Goal: Task Accomplishment & Management: Manage account settings

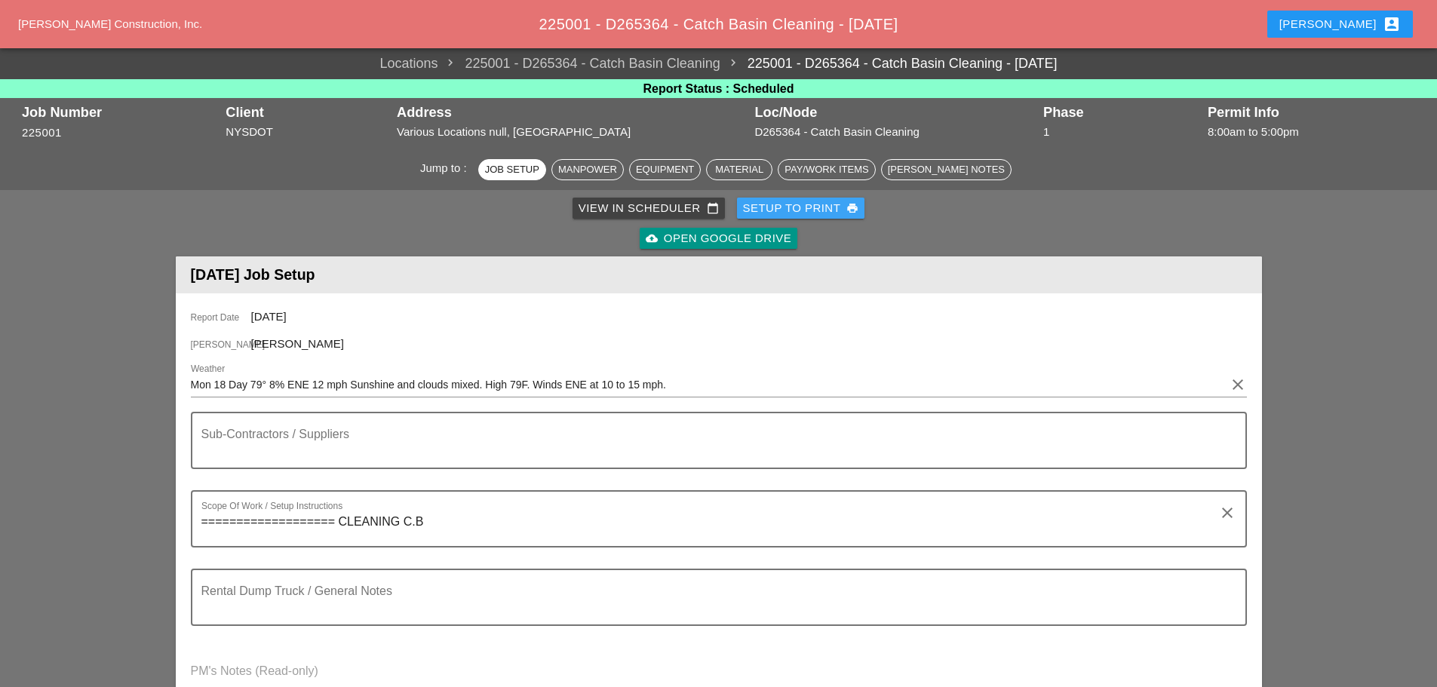
click at [771, 204] on div "Setup to Print print" at bounding box center [801, 208] width 116 height 17
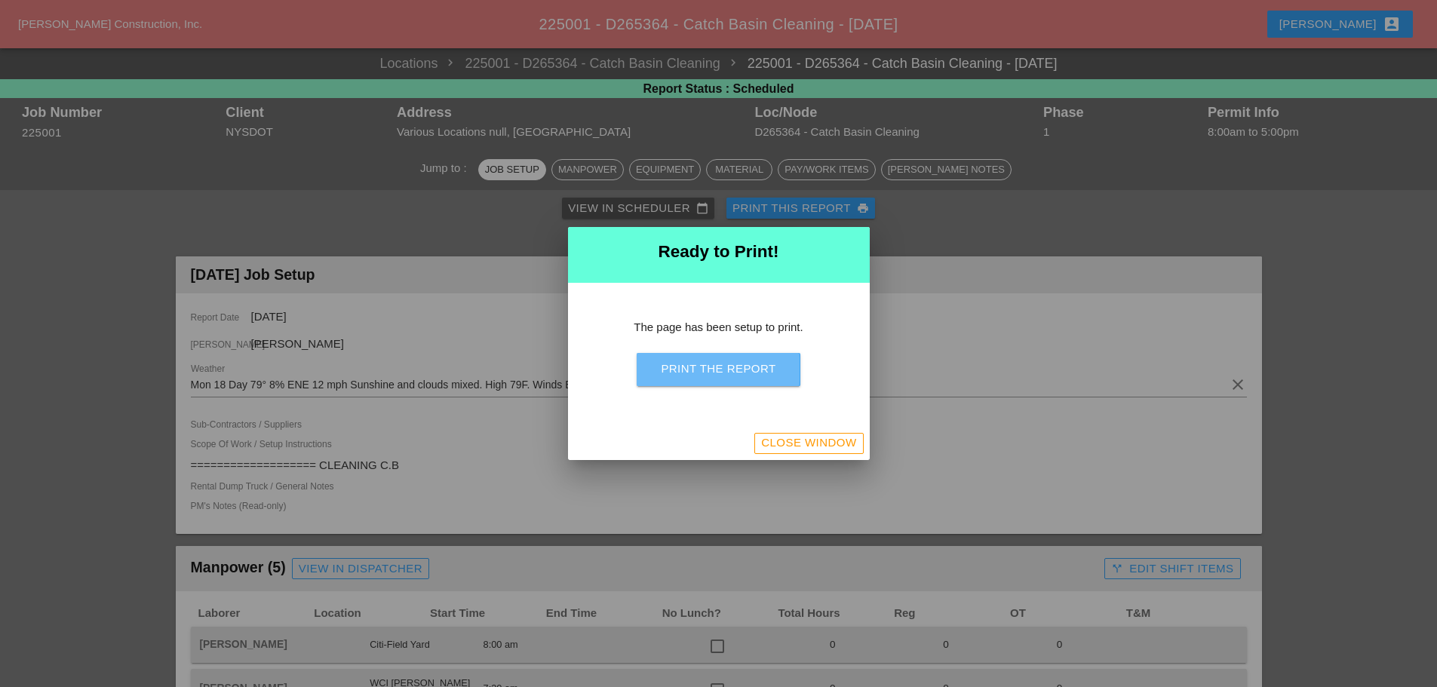
click at [717, 366] on div "Print the Report" at bounding box center [718, 368] width 115 height 17
click at [777, 445] on div "Close Window" at bounding box center [808, 442] width 95 height 17
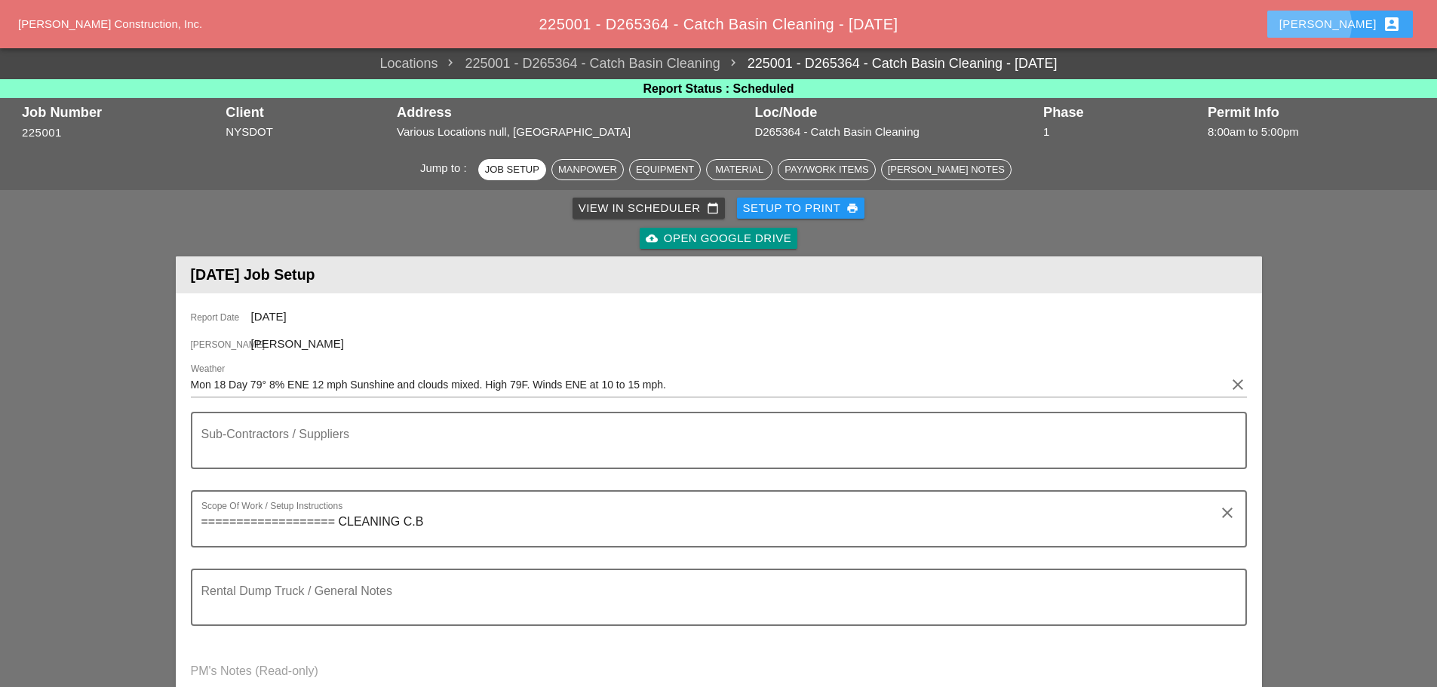
click at [1346, 17] on div "[PERSON_NAME] account_box" at bounding box center [1339, 24] width 121 height 18
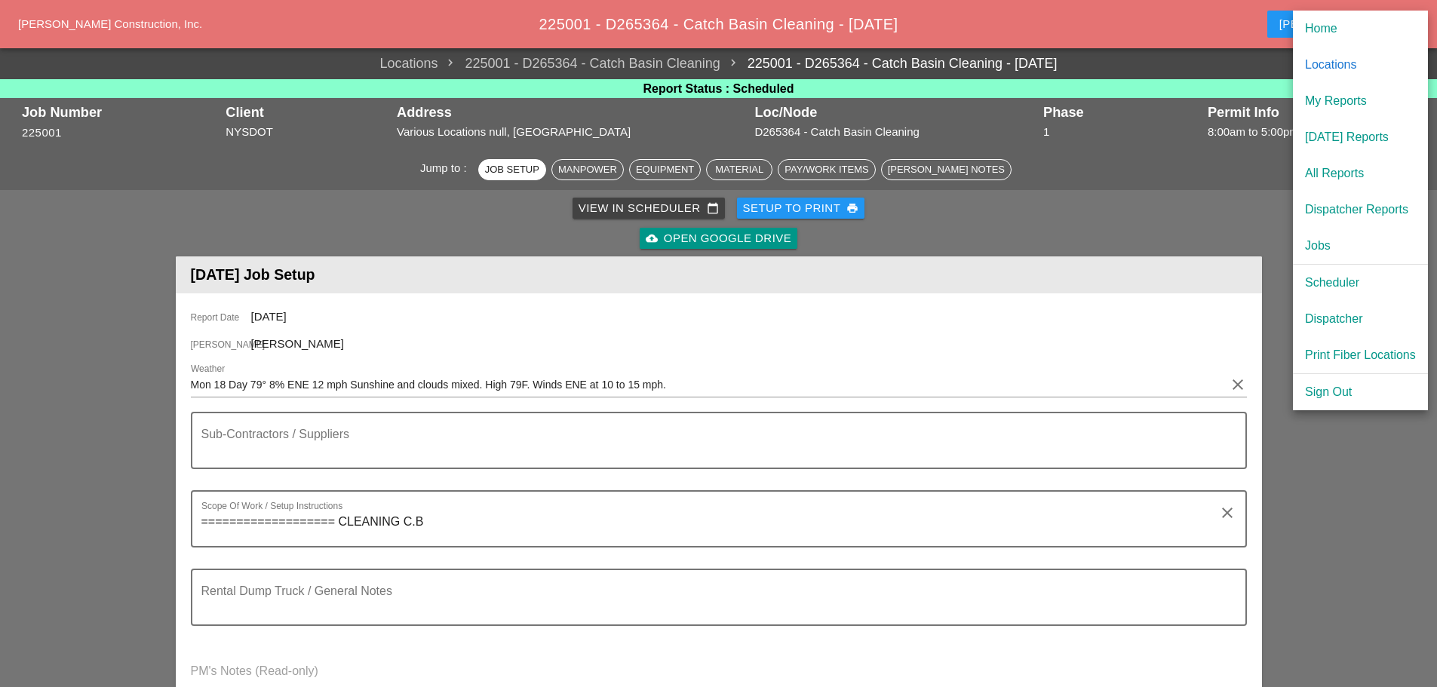
click at [1338, 281] on div "Scheduler" at bounding box center [1360, 283] width 111 height 18
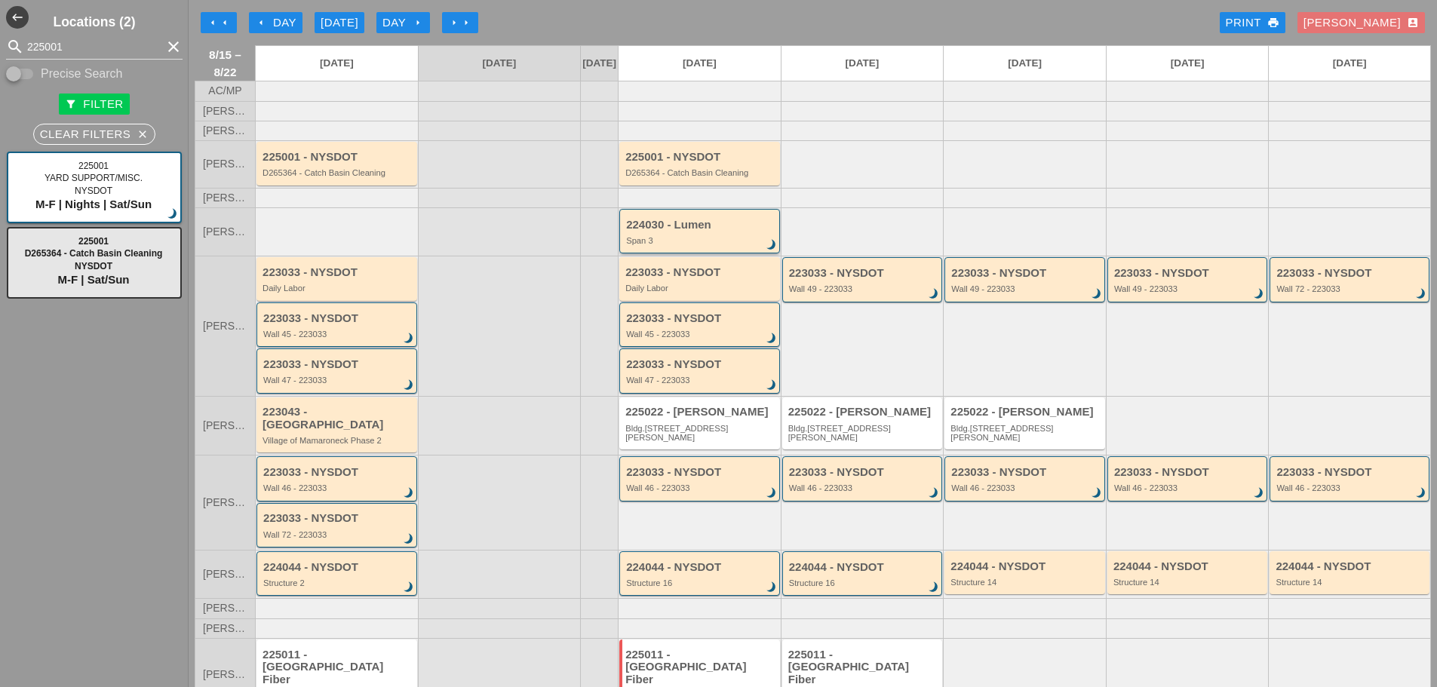
click at [701, 245] on div "Span 3" at bounding box center [700, 240] width 149 height 9
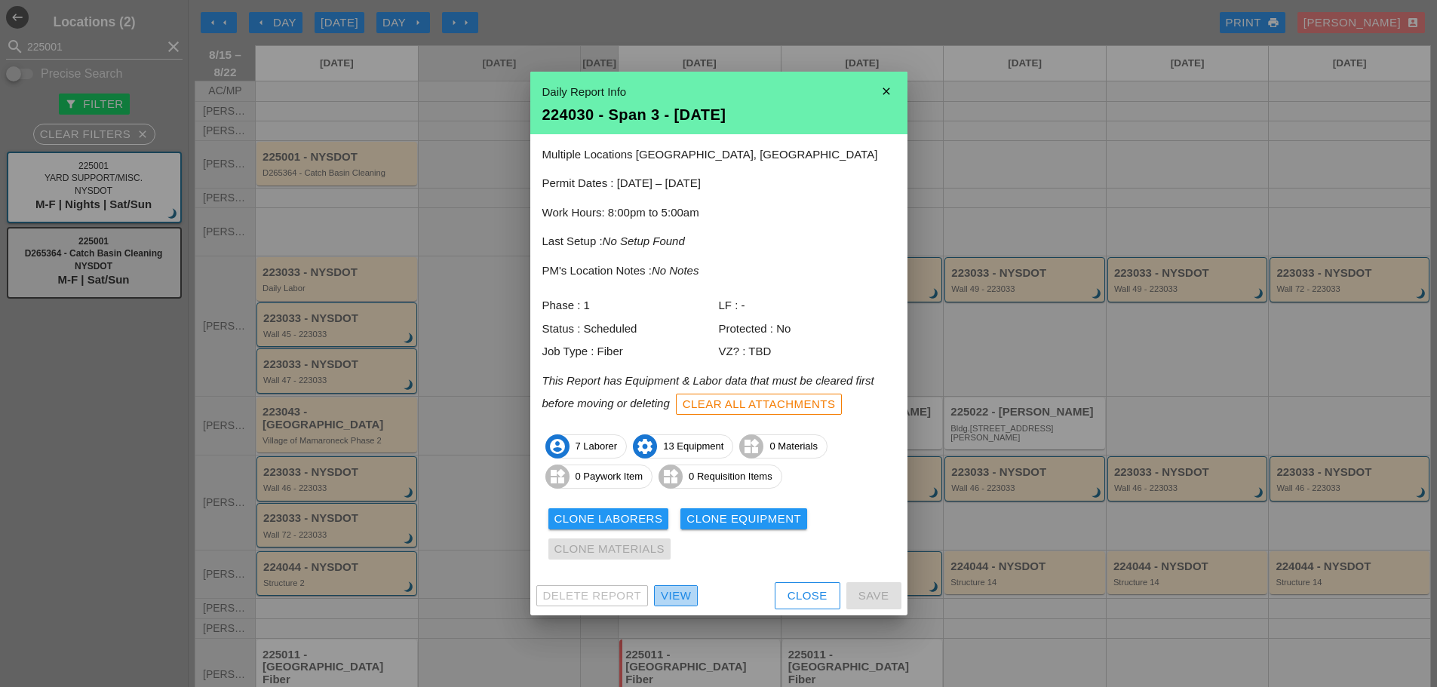
click at [676, 591] on div "View" at bounding box center [676, 595] width 30 height 17
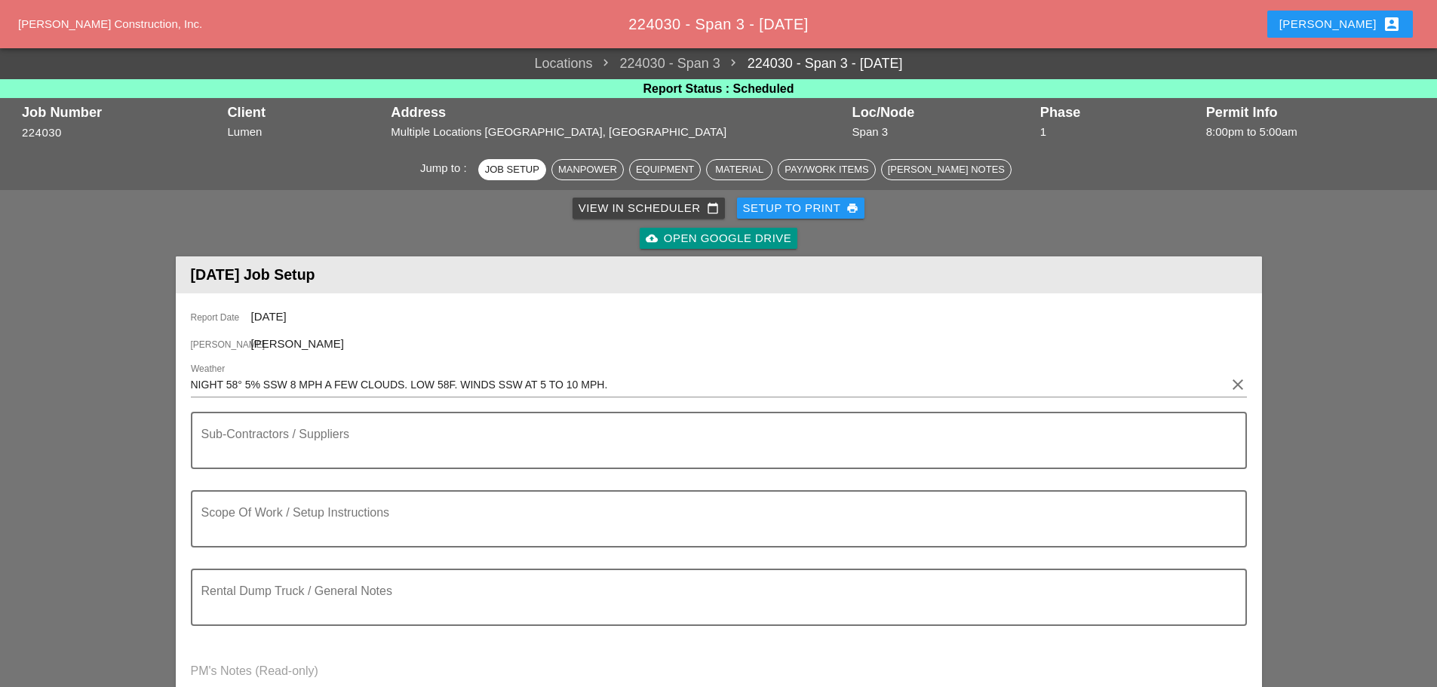
click at [192, 382] on input "NIGHT 58° 5% SSW 8 MPH A FEW CLOUDS. LOW 58F. WINDS SSW AT 5 TO 10 MPH." at bounding box center [708, 385] width 1035 height 24
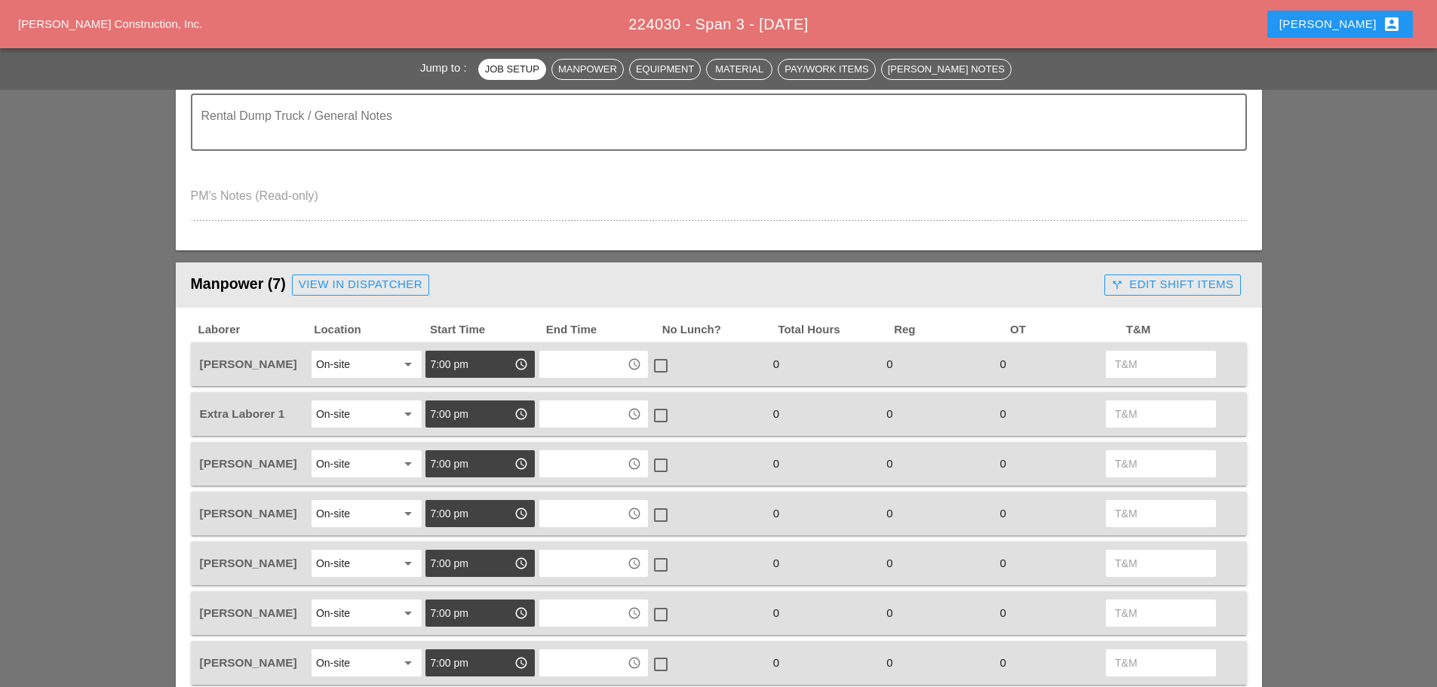
scroll to position [452, 0]
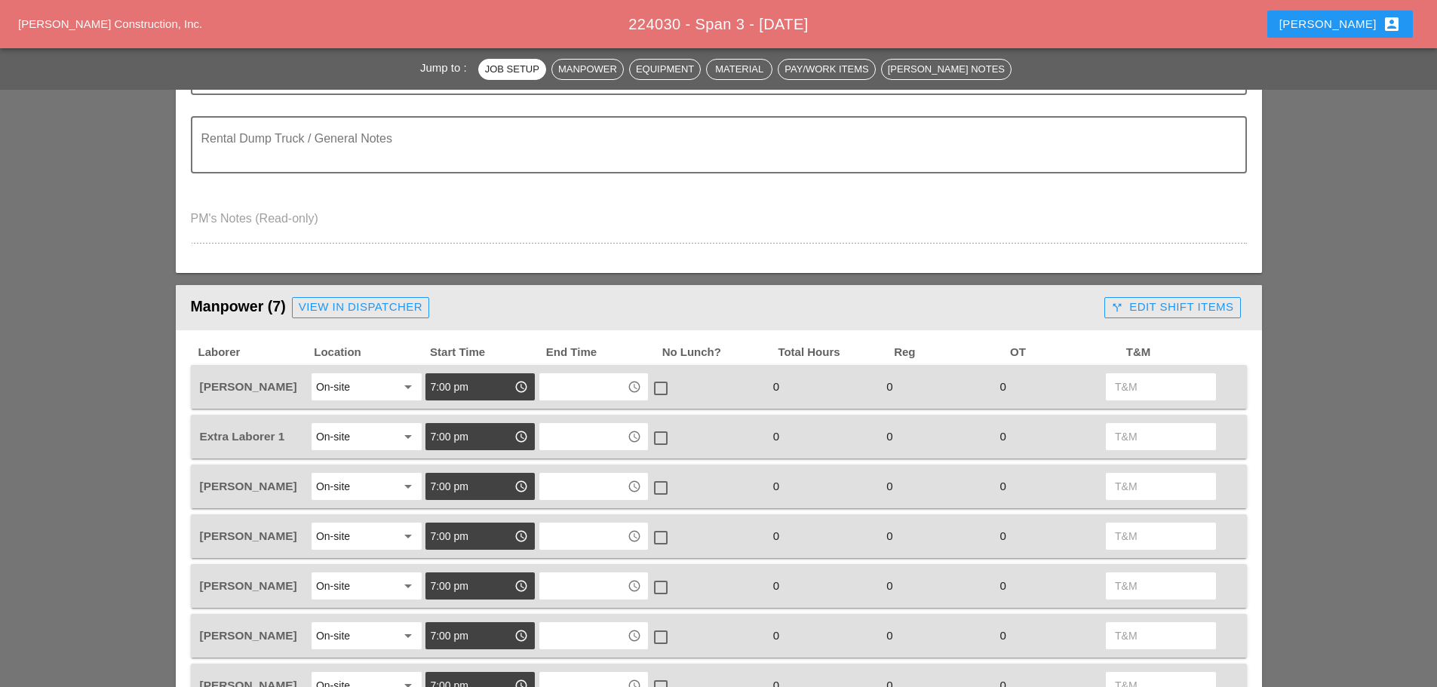
type input "[DATE] NIGHT 58° 5% SSW 8 MPH A FEW CLOUDS. LOW 58F. WINDS SSW AT 5 TO 10 MPH."
click at [357, 298] on link "View in Dispatcher" at bounding box center [360, 307] width 137 height 21
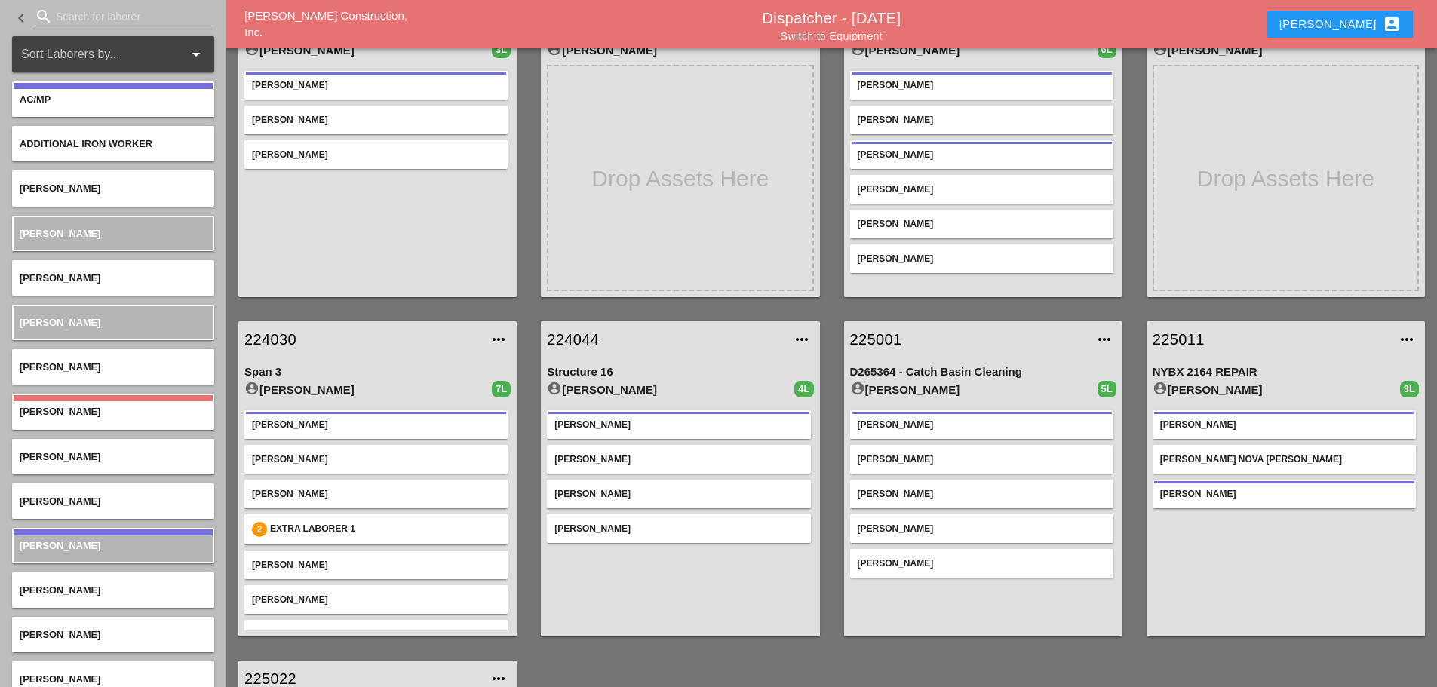
scroll to position [151, 0]
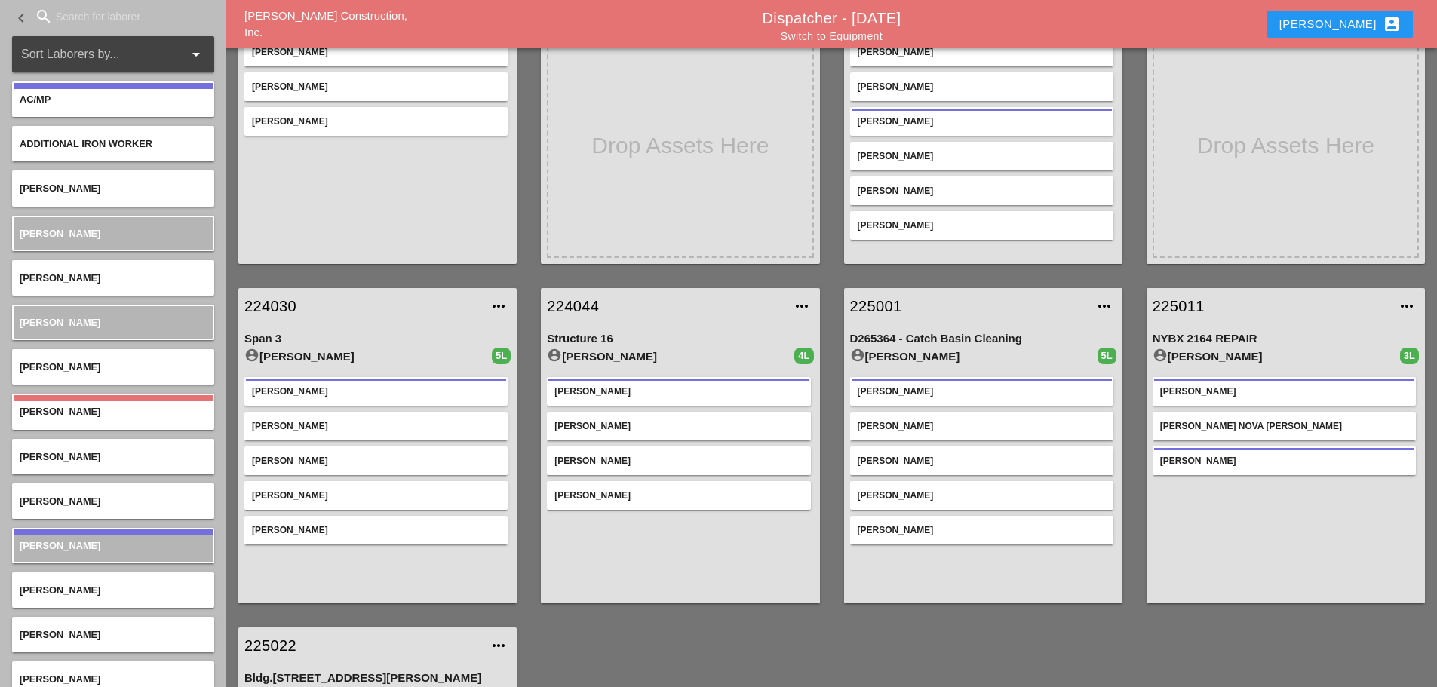
click at [273, 300] on link "224030" at bounding box center [362, 306] width 236 height 23
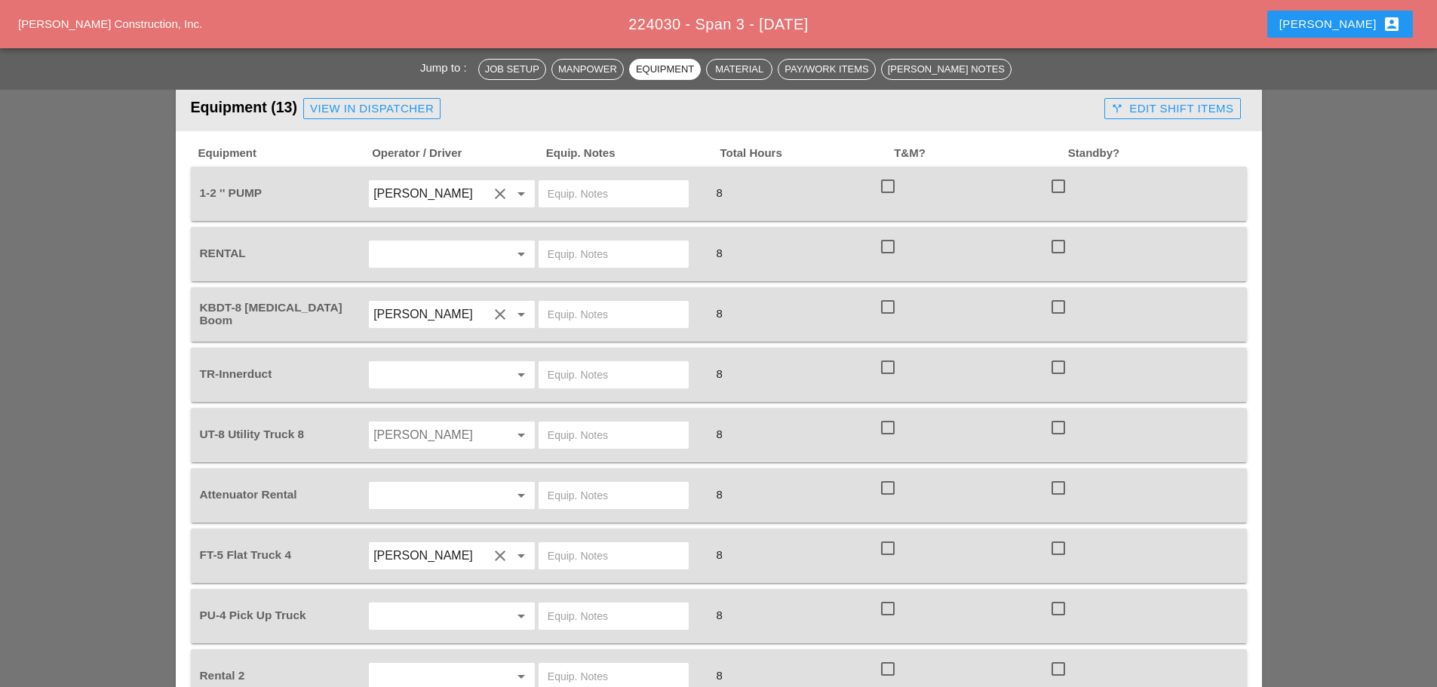
scroll to position [1056, 0]
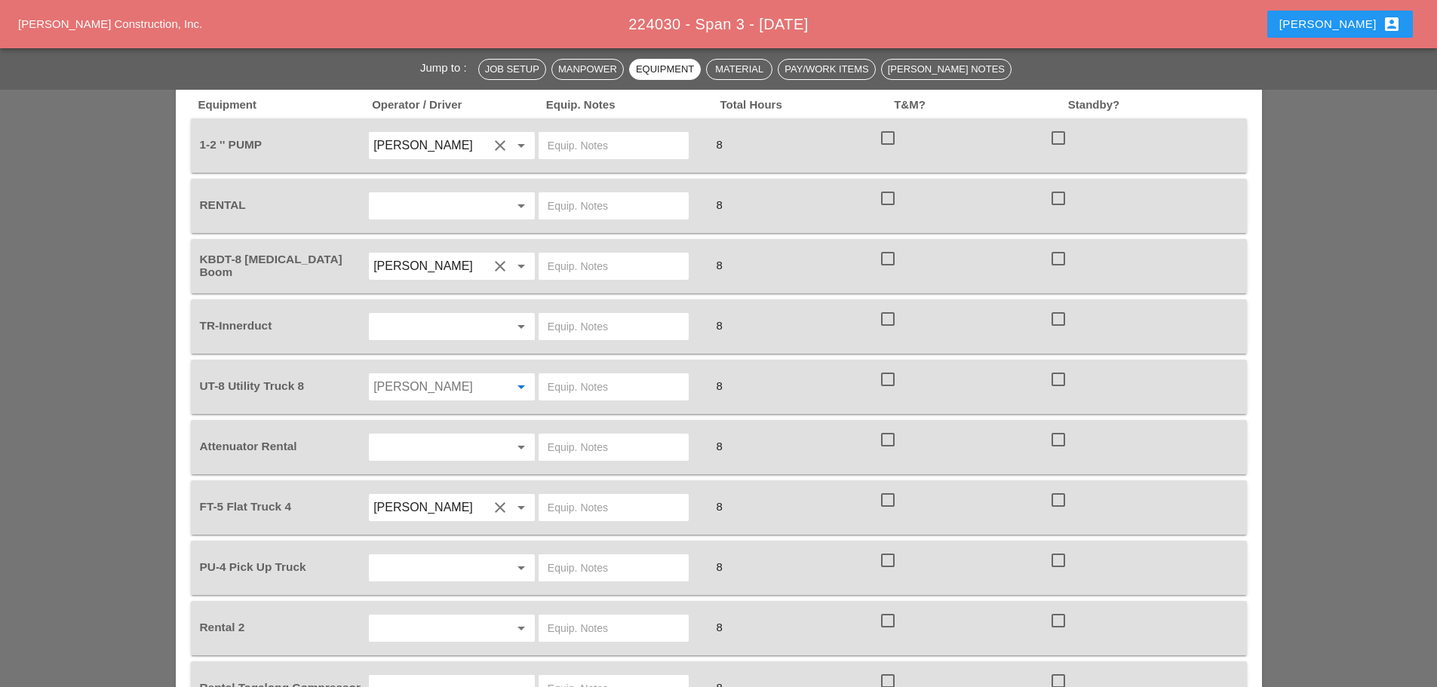
click at [444, 385] on input "Rafael Rodriguez" at bounding box center [430, 387] width 115 height 24
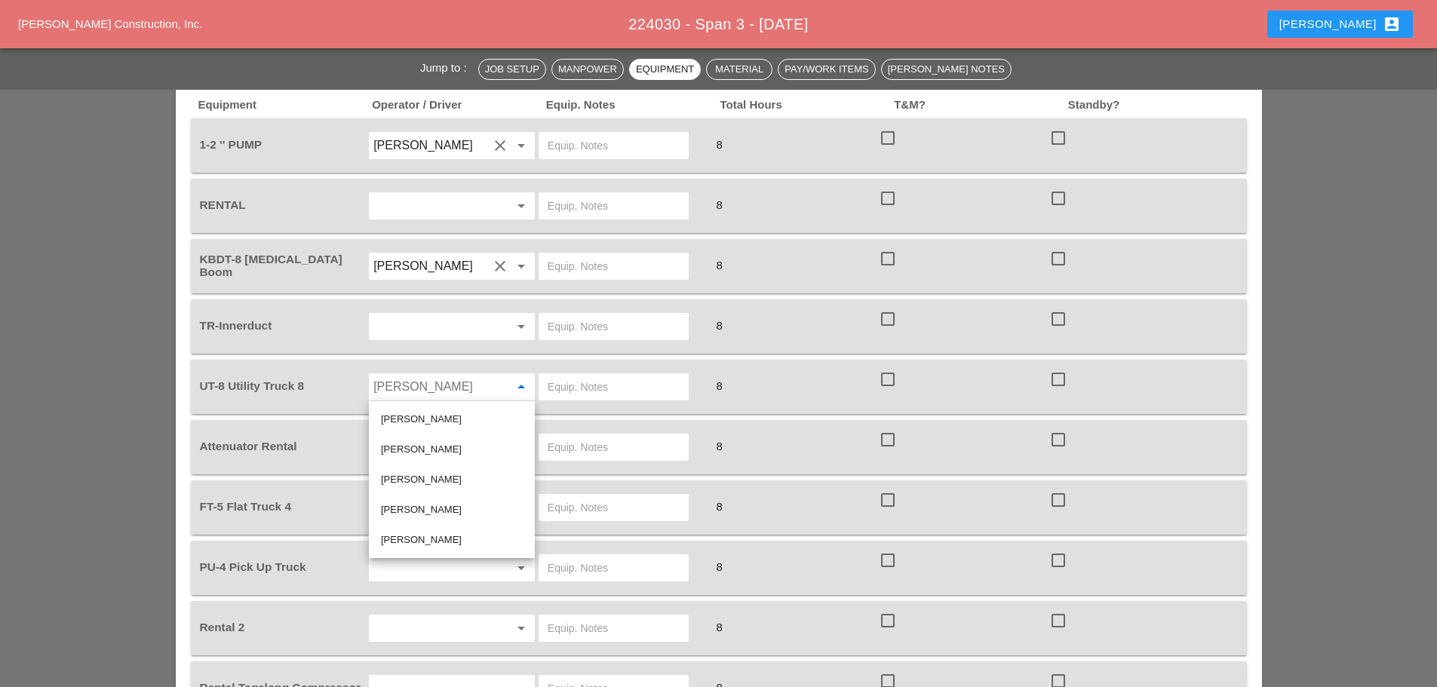
click at [422, 471] on div "[PERSON_NAME]" at bounding box center [452, 480] width 142 height 18
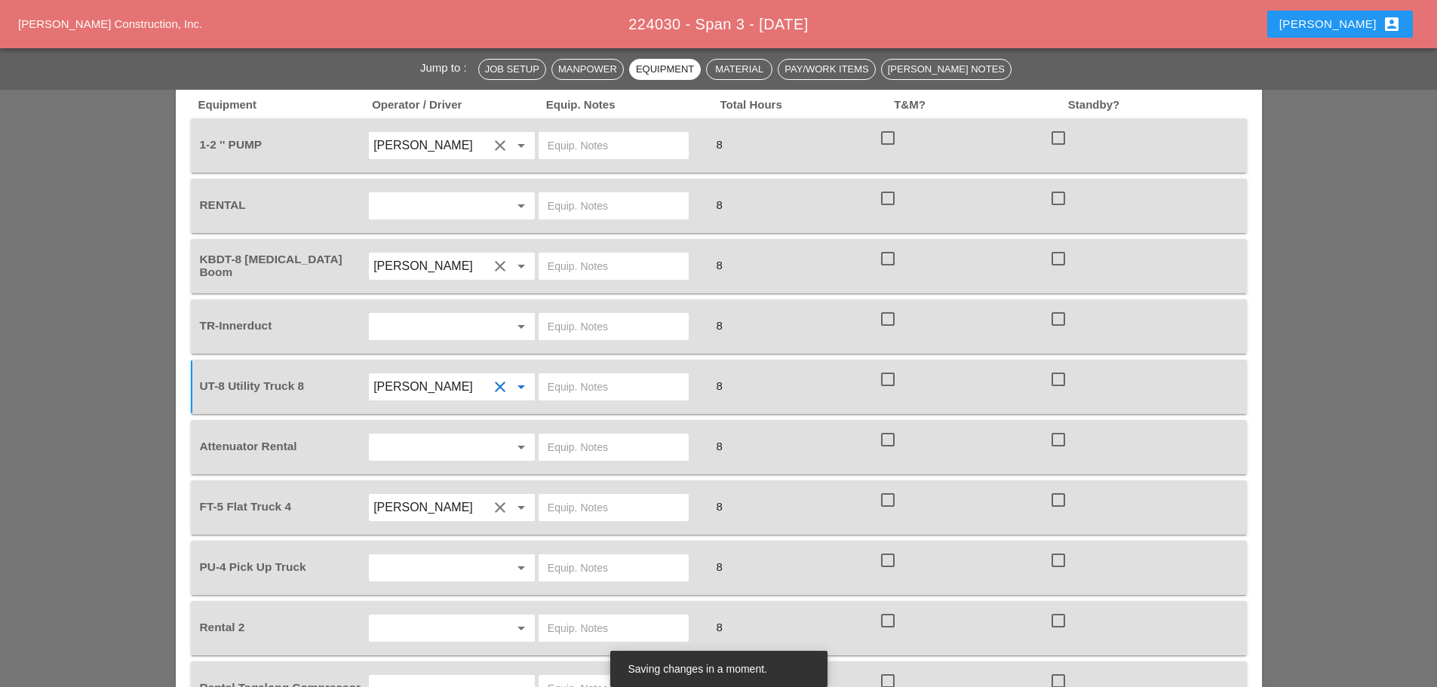
click at [458, 382] on input "[PERSON_NAME]" at bounding box center [430, 387] width 115 height 24
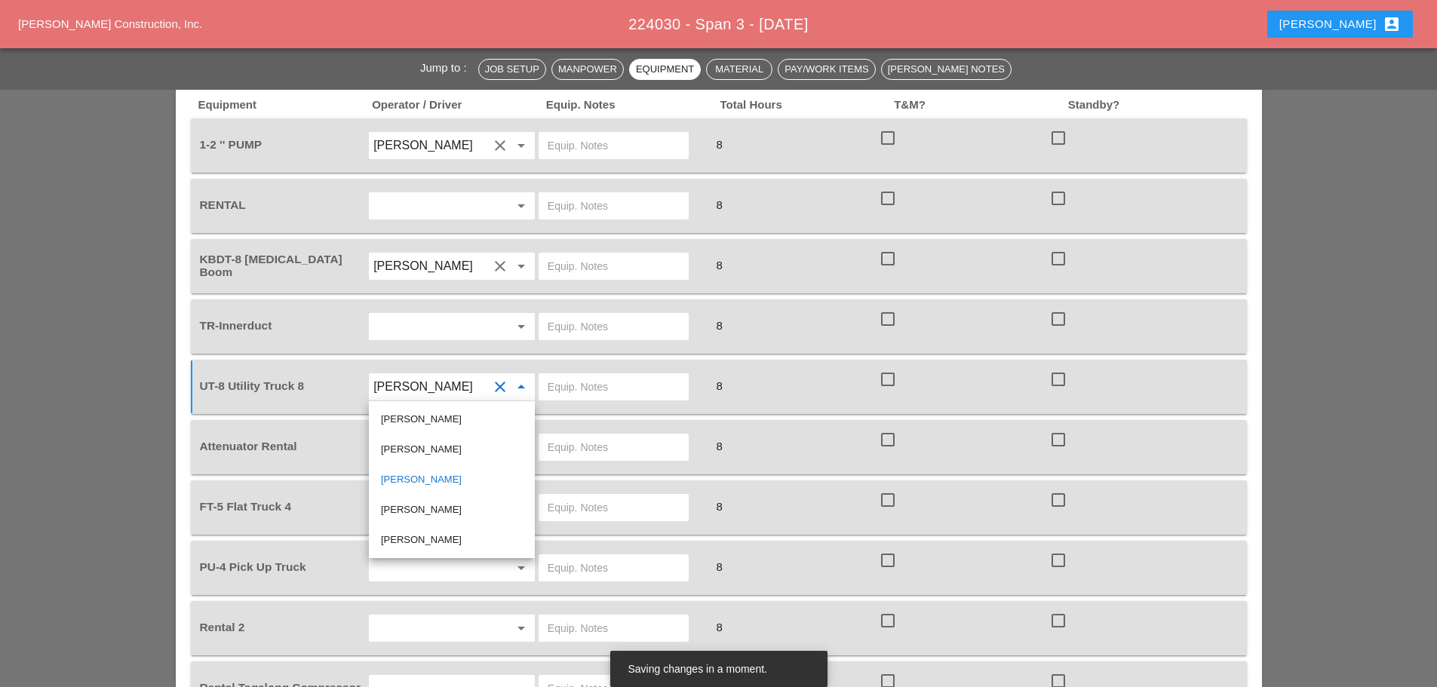
drag, startPoint x: 449, startPoint y: 447, endPoint x: 455, endPoint y: 437, distance: 11.5
click at [449, 446] on div "[PERSON_NAME]" at bounding box center [452, 449] width 142 height 18
type input "[PERSON_NAME]"
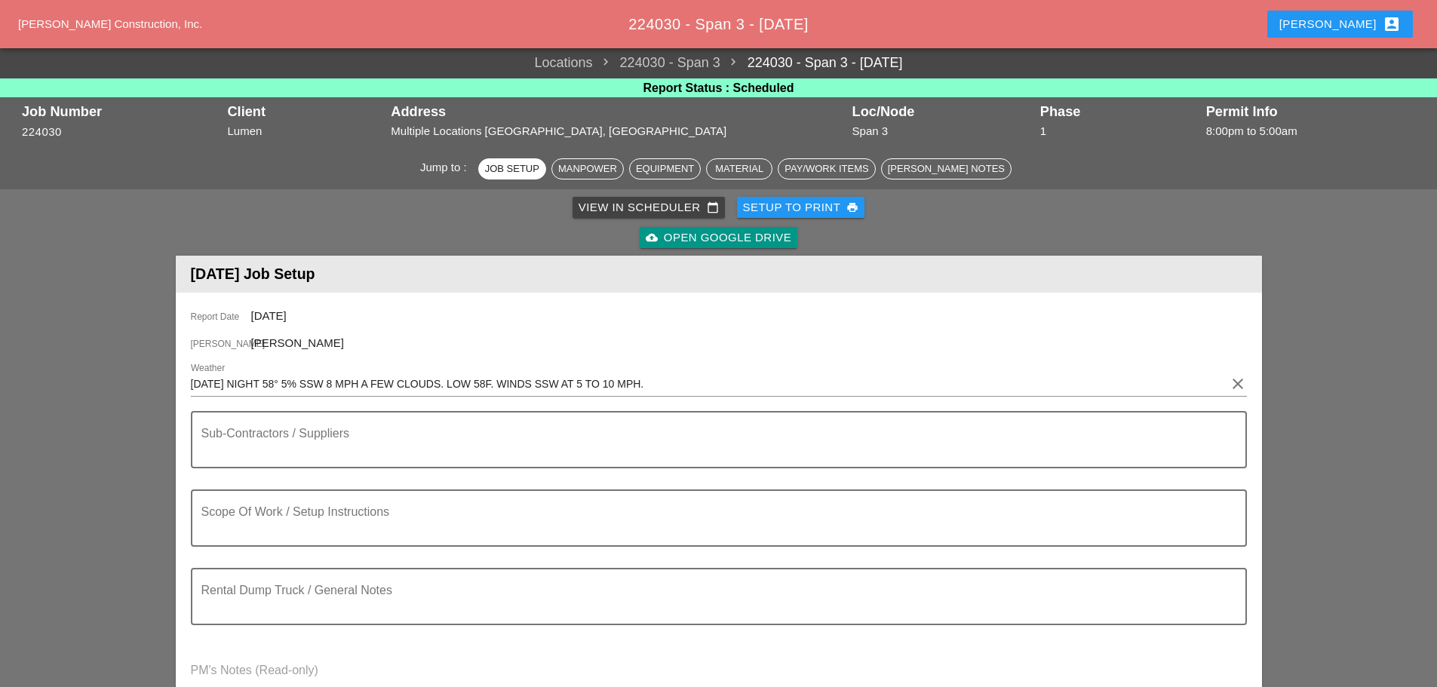
scroll to position [0, 0]
click at [803, 207] on div "Setup to Print print" at bounding box center [801, 208] width 116 height 17
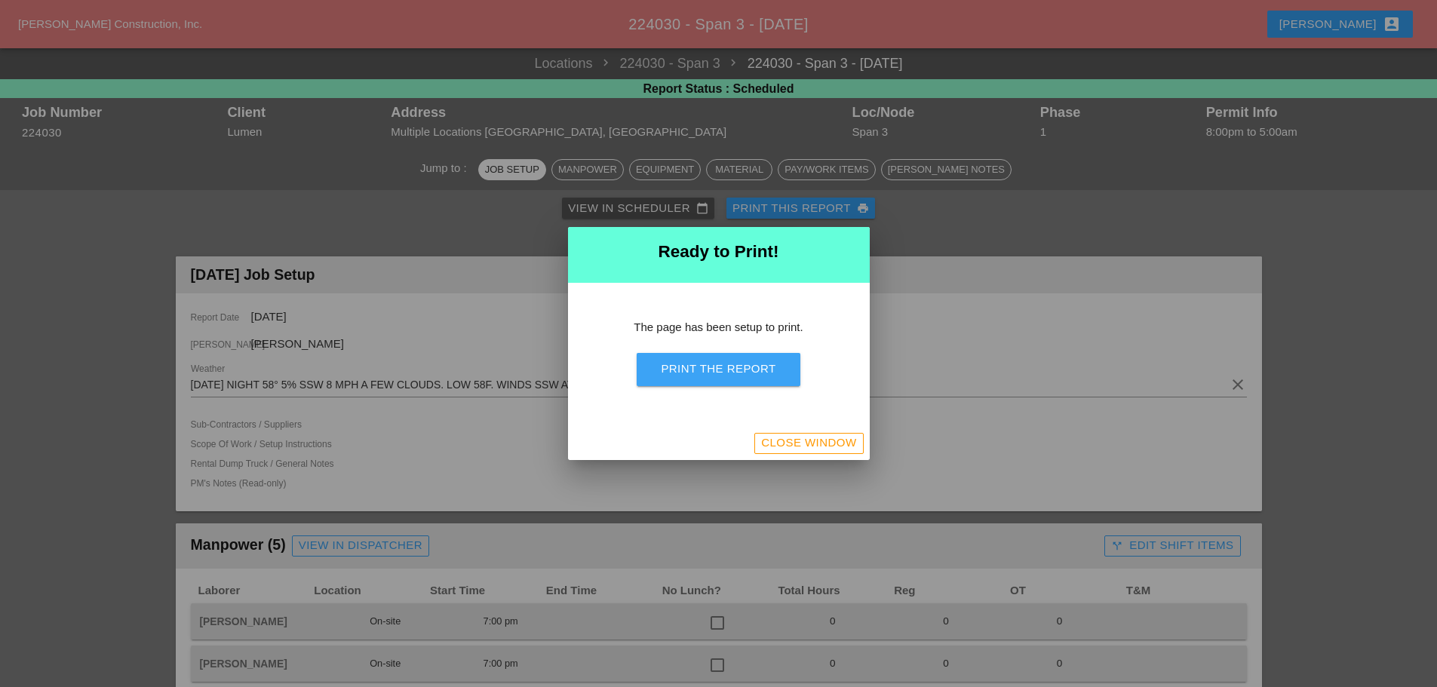
click at [748, 369] on div "Print the Report" at bounding box center [718, 368] width 115 height 17
click at [826, 442] on div "Close Window" at bounding box center [808, 442] width 95 height 17
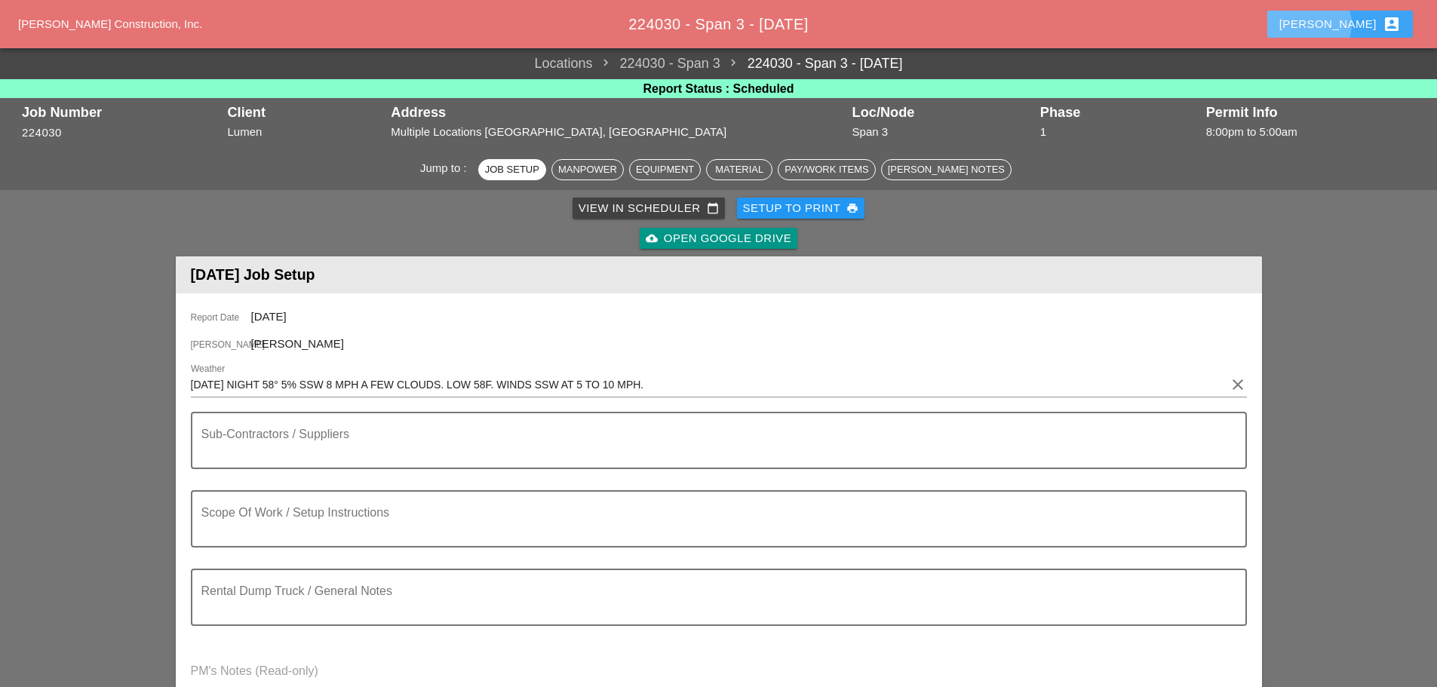
click at [1342, 20] on div "[PERSON_NAME] account_box" at bounding box center [1339, 24] width 121 height 18
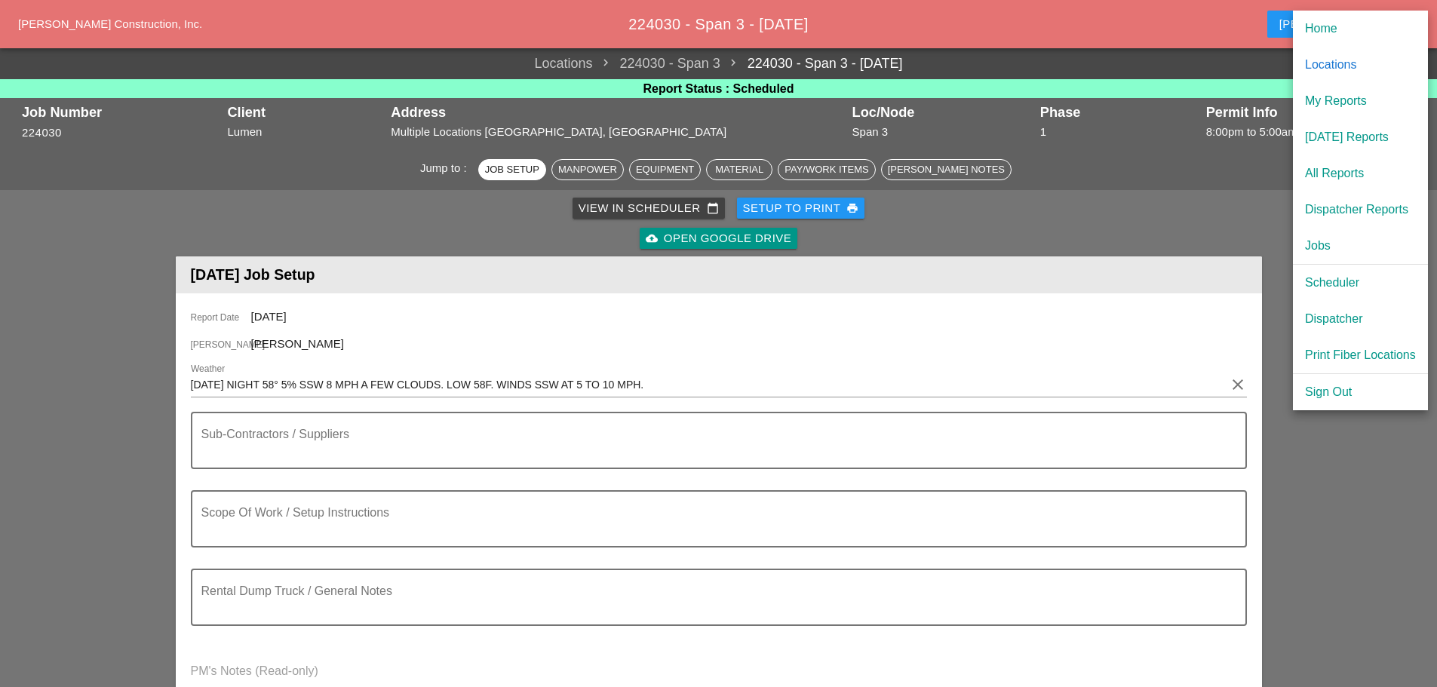
click at [1348, 131] on div "[DATE] Reports" at bounding box center [1360, 137] width 111 height 18
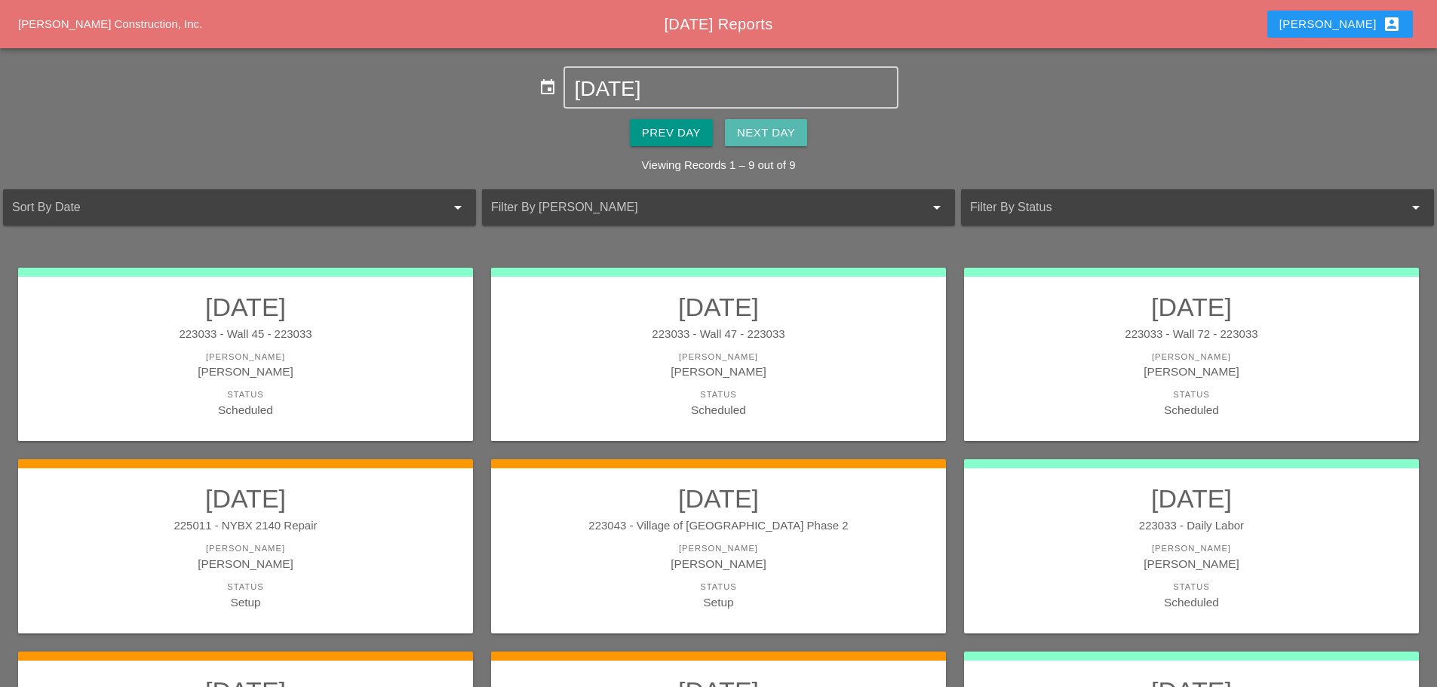
click at [791, 137] on div "Next Day" at bounding box center [766, 132] width 58 height 17
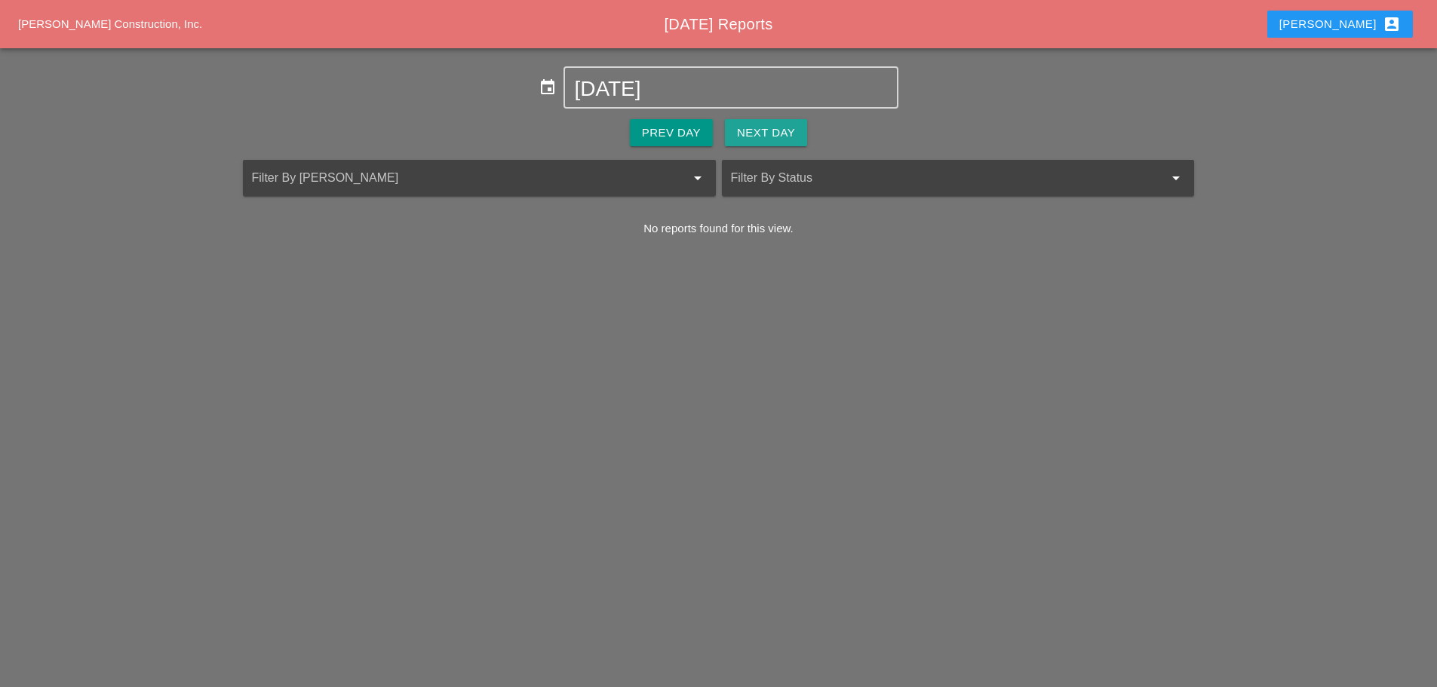
click at [791, 137] on div "Next Day" at bounding box center [766, 132] width 58 height 17
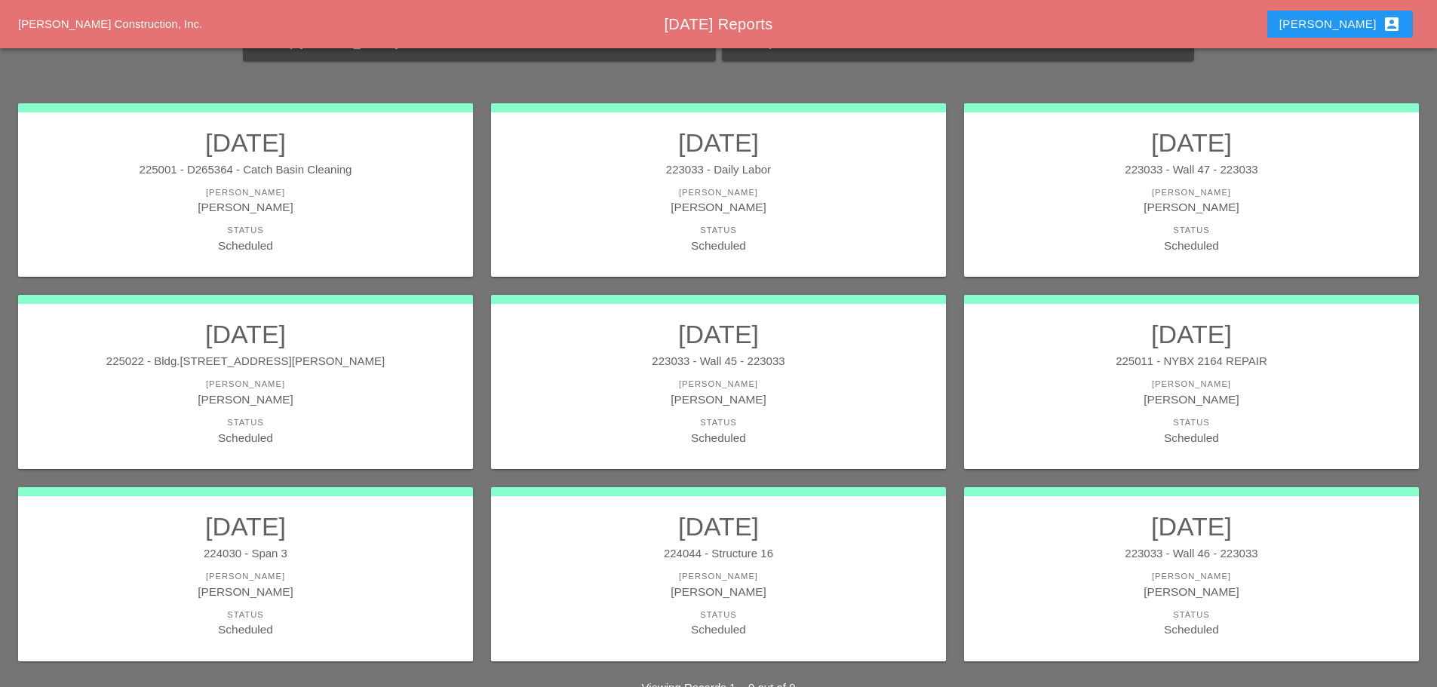
scroll to position [204, 0]
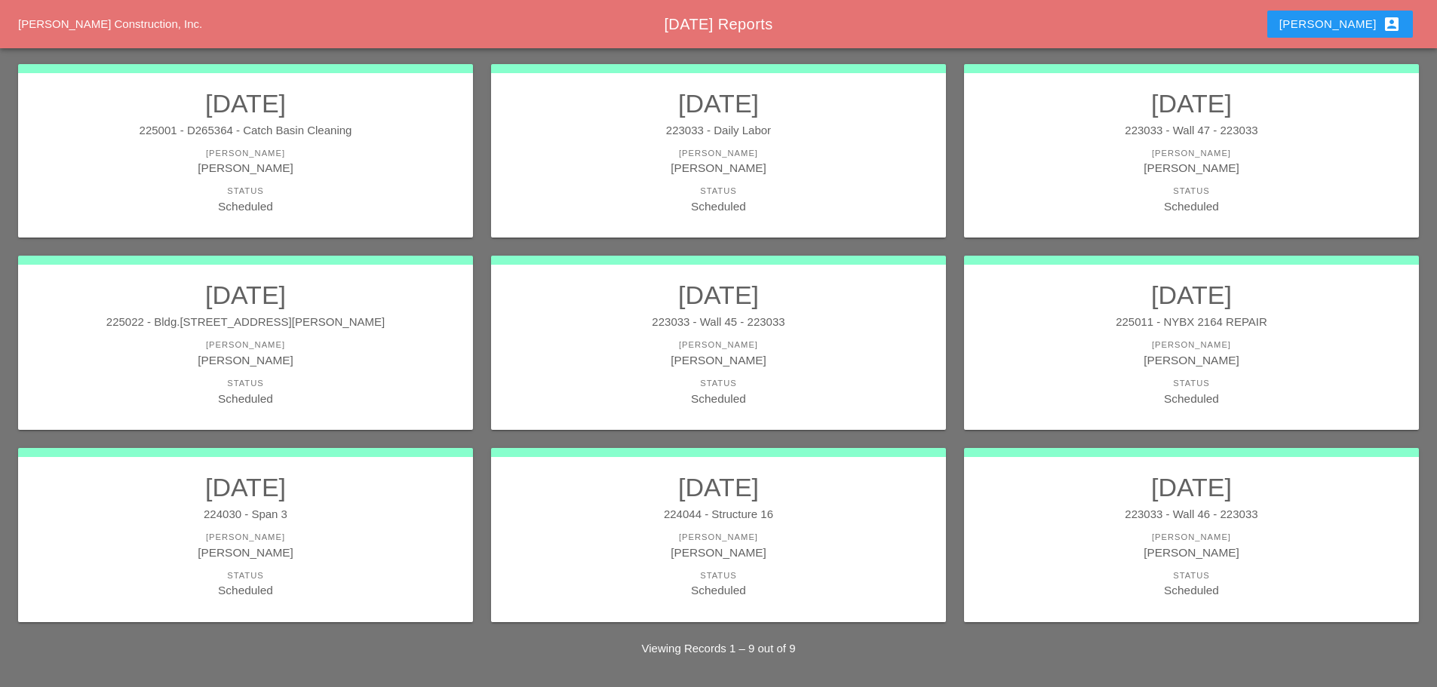
click at [406, 365] on div "[PERSON_NAME]" at bounding box center [245, 359] width 425 height 17
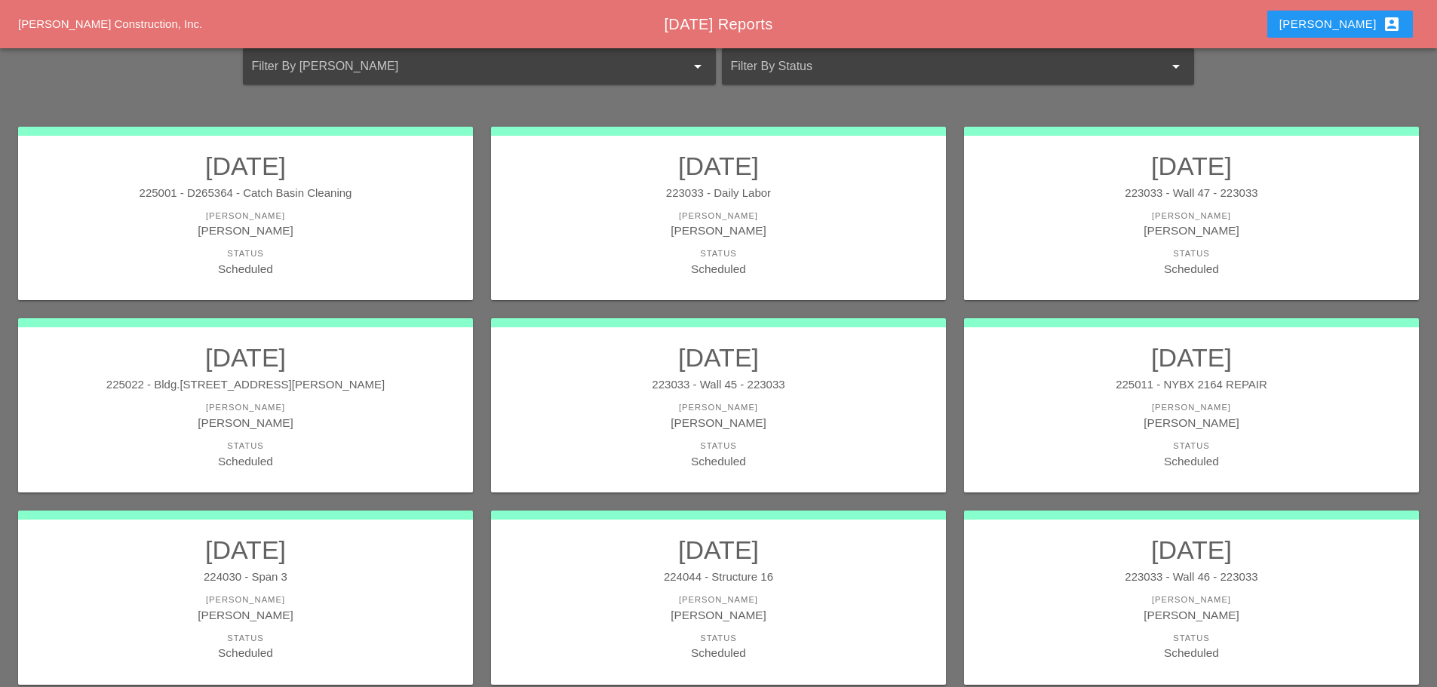
scroll to position [151, 0]
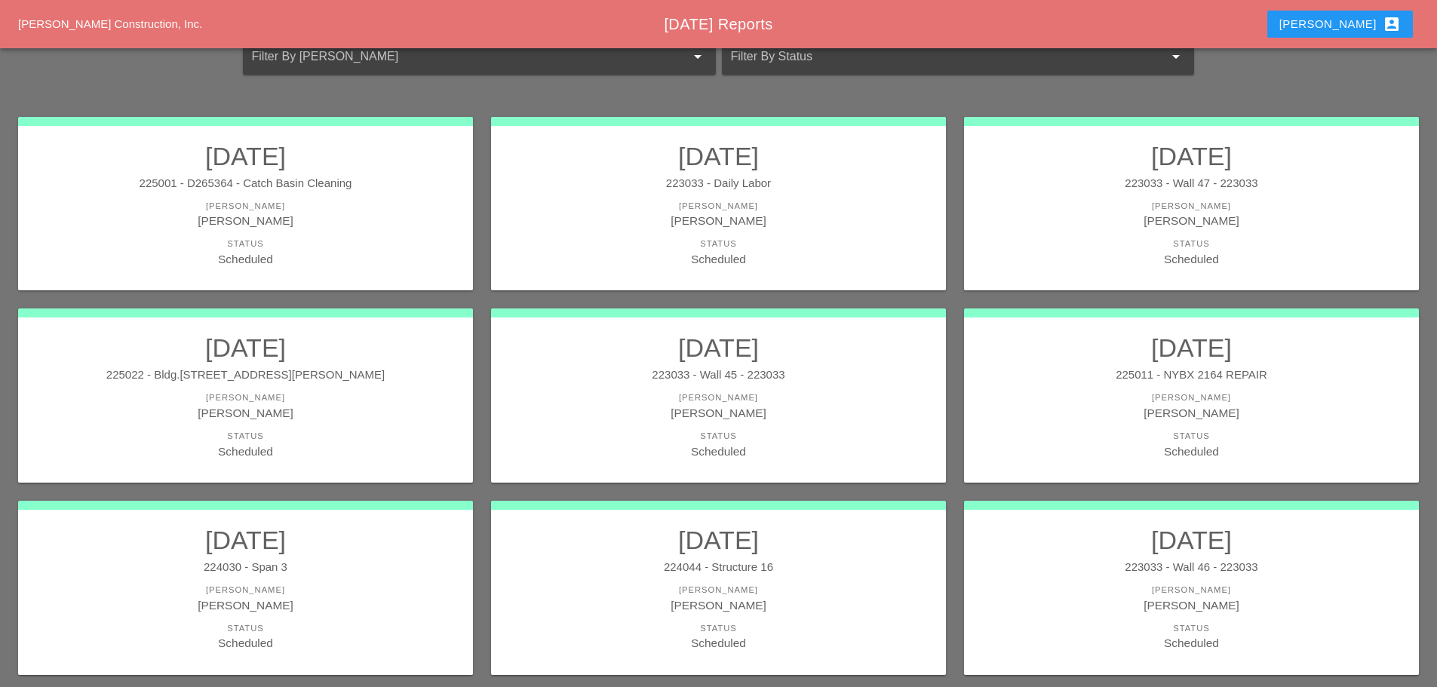
click at [1058, 404] on div "[PERSON_NAME]" at bounding box center [1191, 412] width 425 height 17
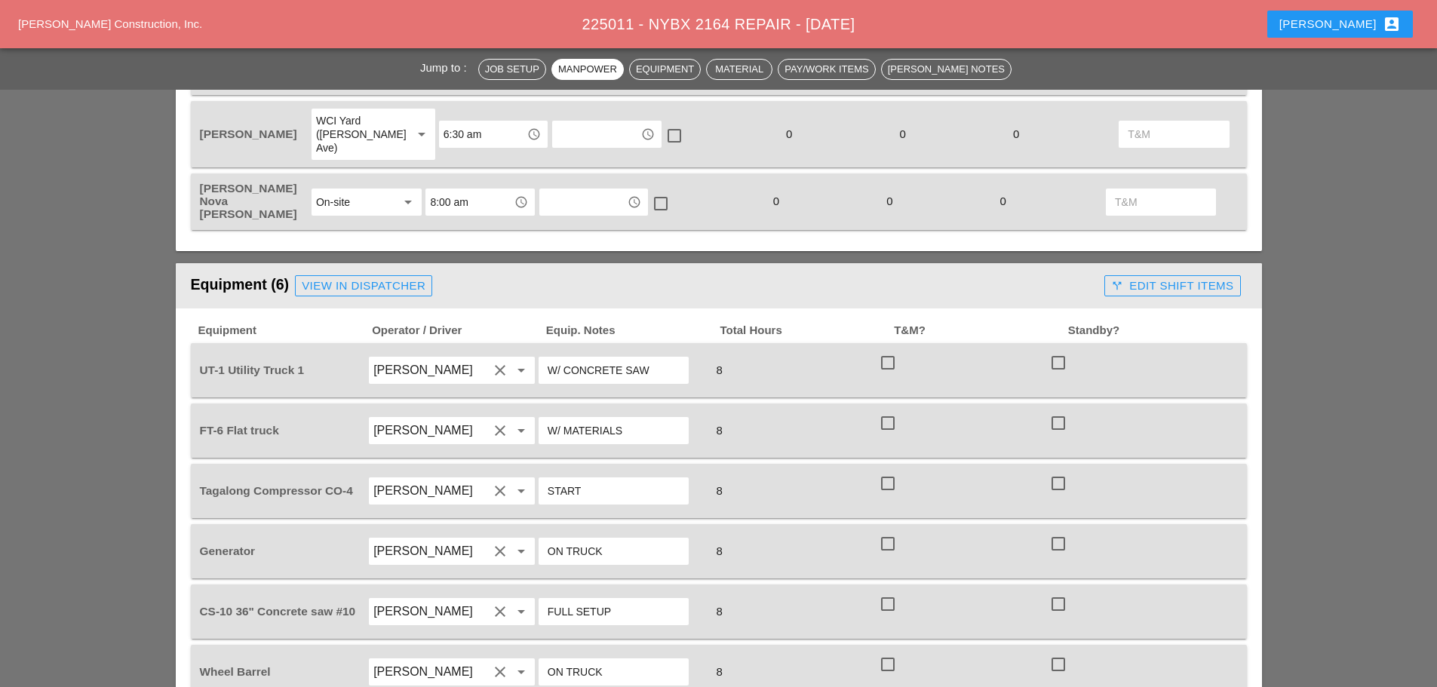
scroll to position [980, 0]
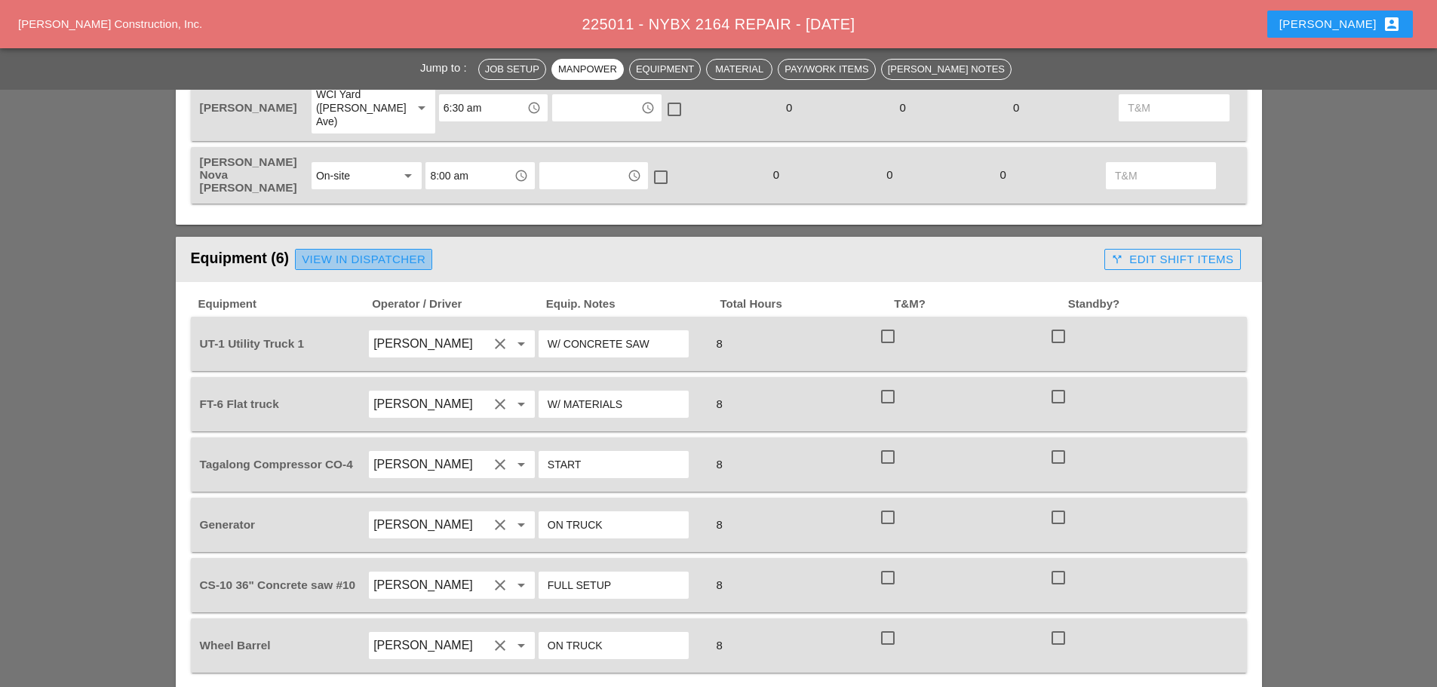
click at [425, 251] on div "View in Dispatcher" at bounding box center [364, 259] width 124 height 17
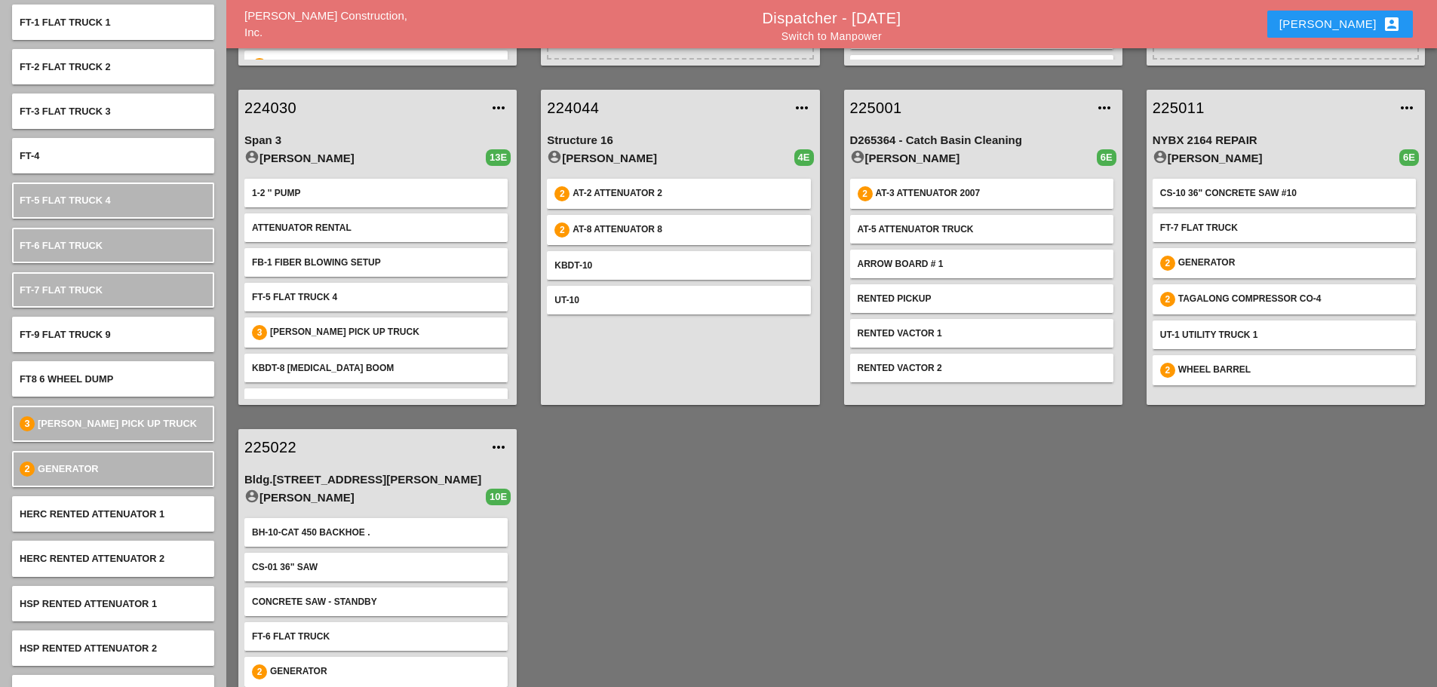
scroll to position [117, 0]
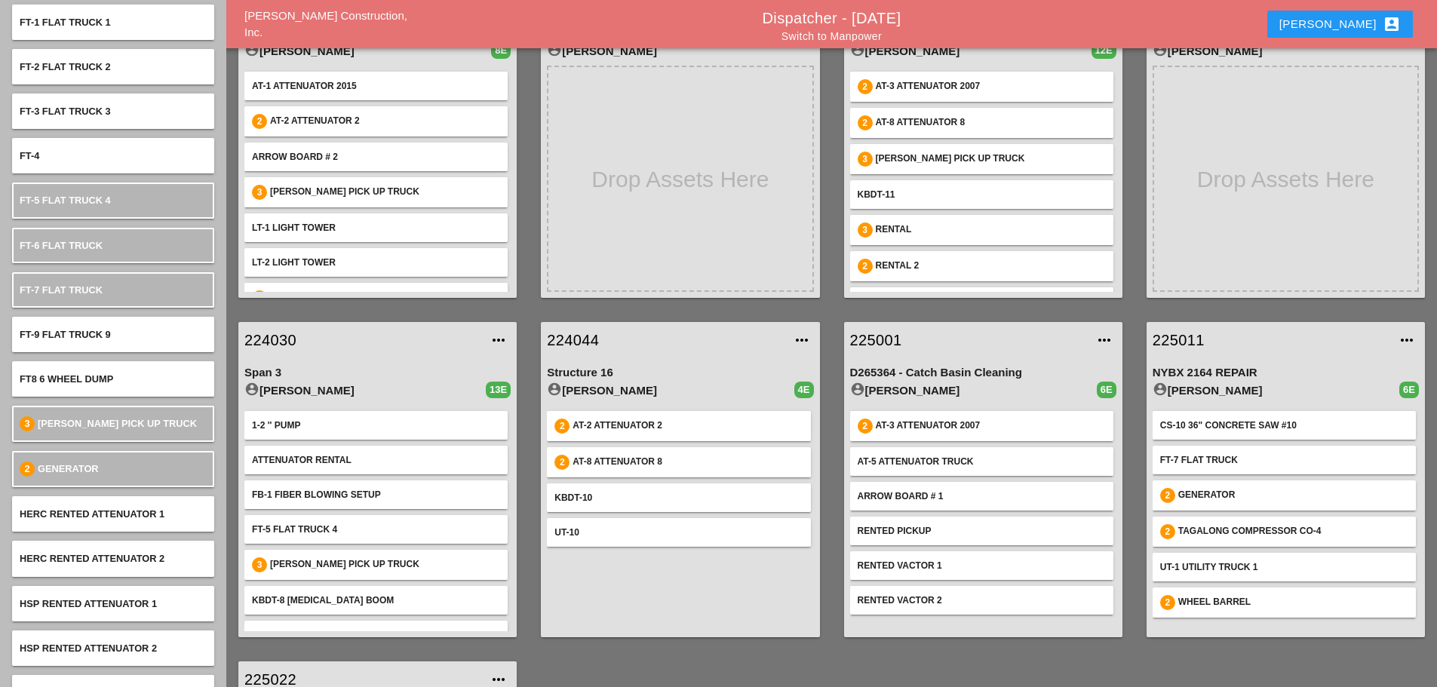
click at [1188, 336] on link "225011" at bounding box center [1270, 340] width 236 height 23
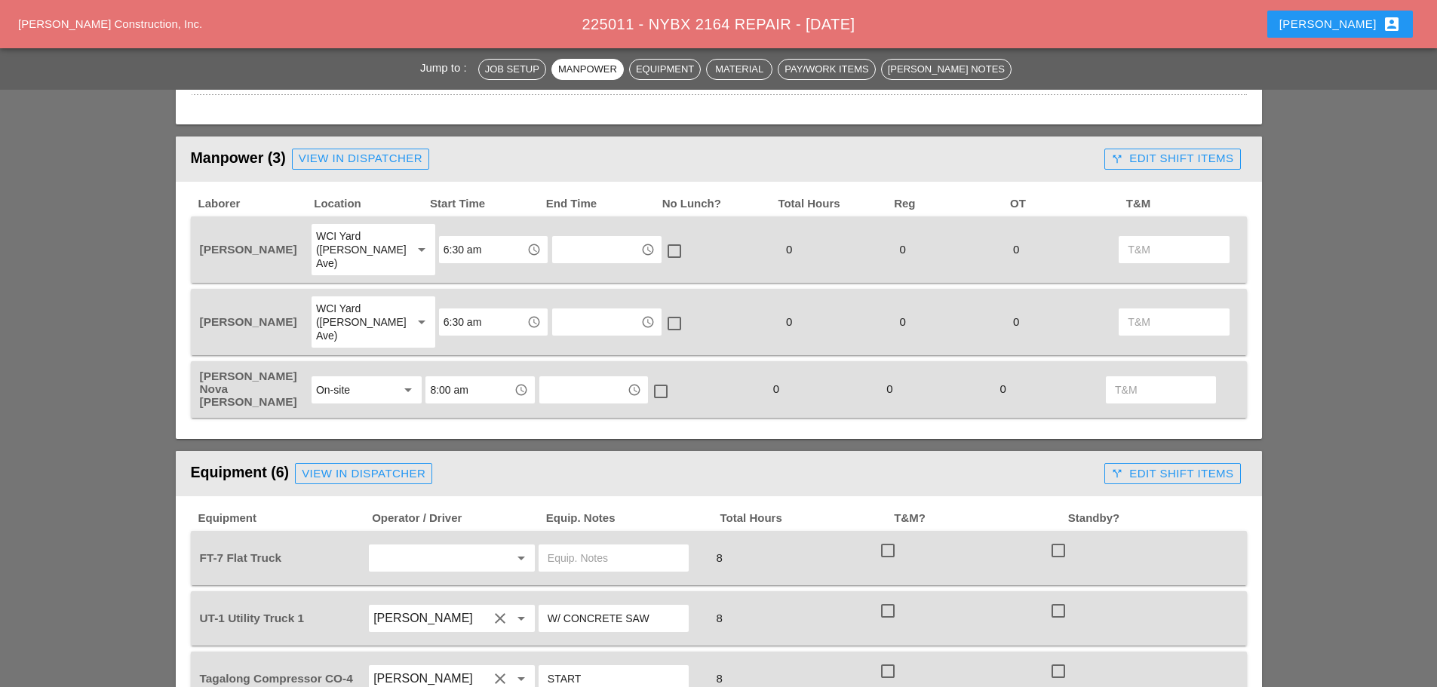
scroll to position [980, 0]
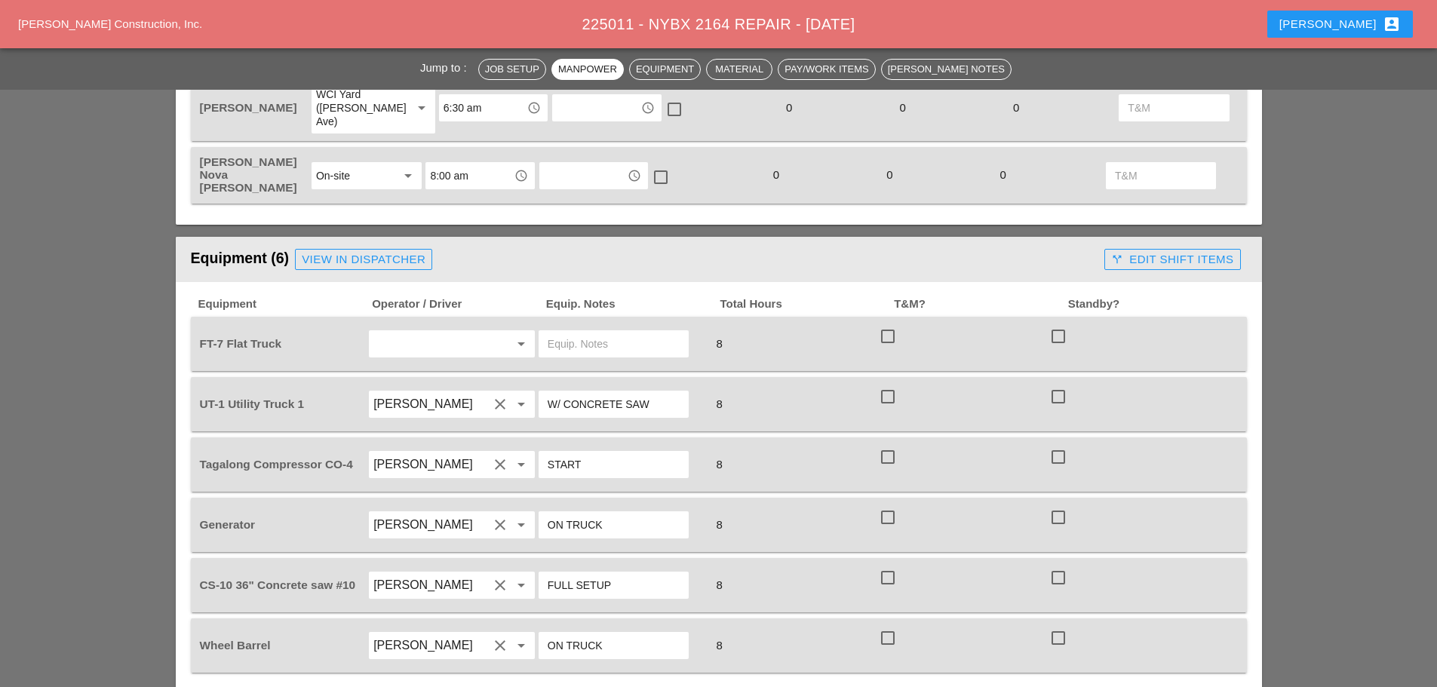
click at [419, 332] on input "text" at bounding box center [430, 344] width 115 height 24
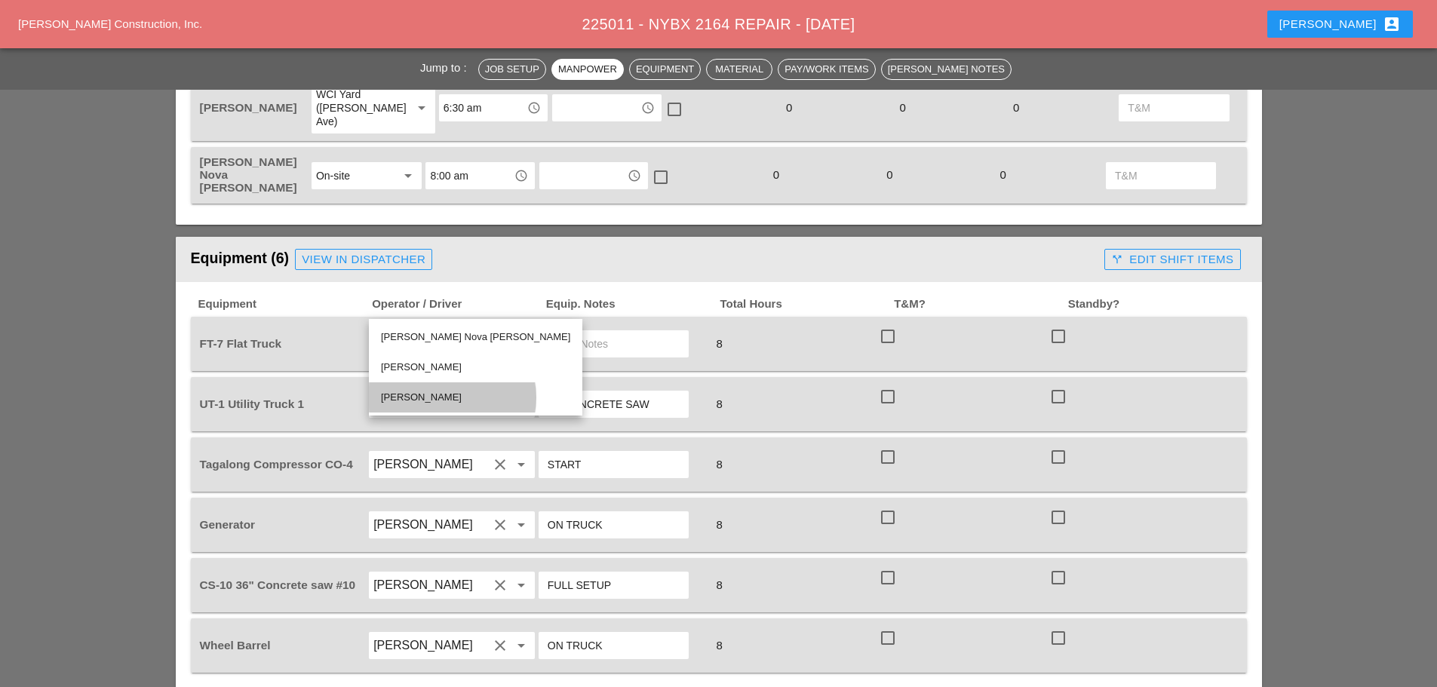
click at [422, 397] on div "[PERSON_NAME]" at bounding box center [475, 397] width 189 height 18
type input "[PERSON_NAME]"
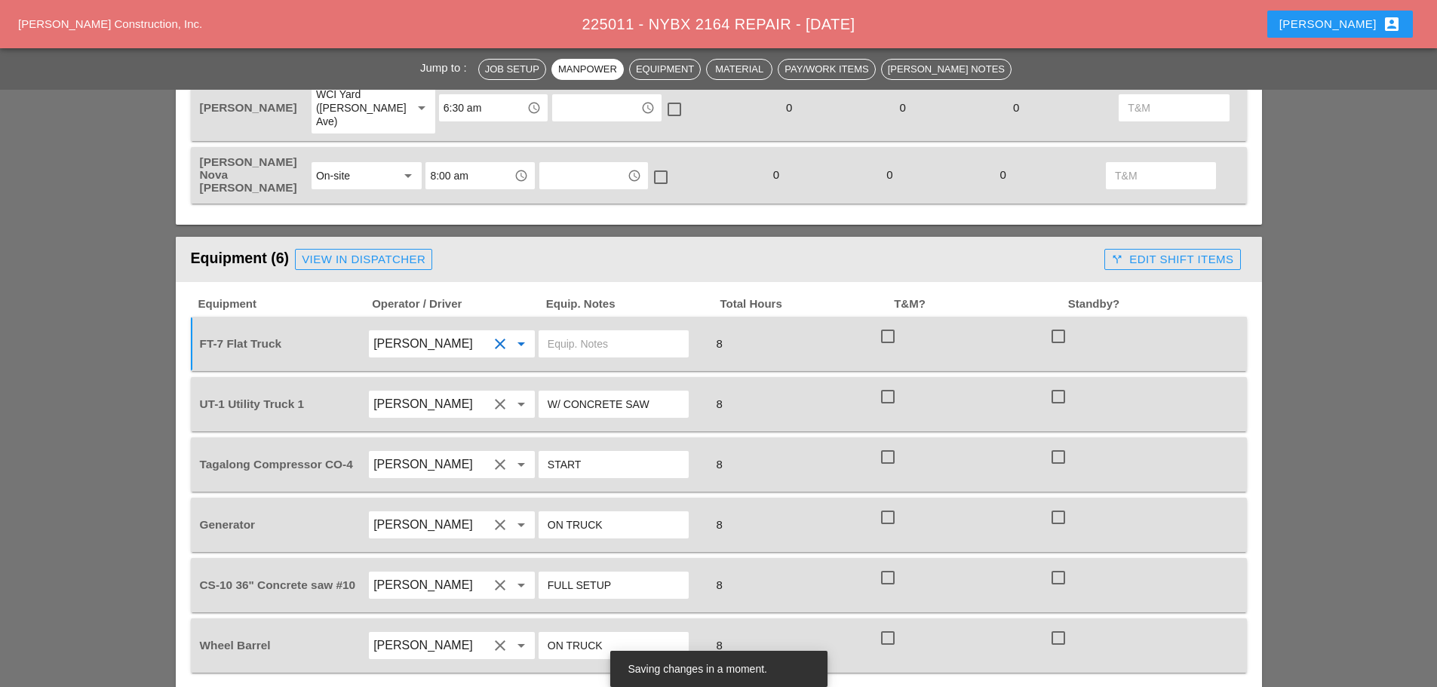
click at [563, 332] on input "text" at bounding box center [613, 344] width 132 height 24
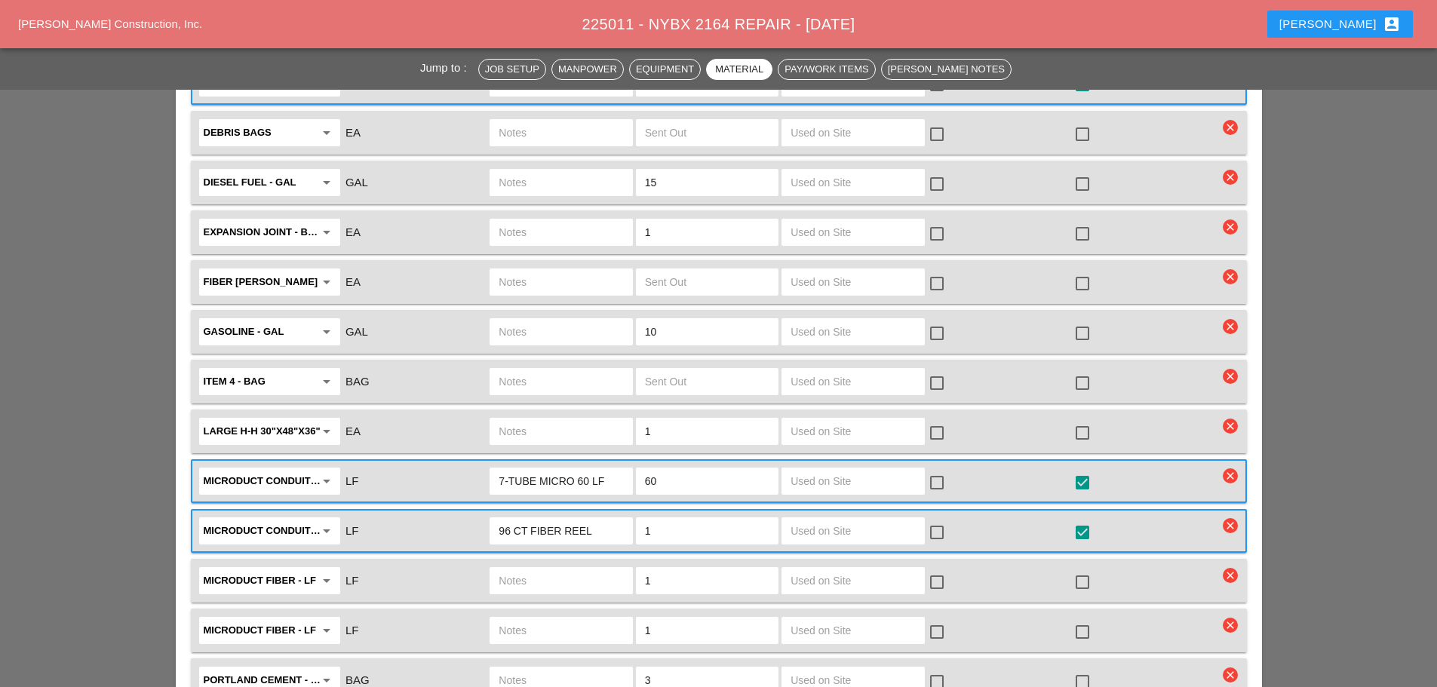
scroll to position [2564, 0]
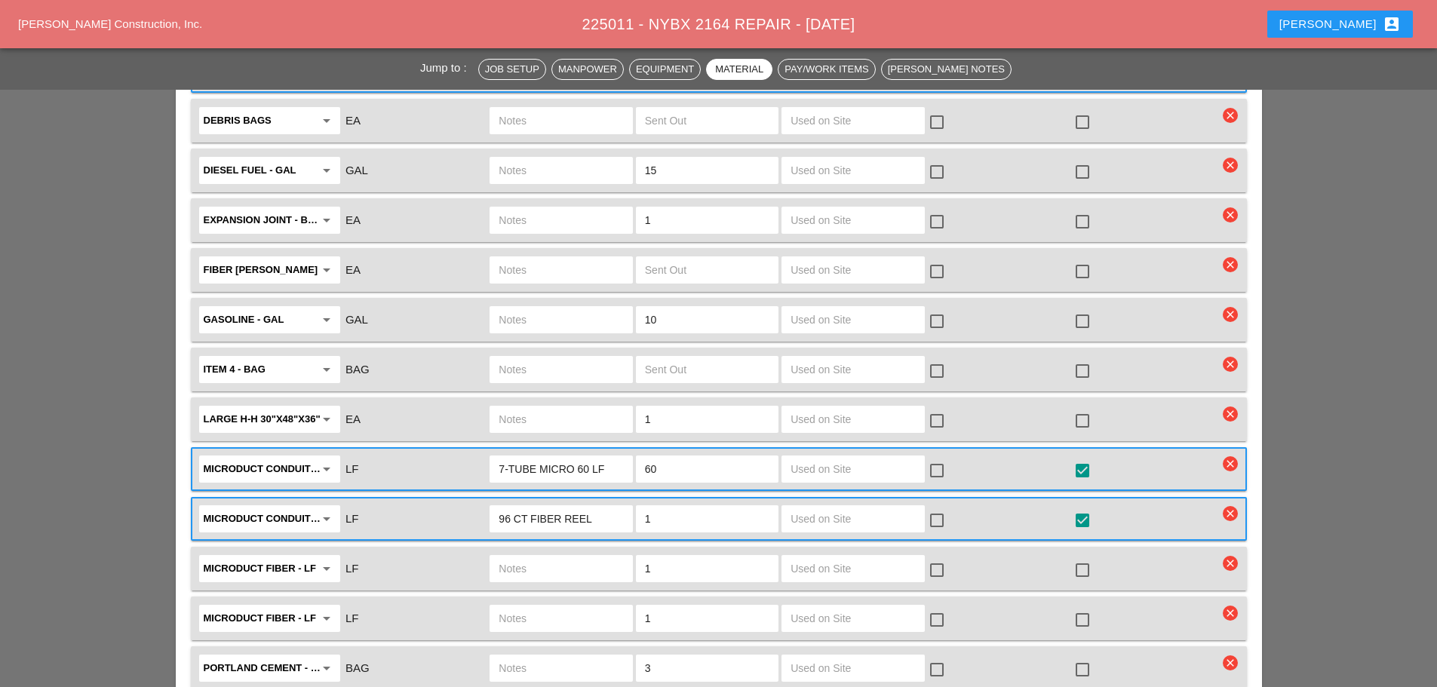
type input "W/ MATERIALS"
click at [610, 507] on input "96 CT FIBER REEL" at bounding box center [560, 519] width 124 height 24
type input "96 CT FIBER REEL ( THIN ONE )"
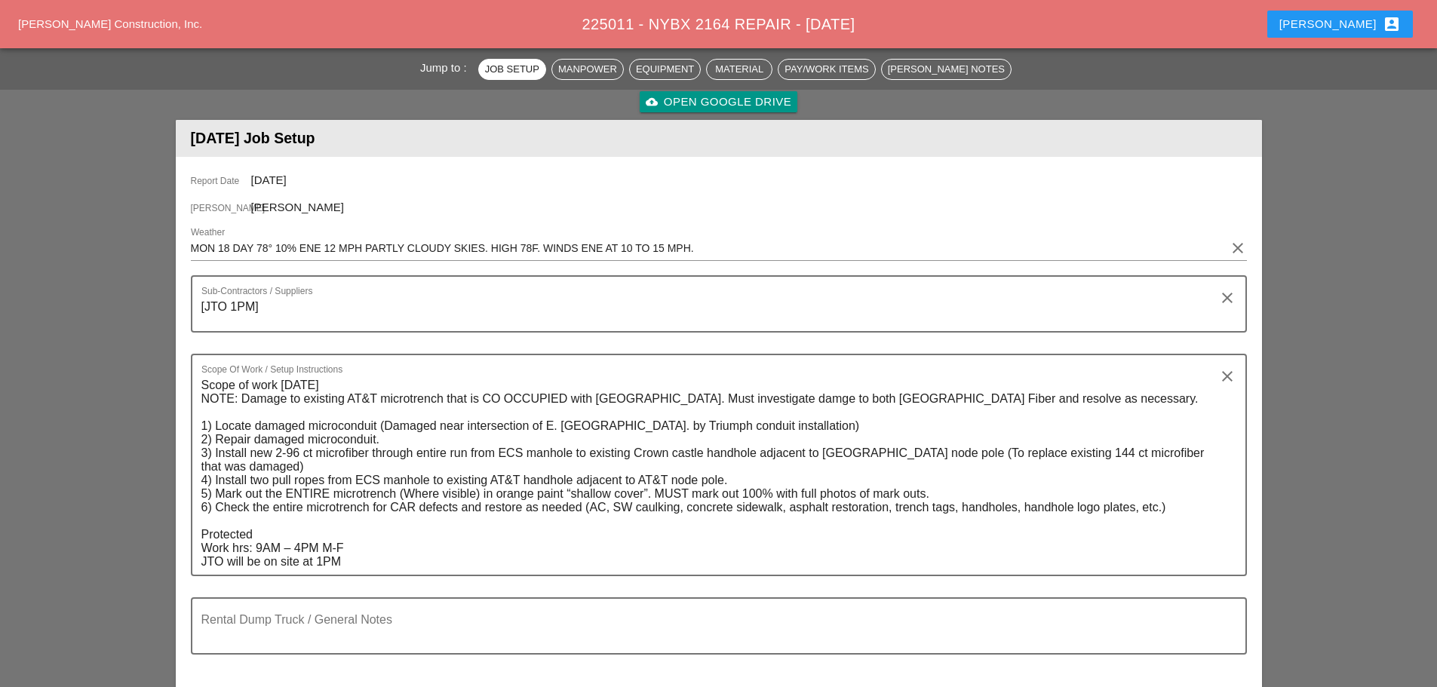
scroll to position [0, 0]
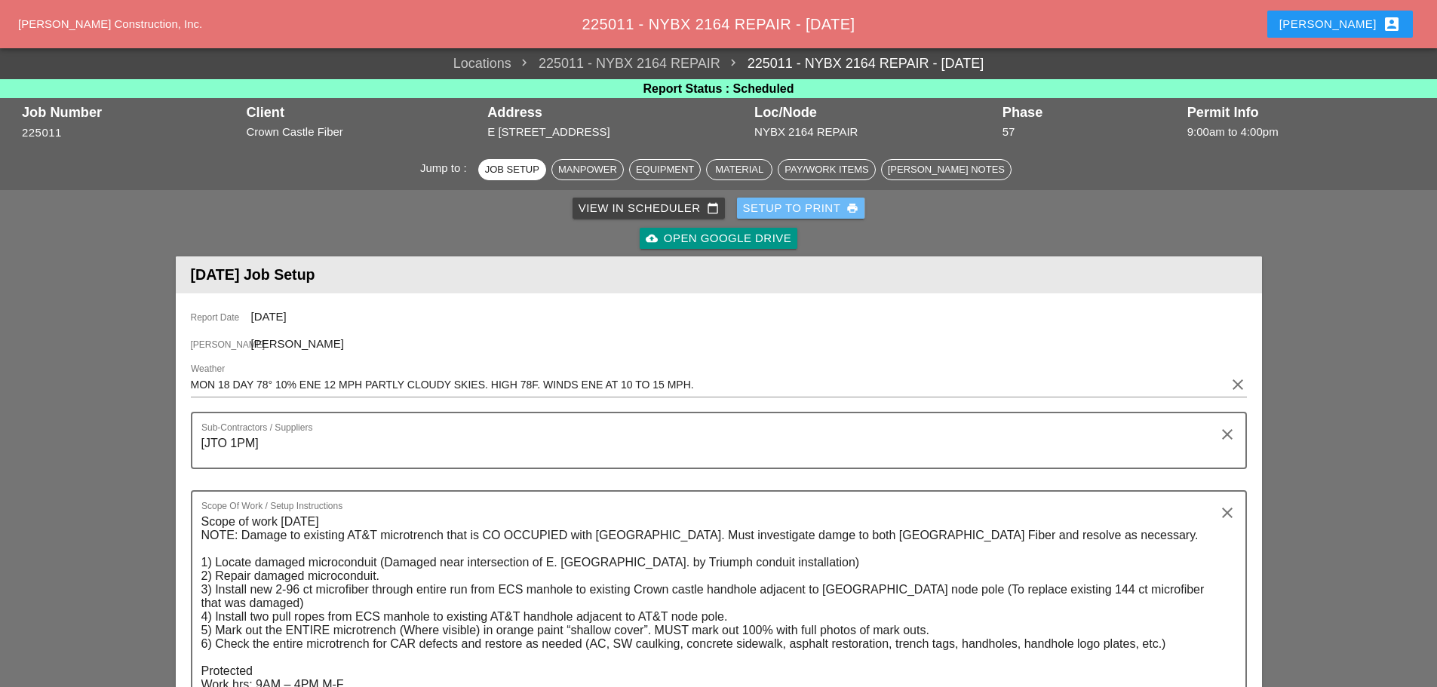
click at [773, 201] on div "Setup to Print print" at bounding box center [801, 208] width 116 height 17
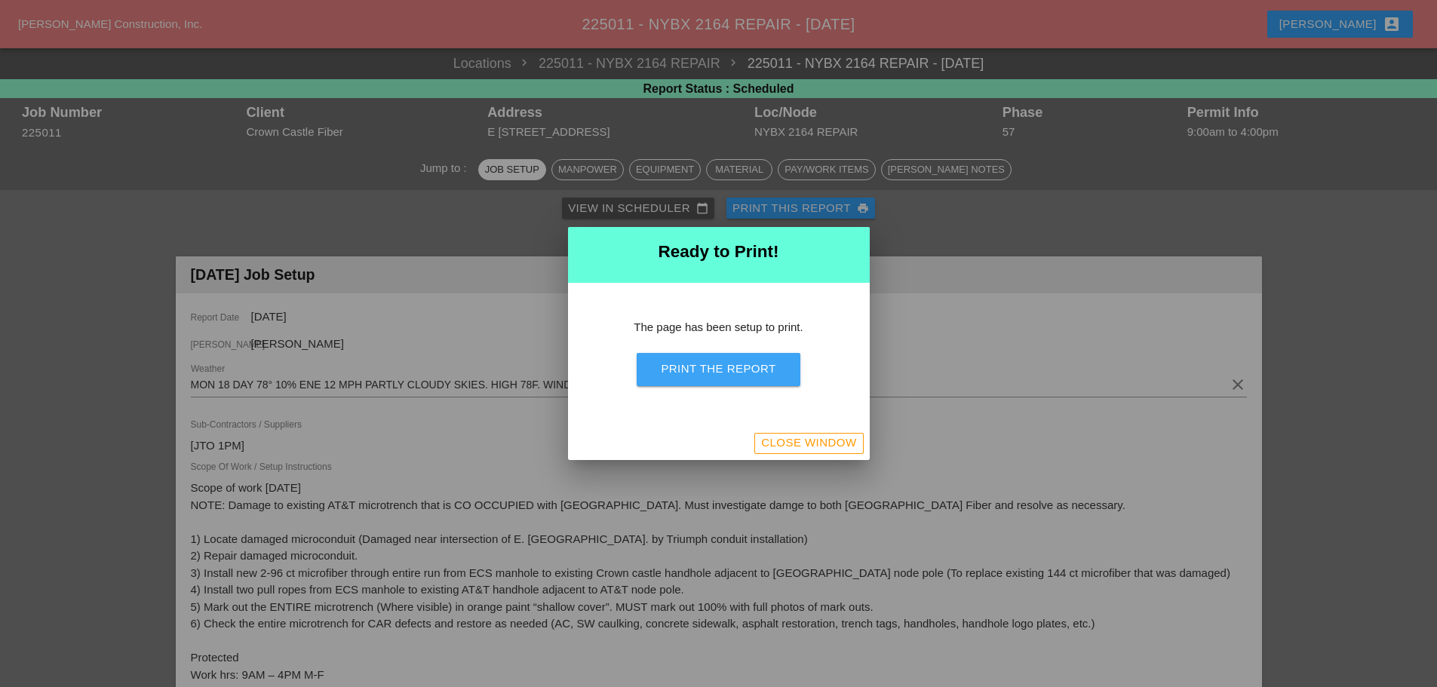
click at [753, 367] on div "Print the Report" at bounding box center [718, 368] width 115 height 17
click at [817, 433] on button "Close Window" at bounding box center [808, 443] width 109 height 21
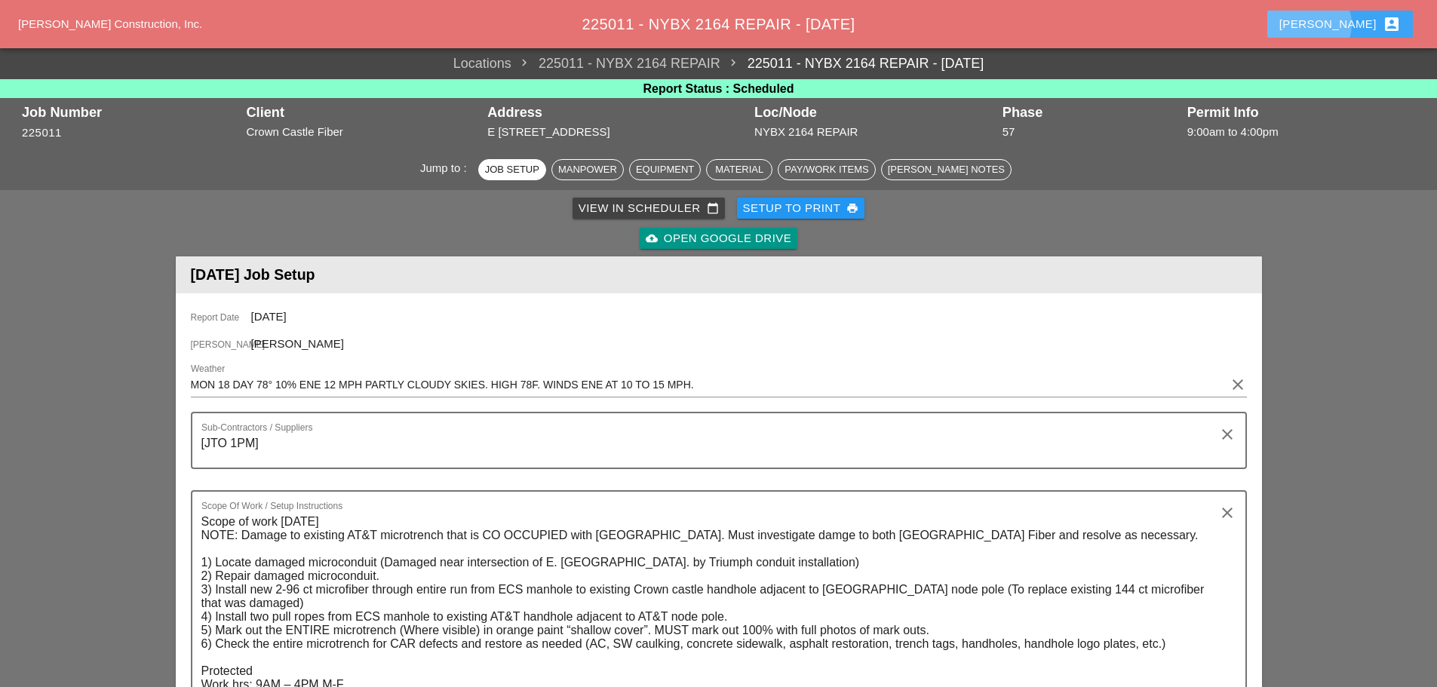
click at [1355, 26] on div "[PERSON_NAME] account_box" at bounding box center [1339, 24] width 121 height 18
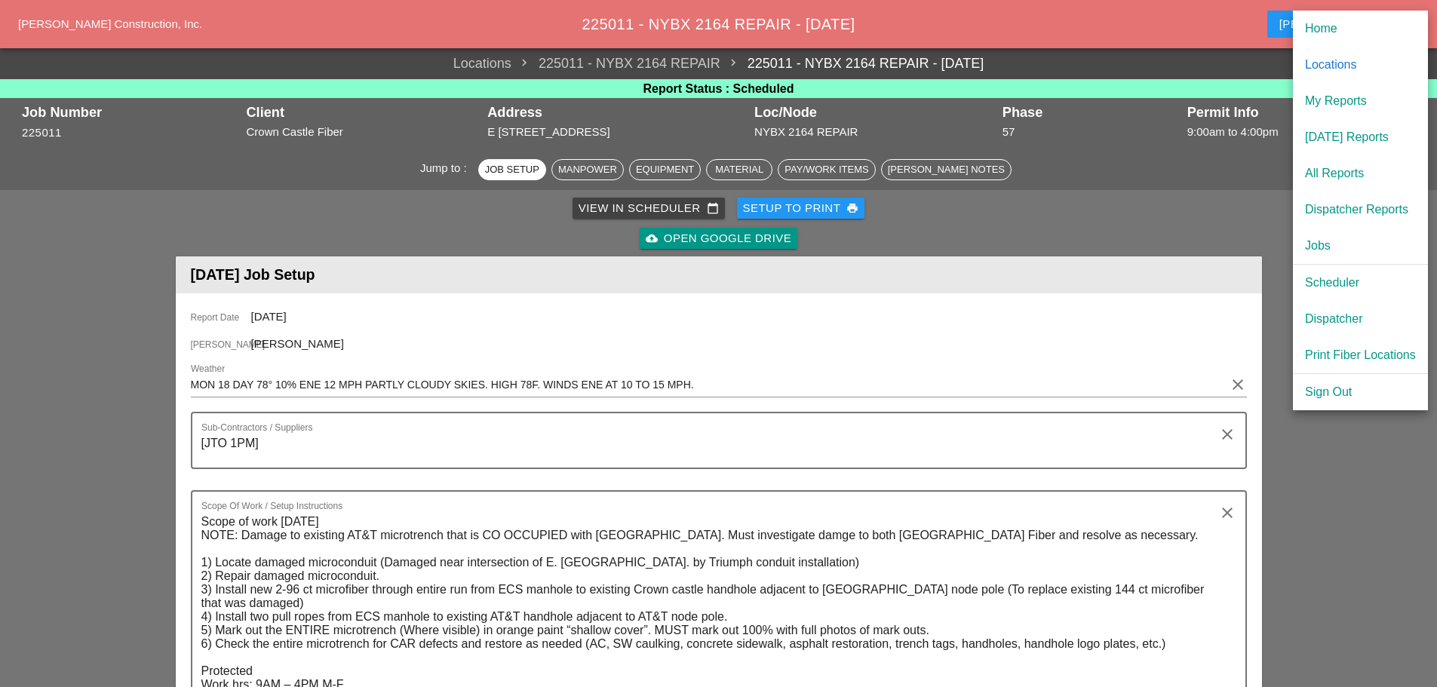
click at [1362, 134] on div "[DATE] Reports" at bounding box center [1360, 137] width 111 height 18
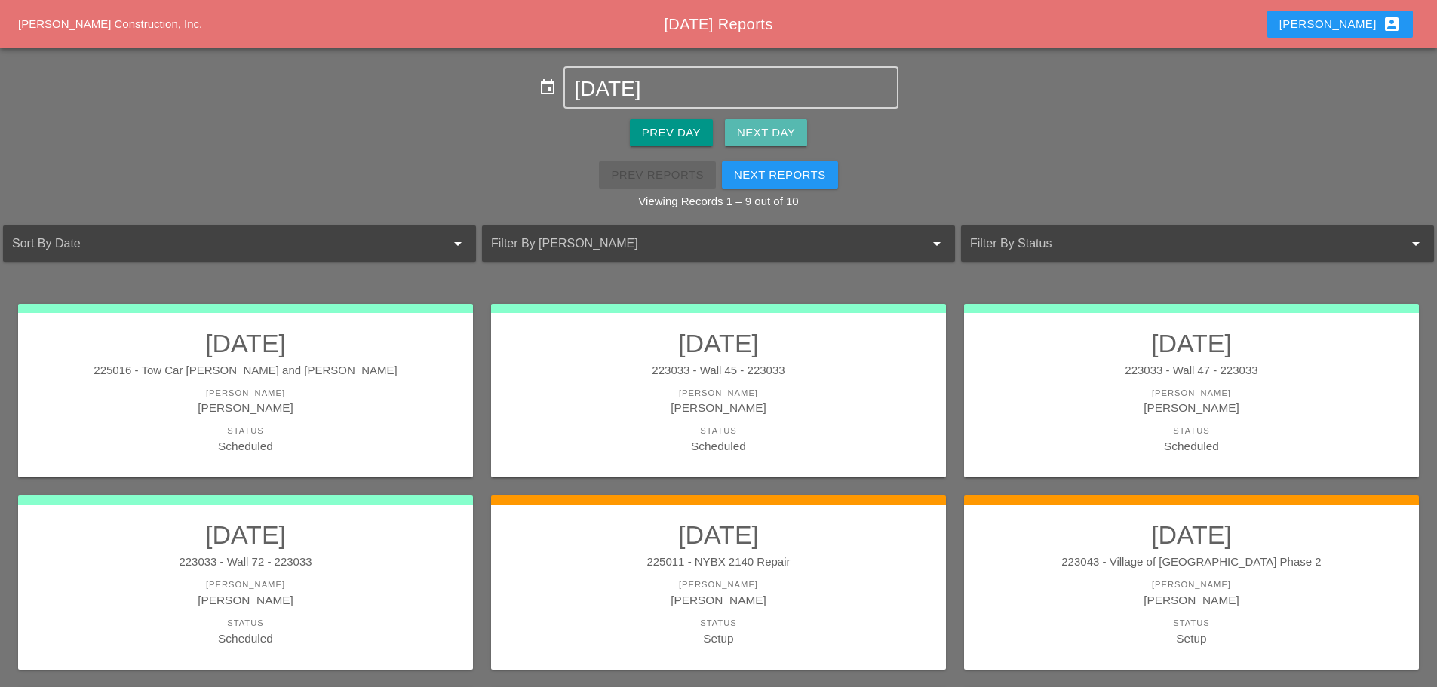
click at [780, 124] on div "Next Day" at bounding box center [766, 132] width 58 height 17
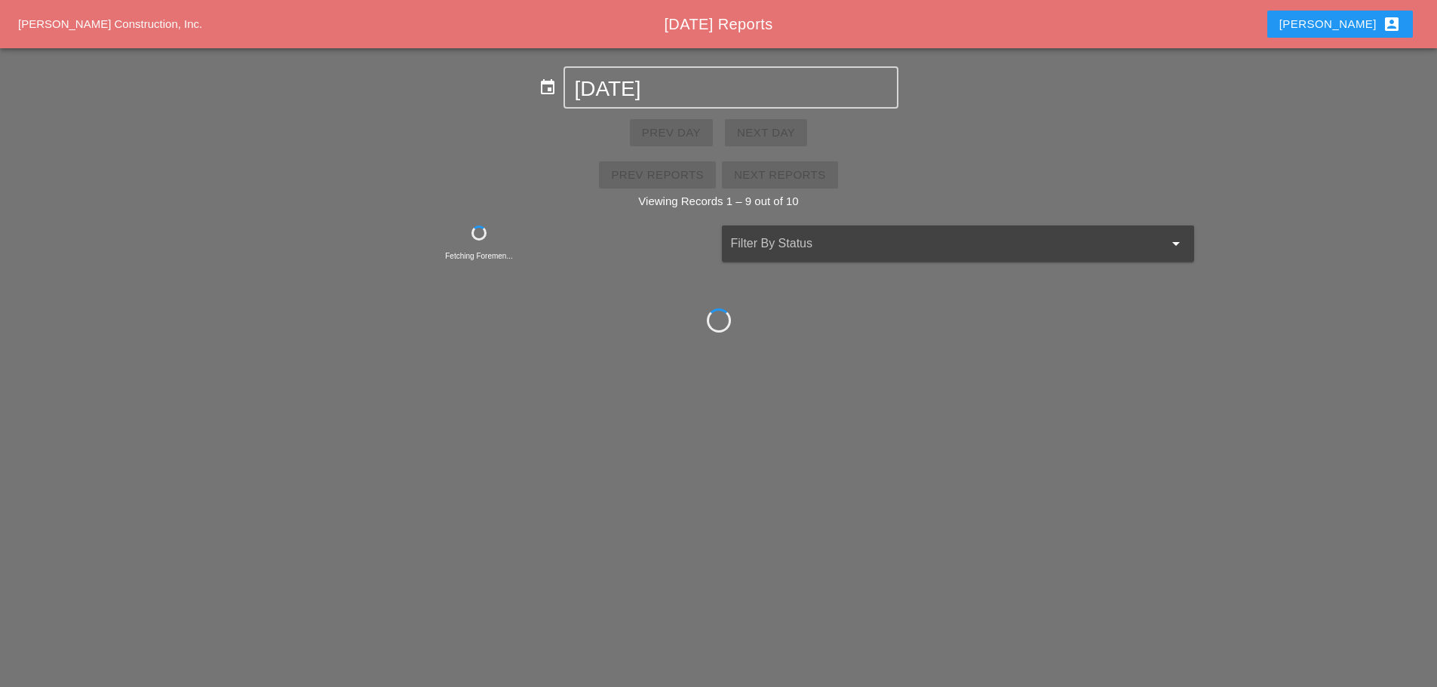
click at [780, 124] on div "Prev Day Next Day" at bounding box center [718, 133] width 1437 height 48
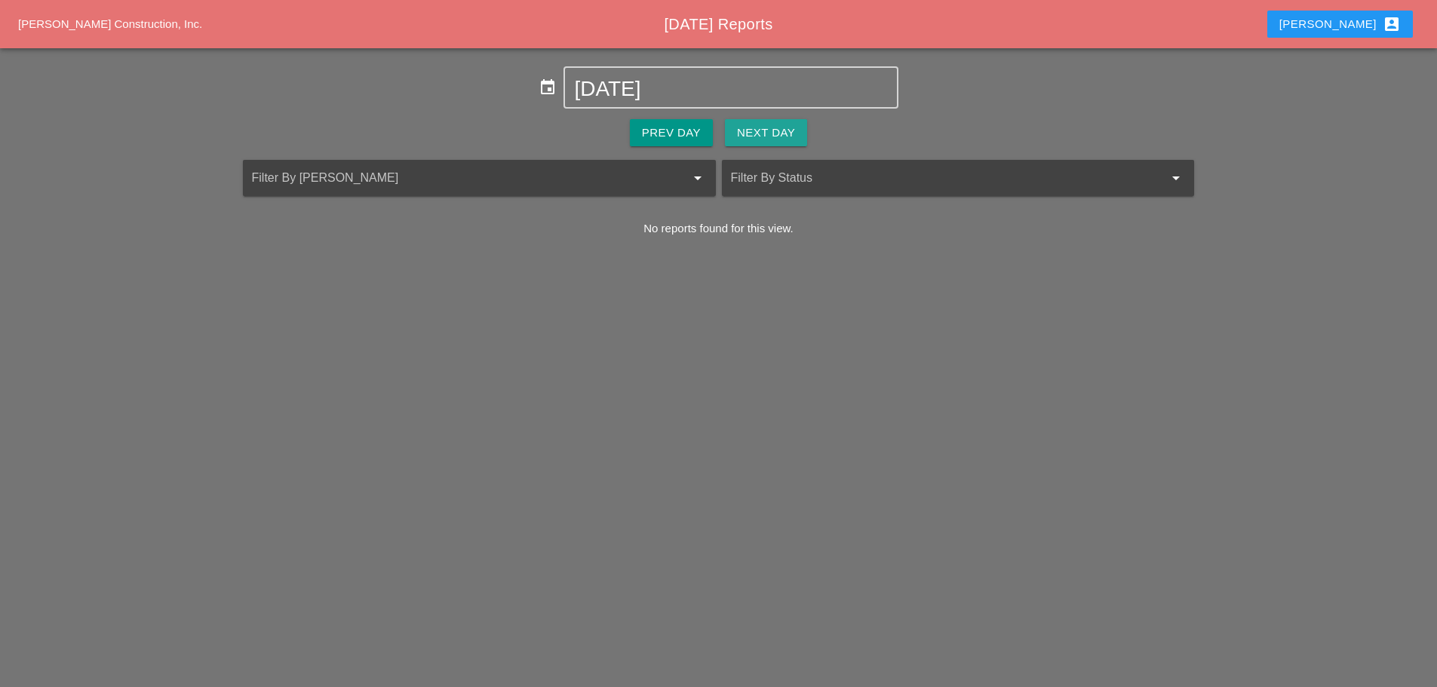
click at [780, 124] on div "Next Day" at bounding box center [766, 132] width 58 height 17
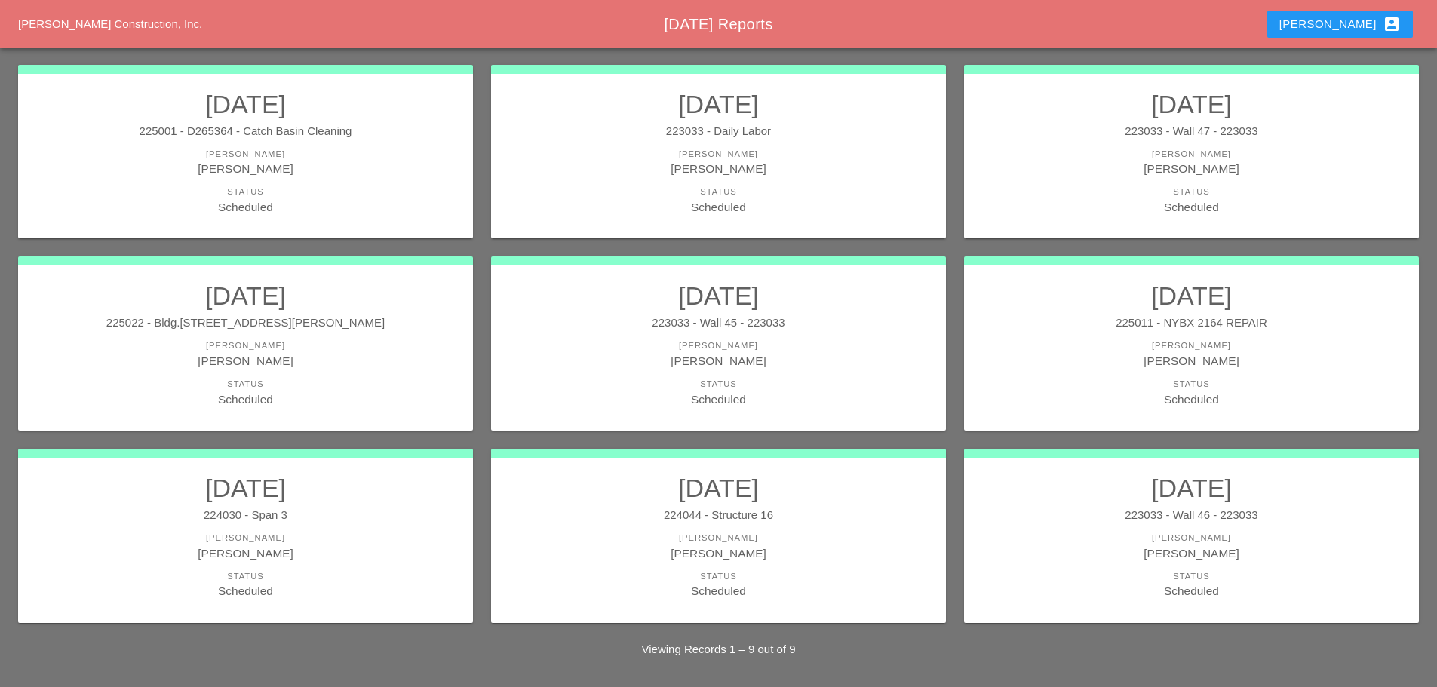
scroll to position [204, 0]
click at [340, 362] on div "[PERSON_NAME]" at bounding box center [245, 359] width 425 height 17
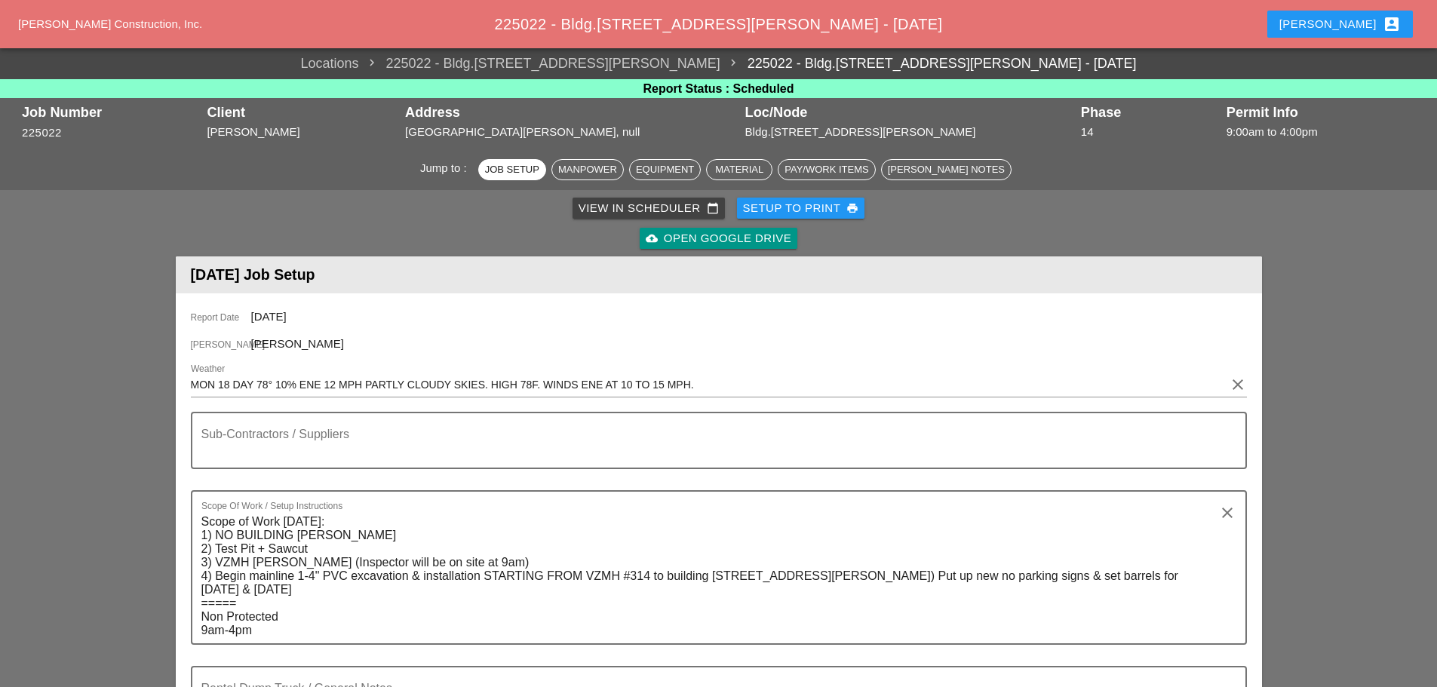
drag, startPoint x: 508, startPoint y: 130, endPoint x: 634, endPoint y: 127, distance: 126.0
click at [634, 127] on div "Address [GEOGRAPHIC_DATA][PERSON_NAME], null" at bounding box center [571, 123] width 340 height 44
click at [1359, 20] on div "[PERSON_NAME] account_box" at bounding box center [1339, 24] width 121 height 18
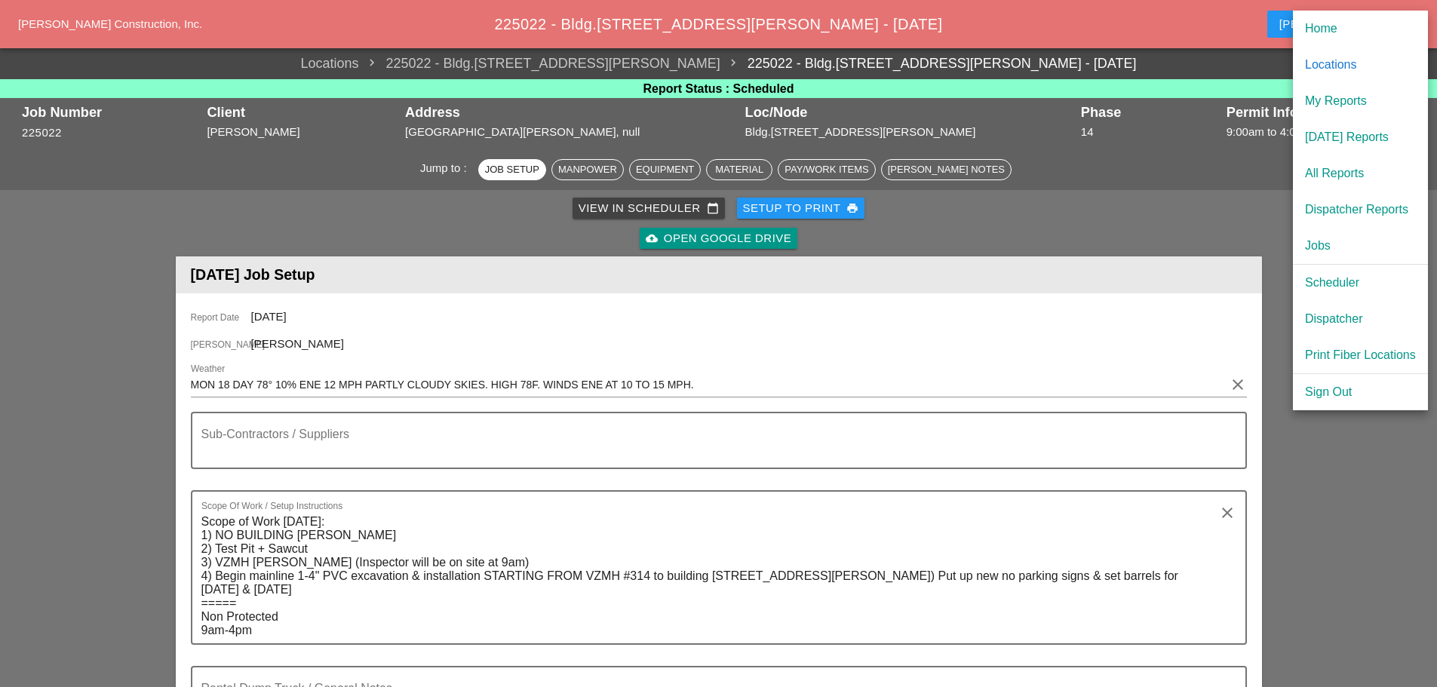
click at [1361, 129] on div "[DATE] Reports" at bounding box center [1360, 137] width 111 height 18
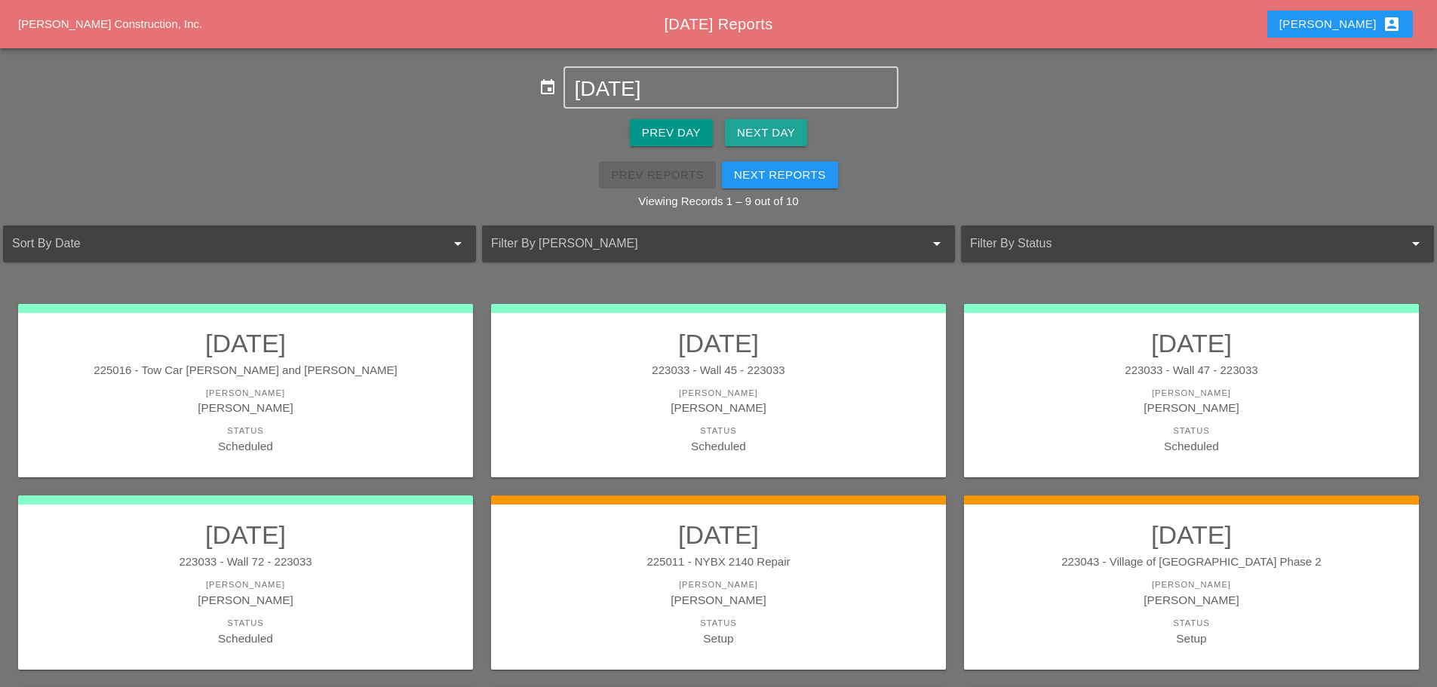
click at [789, 124] on div "Next Day" at bounding box center [766, 132] width 58 height 17
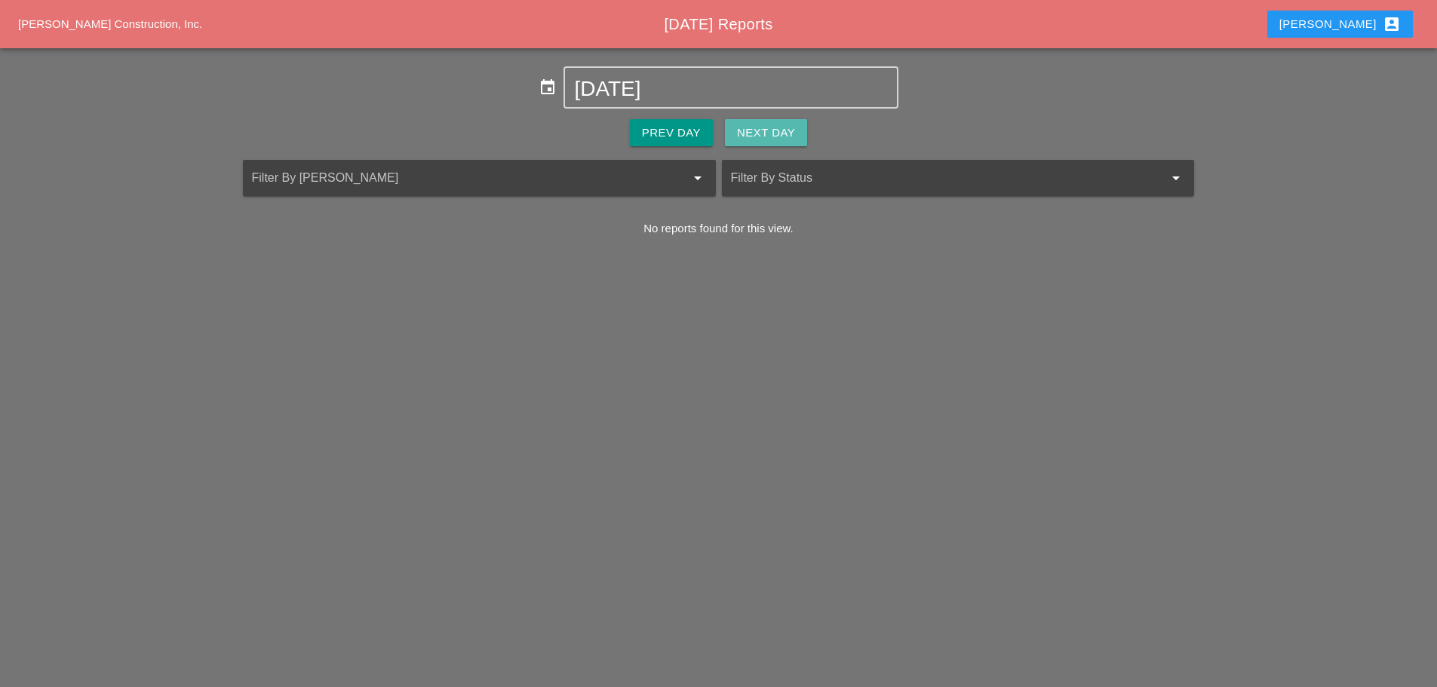
click at [785, 128] on div "Next Day" at bounding box center [766, 132] width 58 height 17
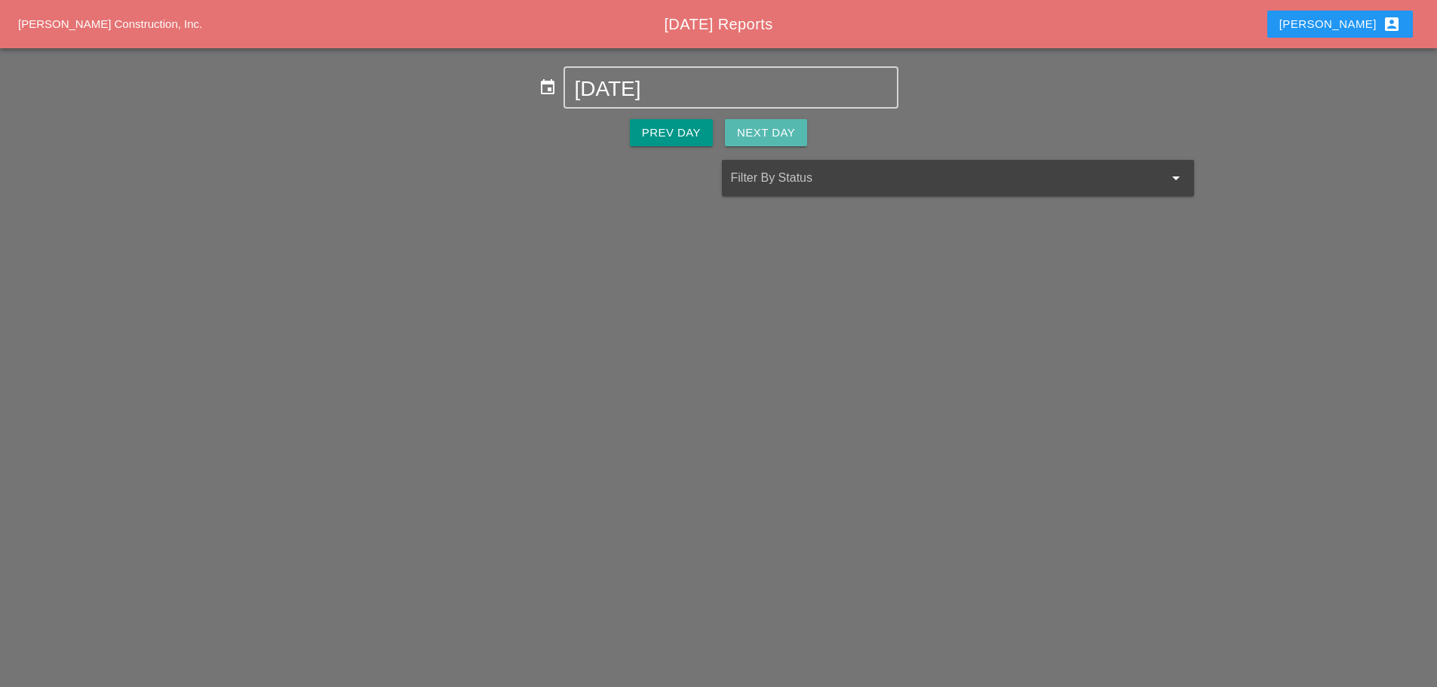
click at [787, 128] on div "Next Day" at bounding box center [766, 132] width 58 height 17
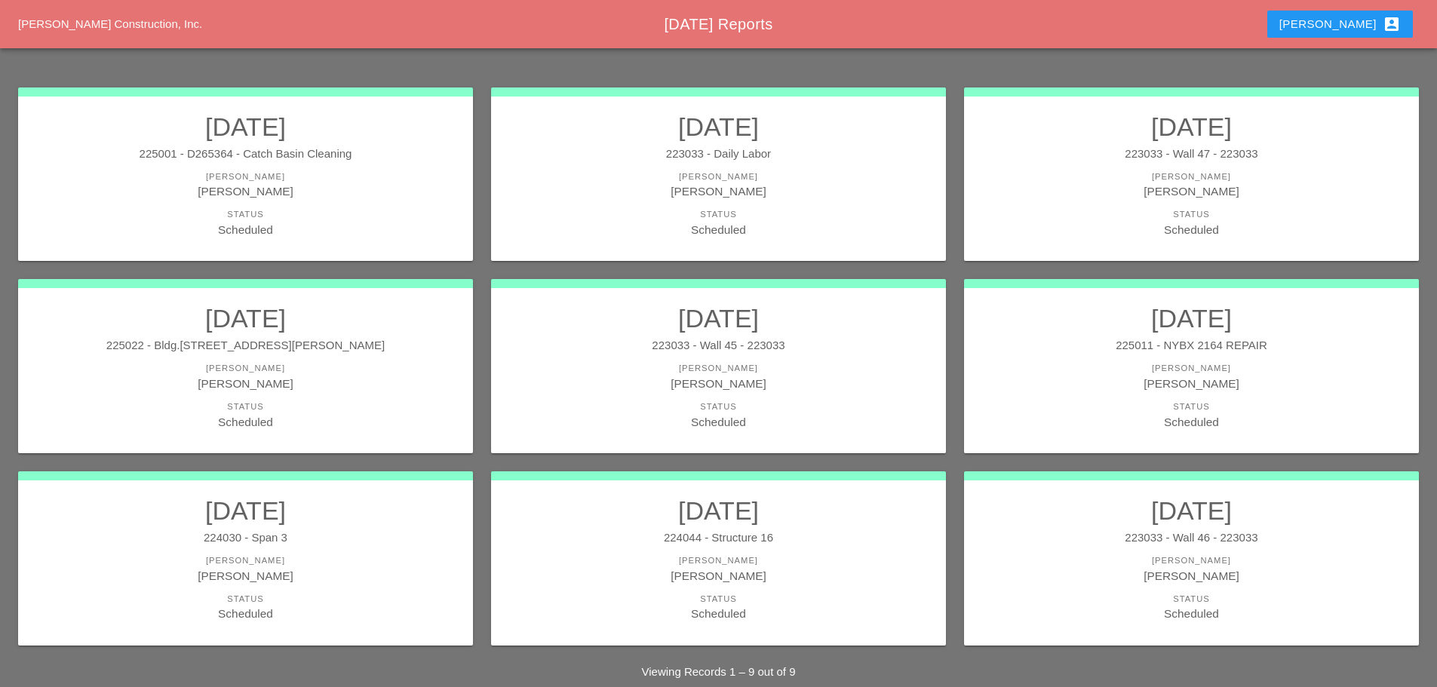
scroll to position [204, 0]
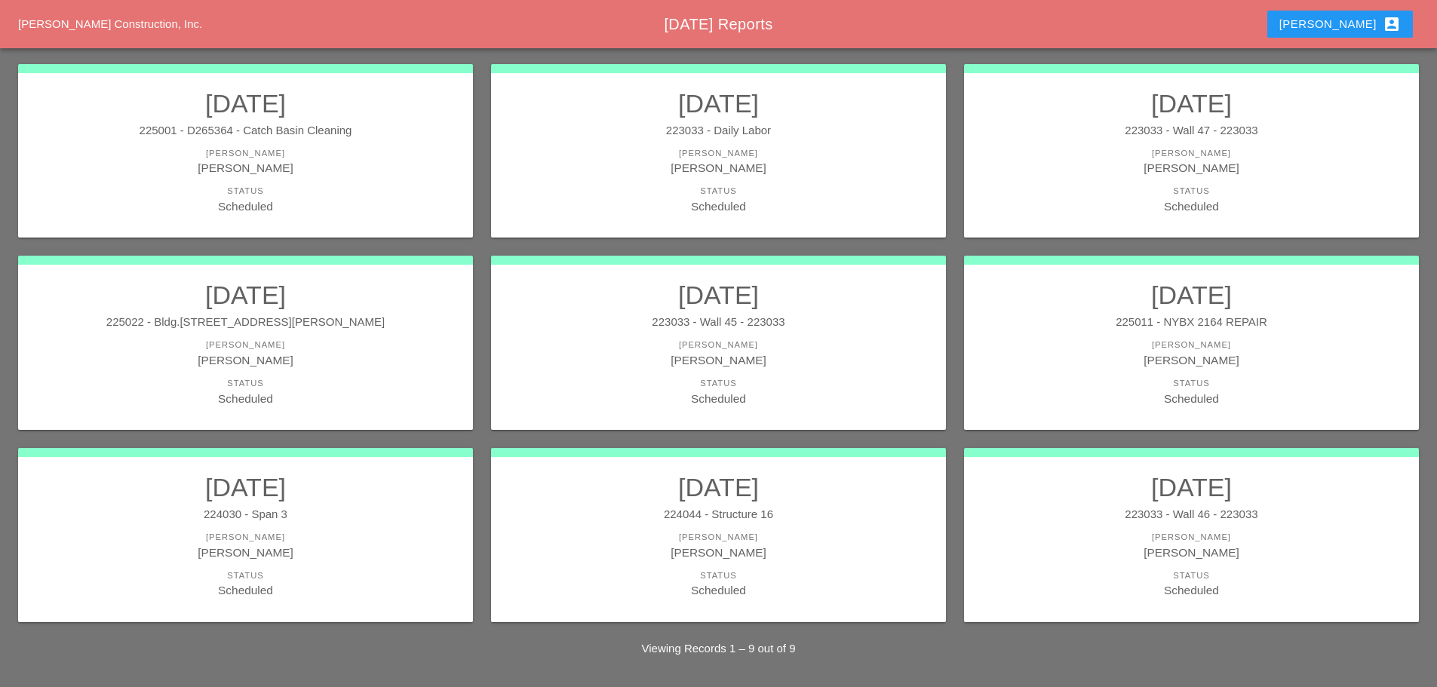
click at [1061, 380] on div "Status" at bounding box center [1191, 383] width 425 height 13
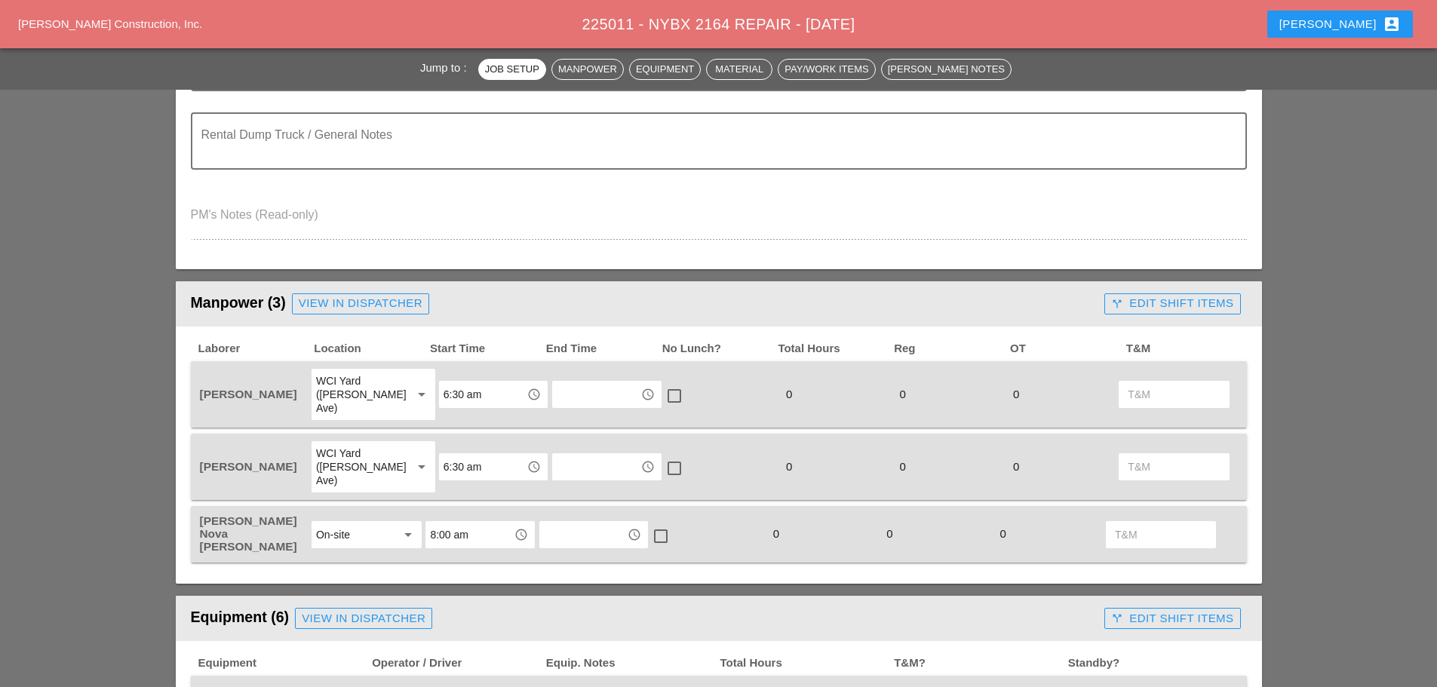
scroll to position [679, 0]
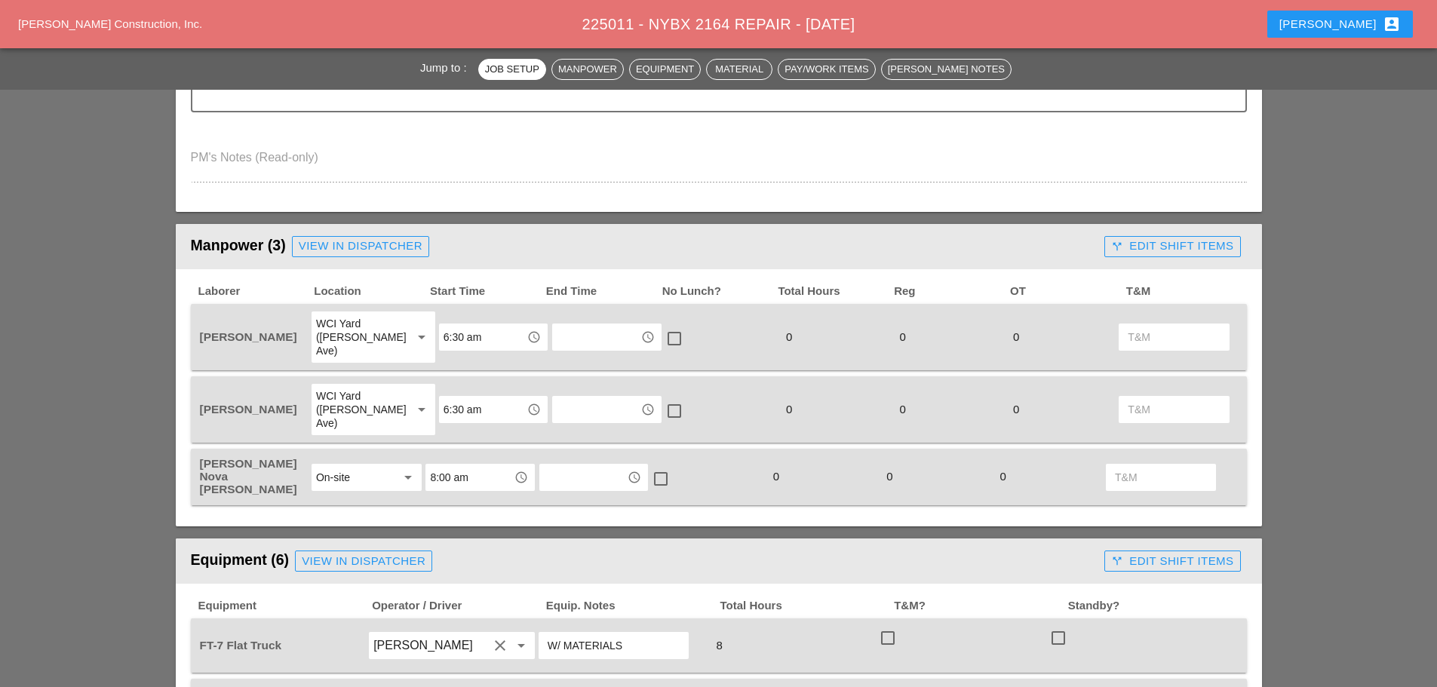
click at [483, 332] on input "6:30 am" at bounding box center [482, 337] width 78 height 24
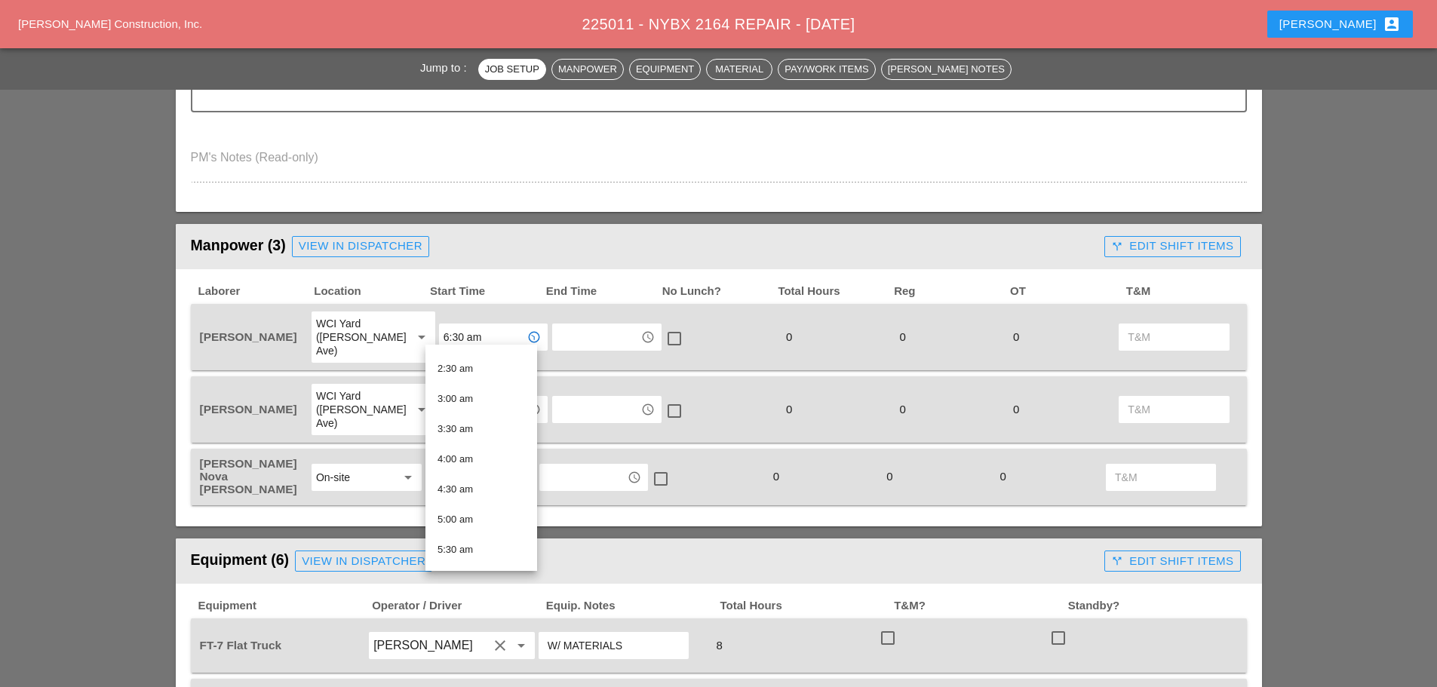
scroll to position [302, 0]
click at [471, 484] on div "7:00 am" at bounding box center [480, 483] width 87 height 18
type input "7:00 am"
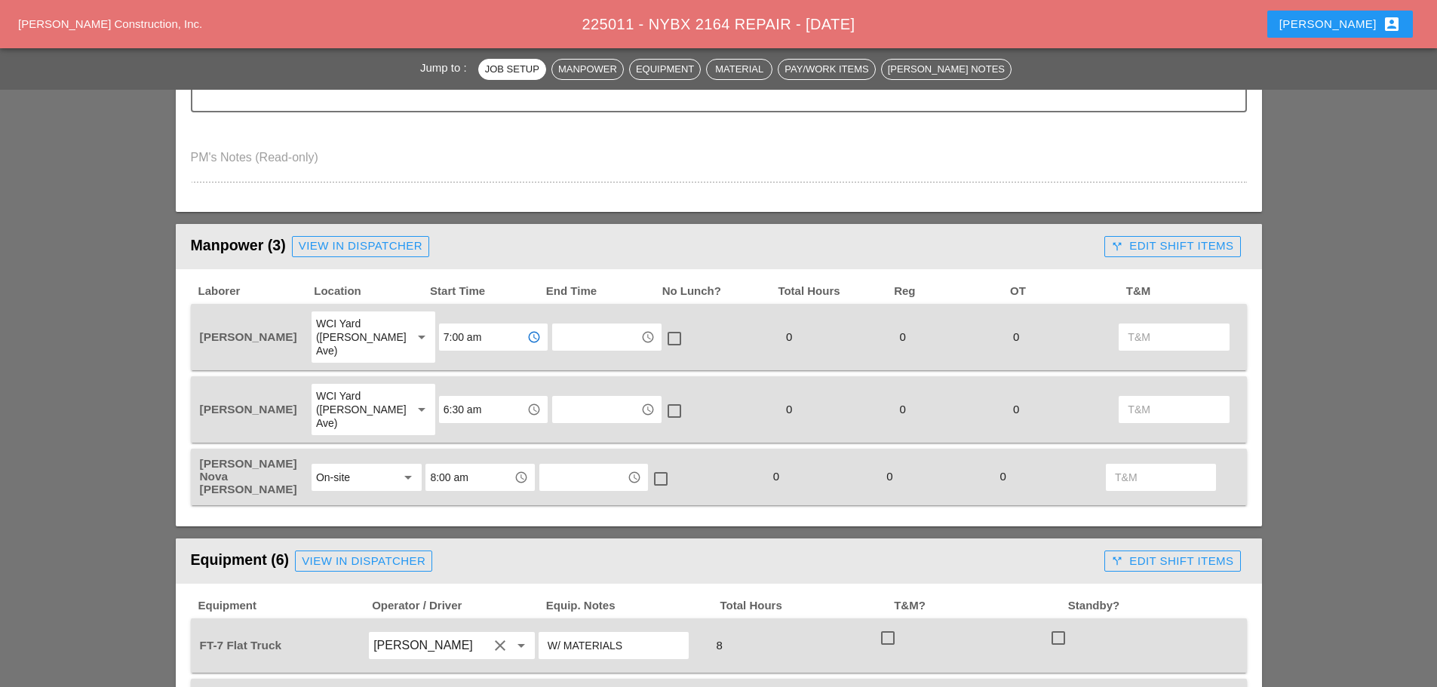
click at [487, 397] on input "6:30 am" at bounding box center [482, 409] width 78 height 24
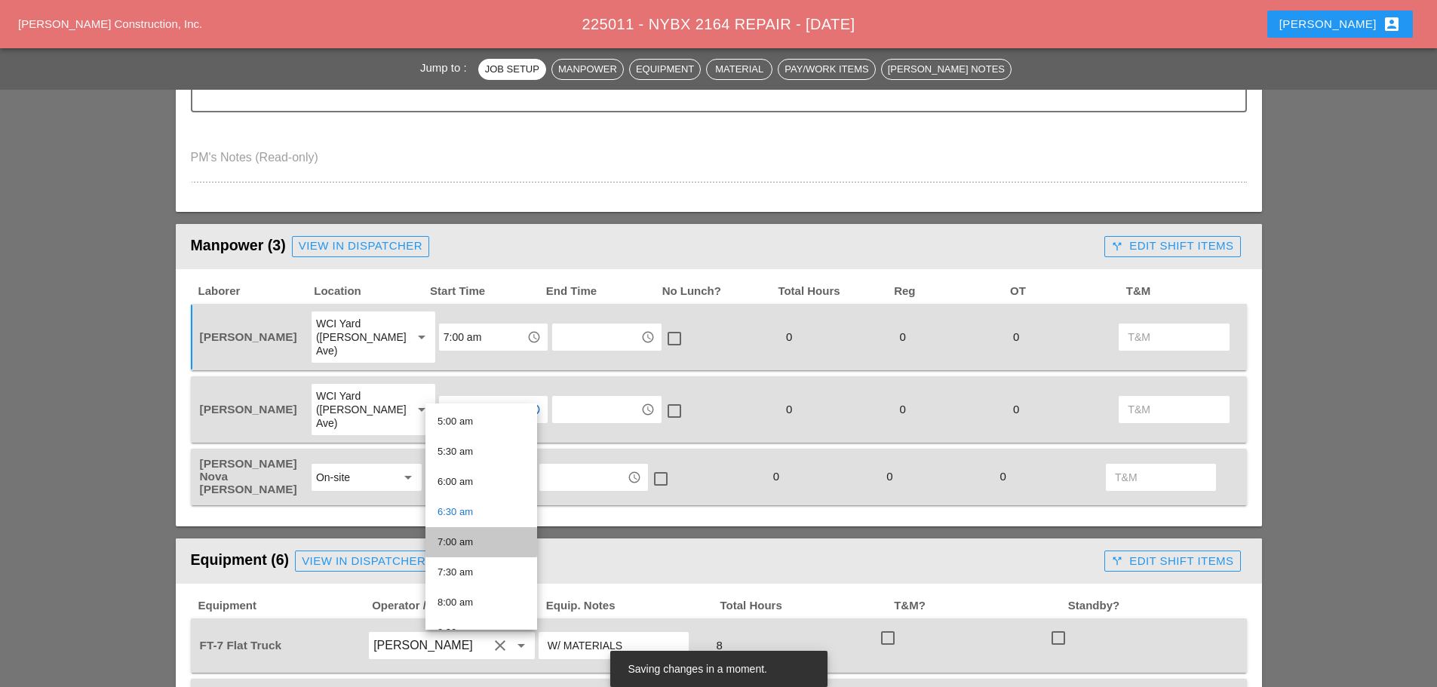
click at [463, 537] on div "7:00 am" at bounding box center [480, 542] width 87 height 18
type input "7:00 am"
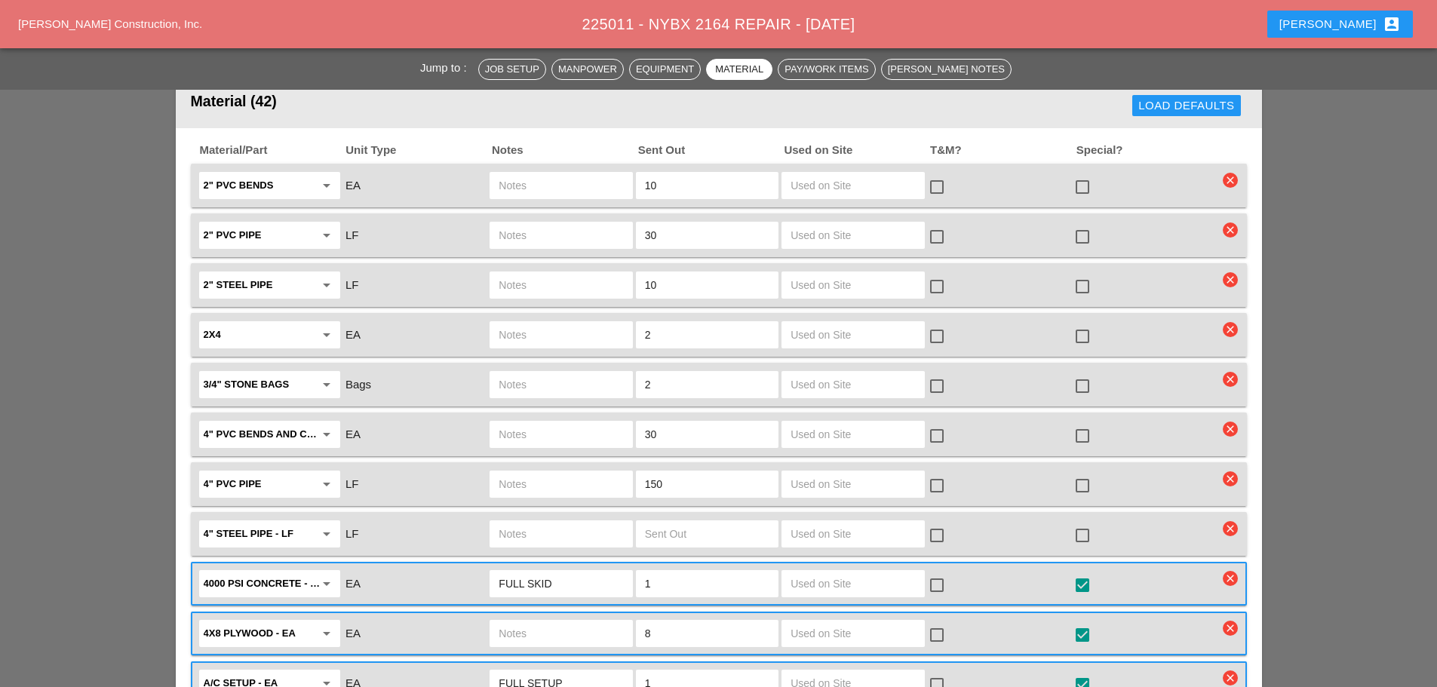
scroll to position [1584, 0]
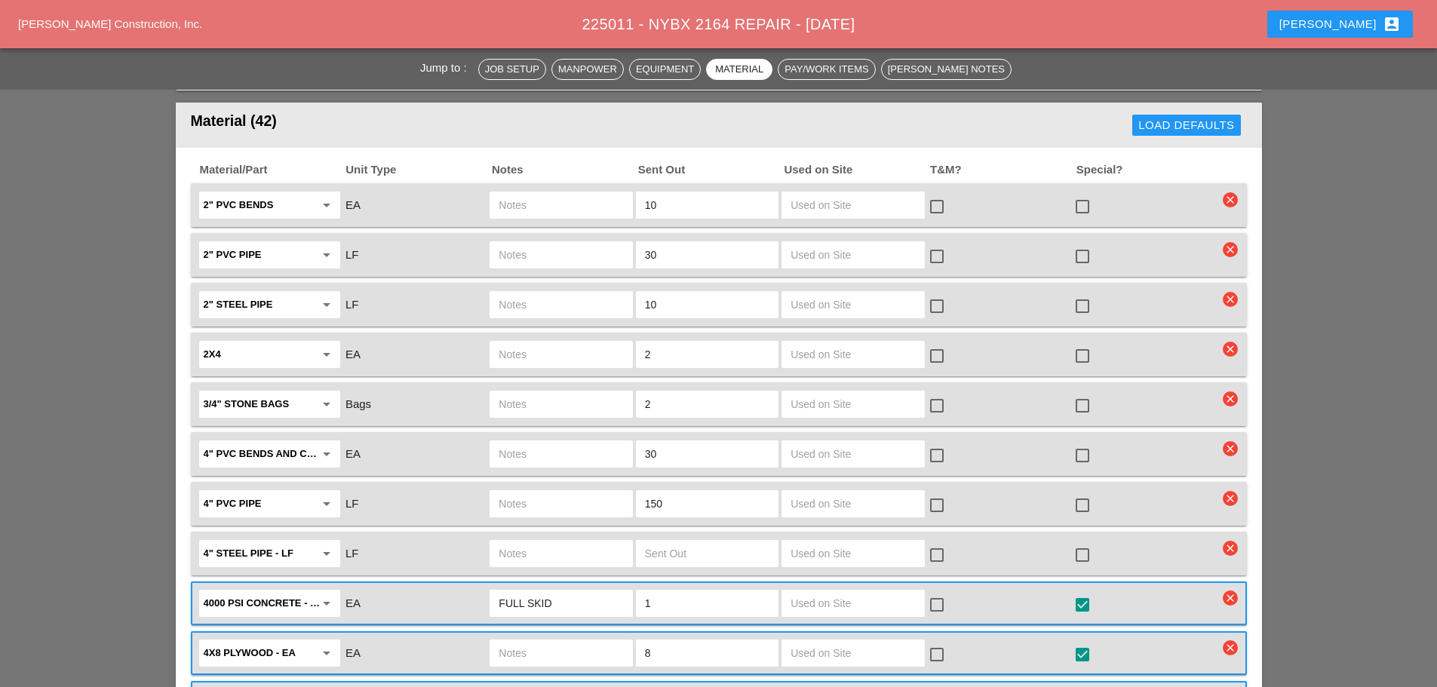
click at [691, 492] on input "150" at bounding box center [707, 504] width 124 height 24
type input "1"
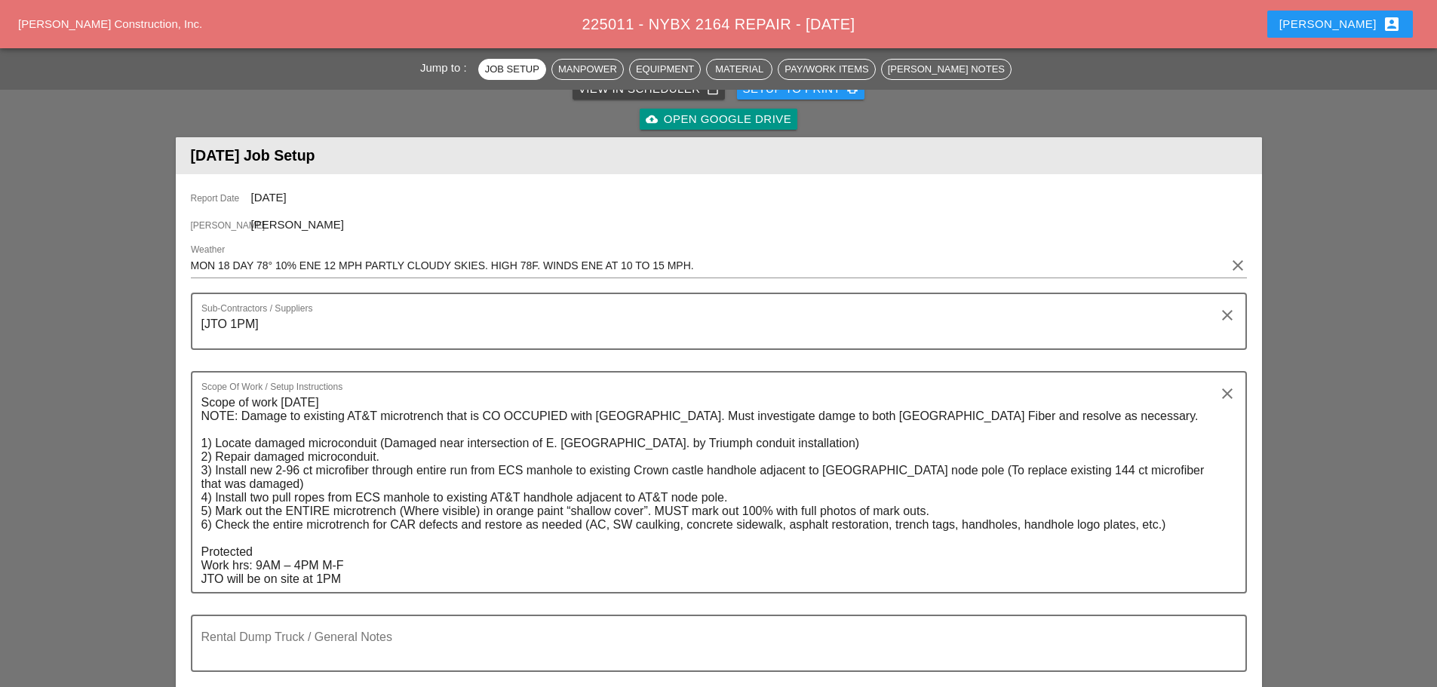
scroll to position [0, 0]
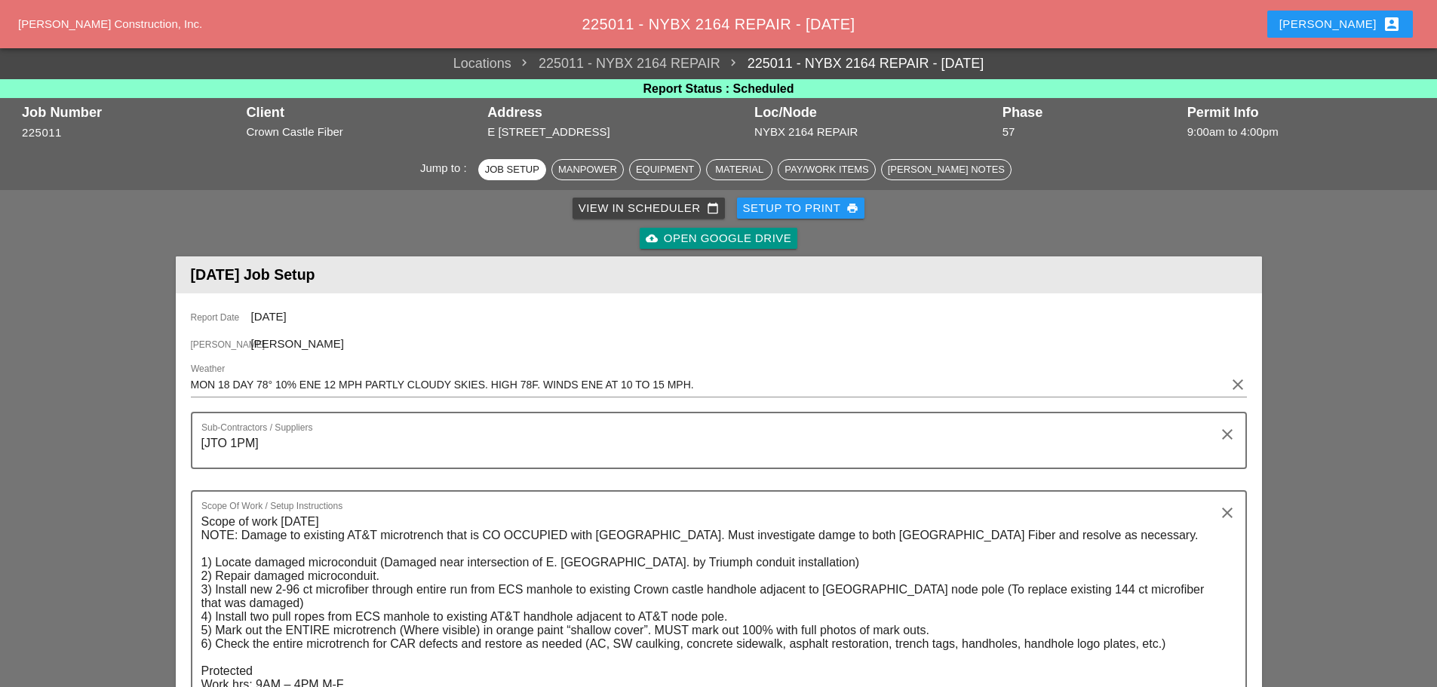
type input "20"
click at [796, 201] on div "Setup to Print print" at bounding box center [801, 208] width 116 height 17
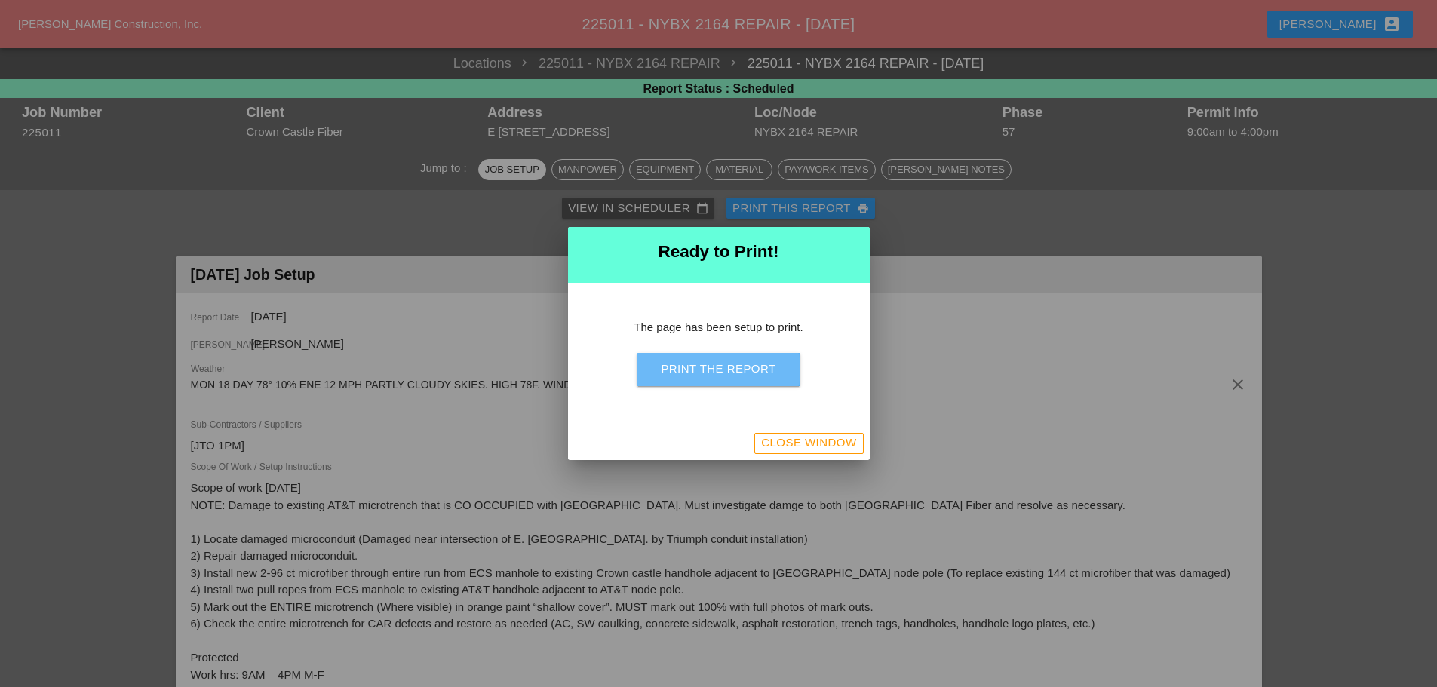
click at [756, 374] on div "Print the Report" at bounding box center [718, 368] width 115 height 17
click at [796, 447] on div "Close Window" at bounding box center [808, 442] width 95 height 17
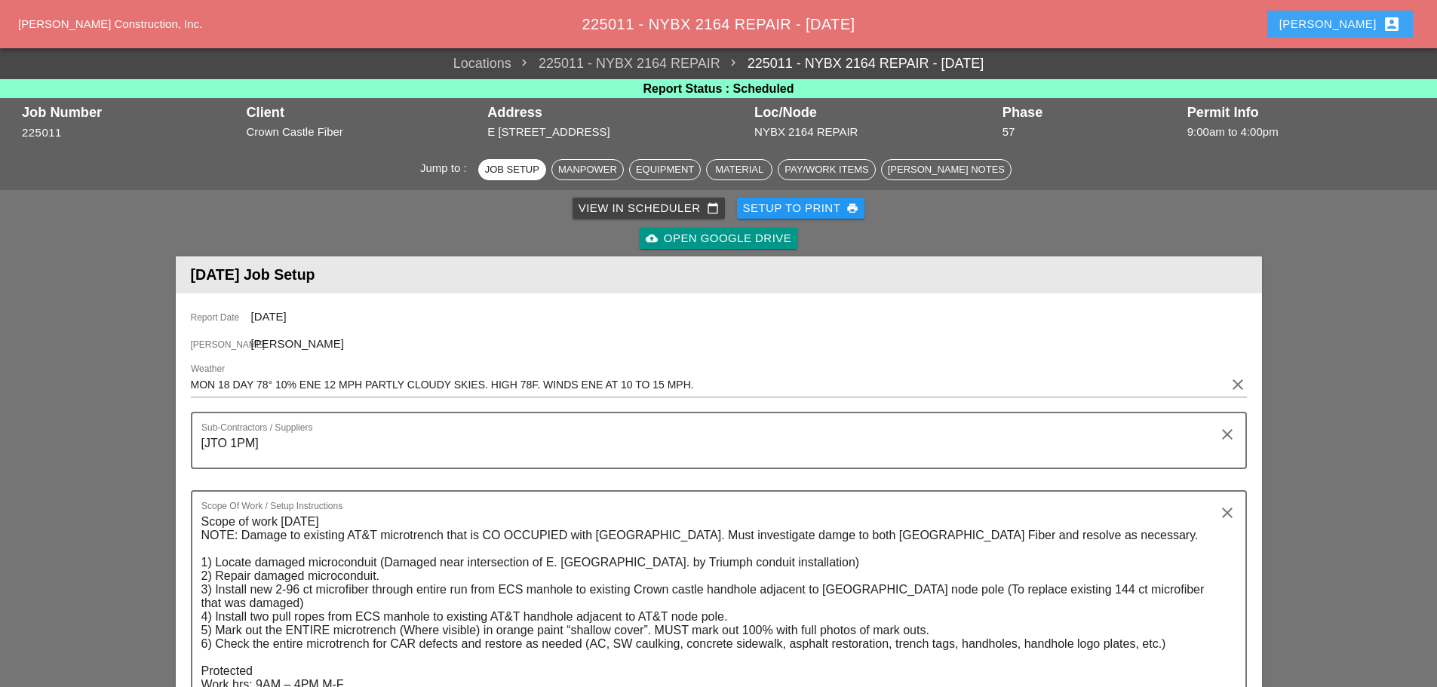
click at [1356, 21] on div "[PERSON_NAME] account_box" at bounding box center [1339, 24] width 121 height 18
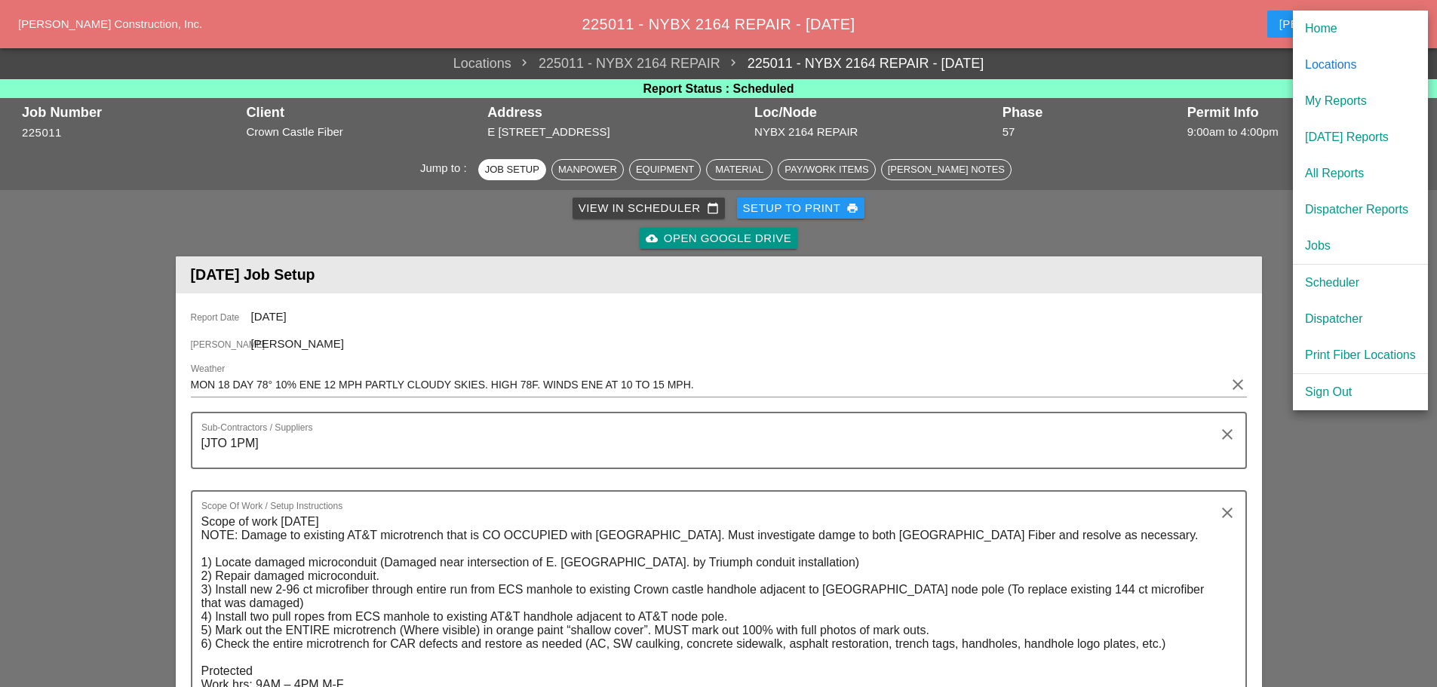
click at [1326, 135] on div "[DATE] Reports" at bounding box center [1360, 137] width 111 height 18
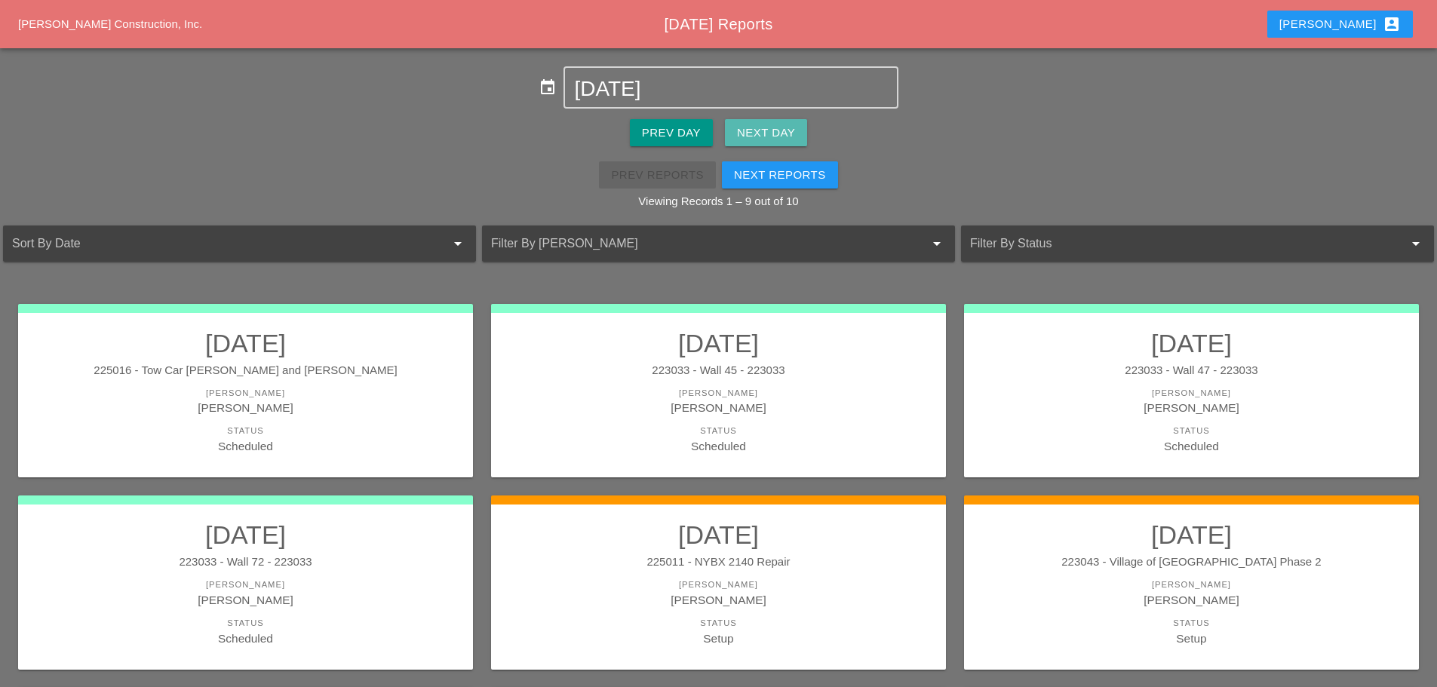
click at [772, 124] on div "Next Day" at bounding box center [766, 132] width 58 height 17
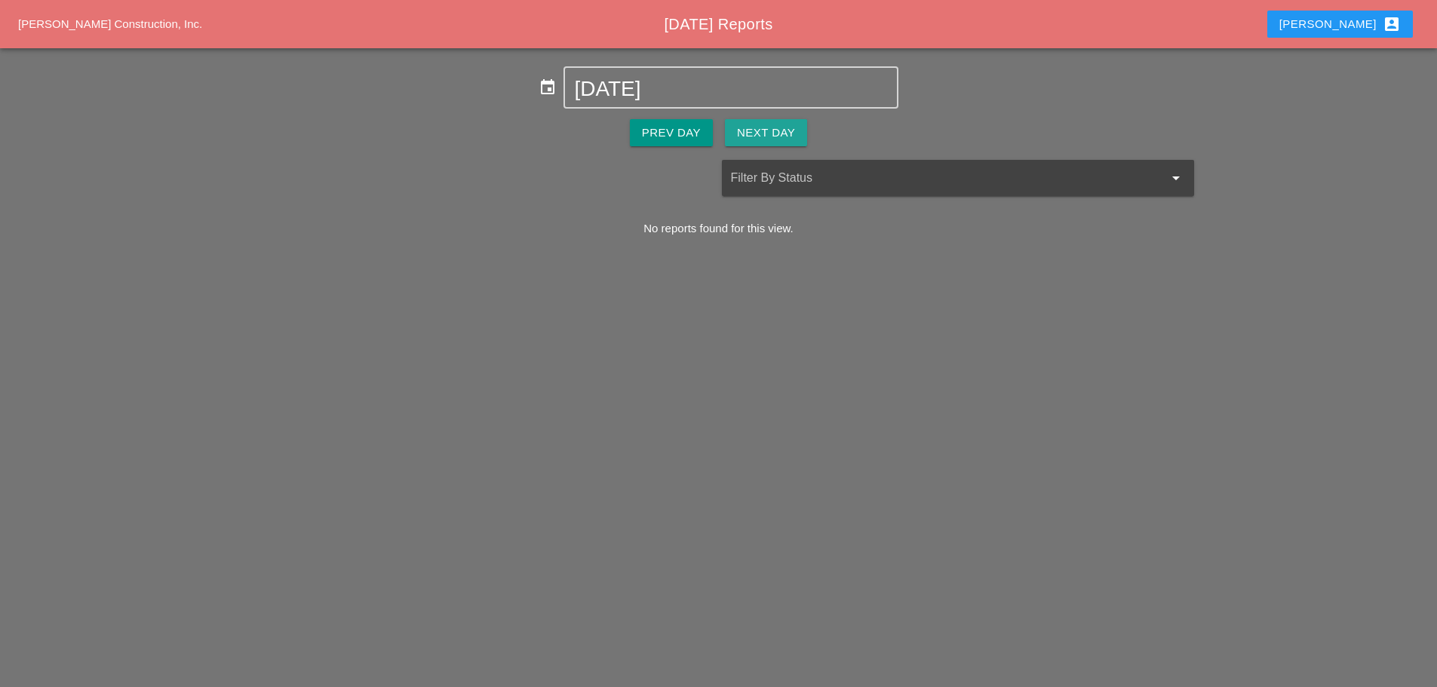
click at [773, 124] on div "Next Day" at bounding box center [766, 132] width 58 height 17
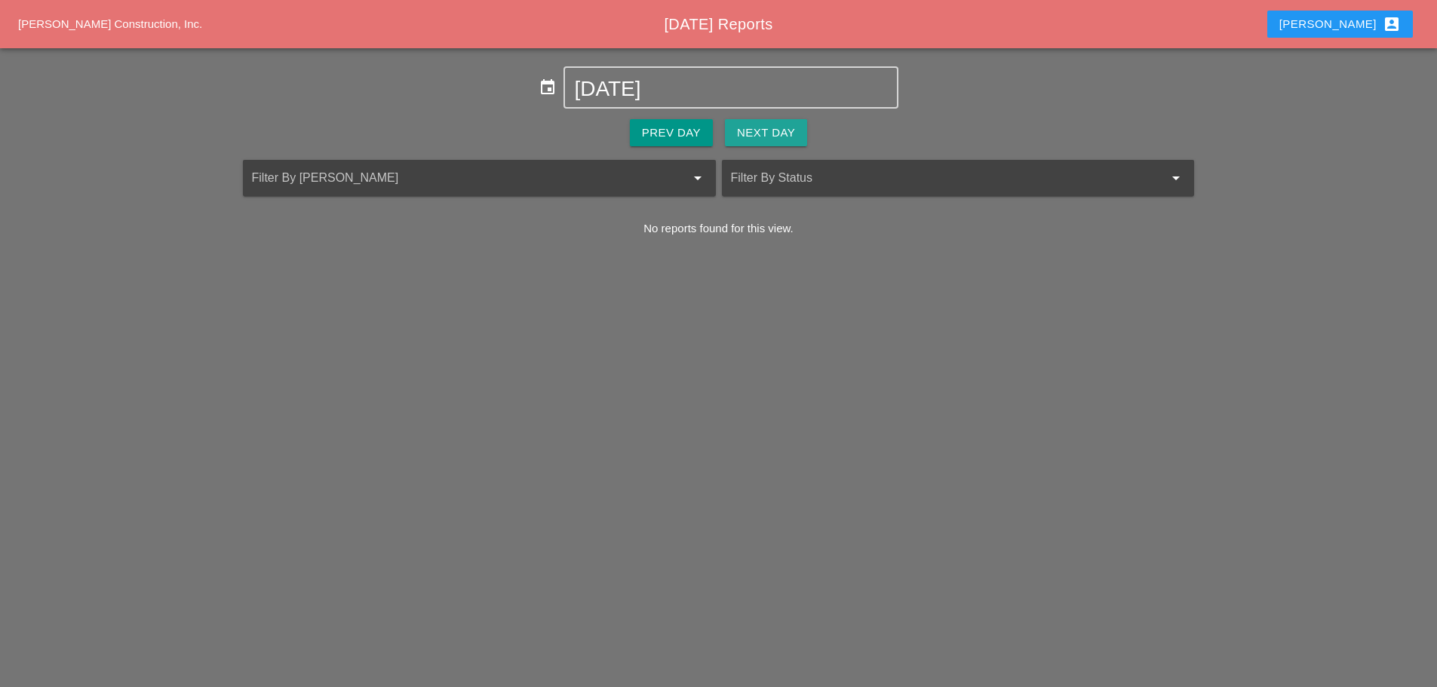
click at [773, 124] on div "Next Day" at bounding box center [766, 132] width 58 height 17
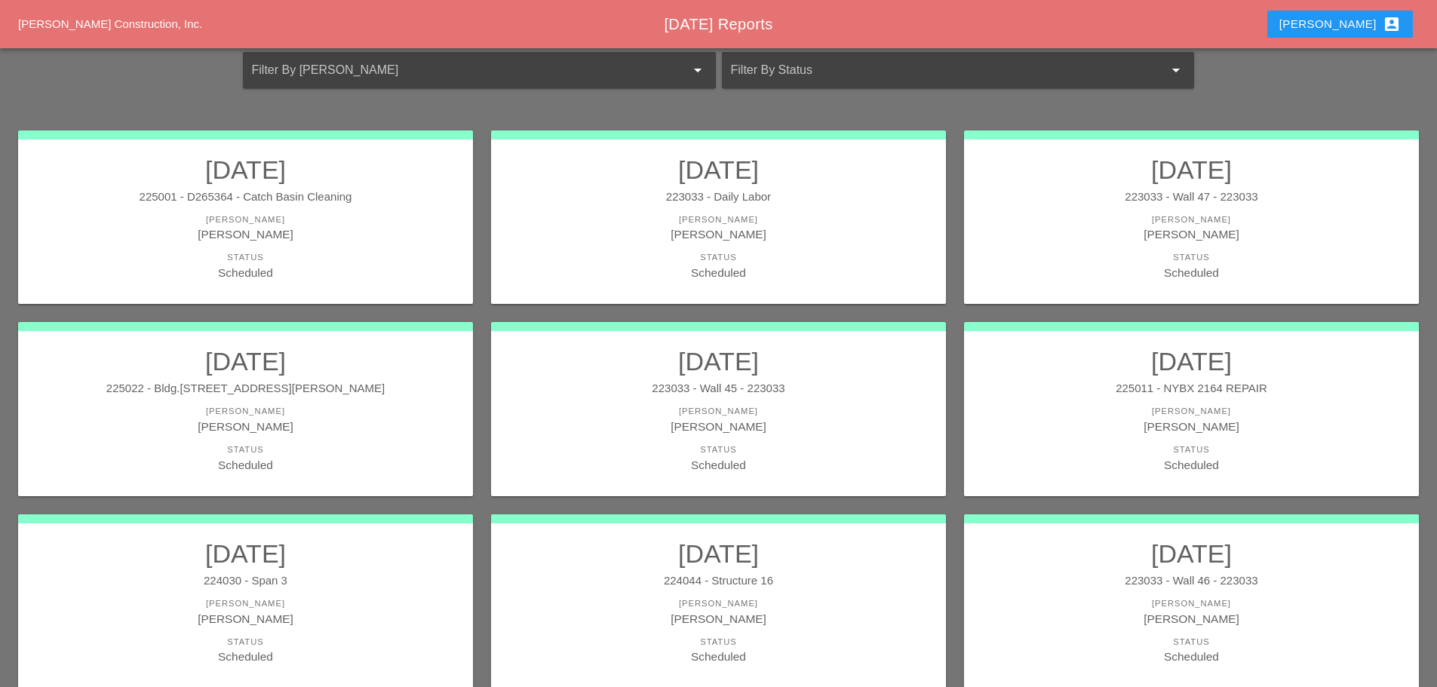
scroll to position [151, 0]
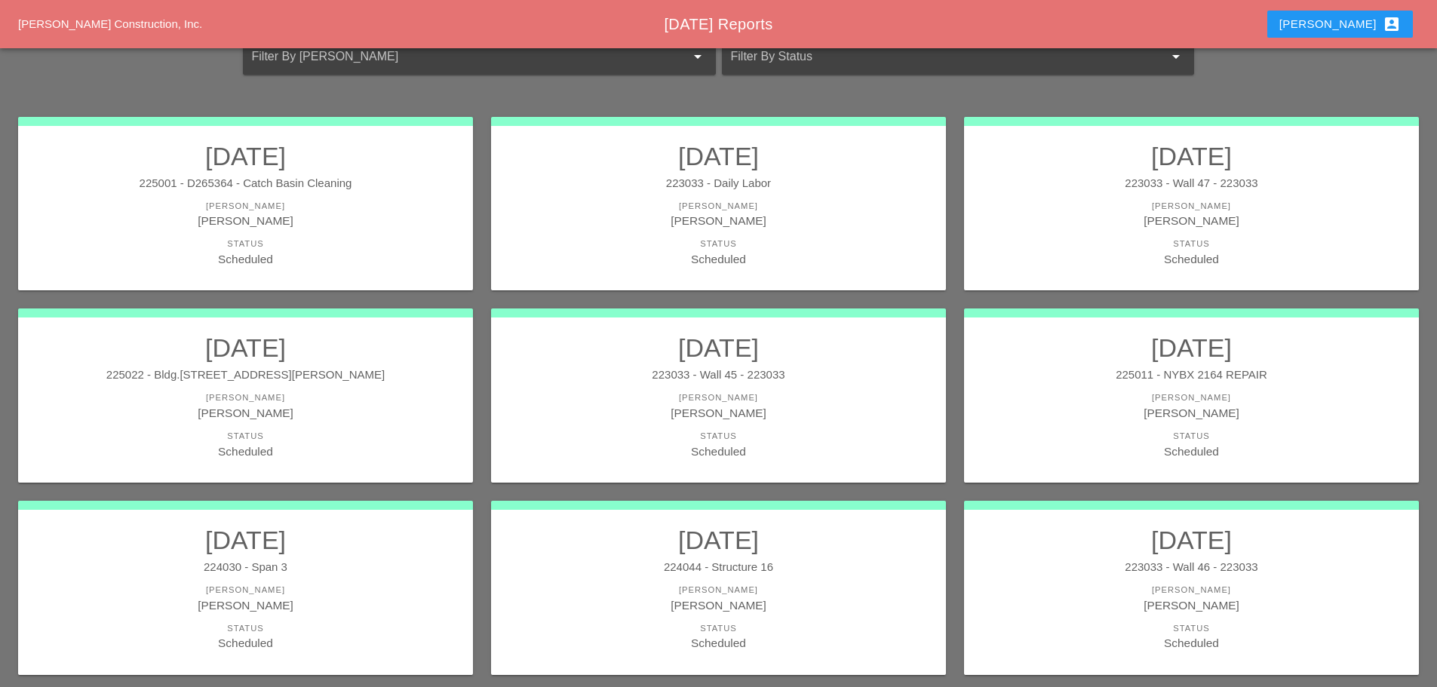
click at [293, 419] on div "[PERSON_NAME]" at bounding box center [245, 412] width 425 height 17
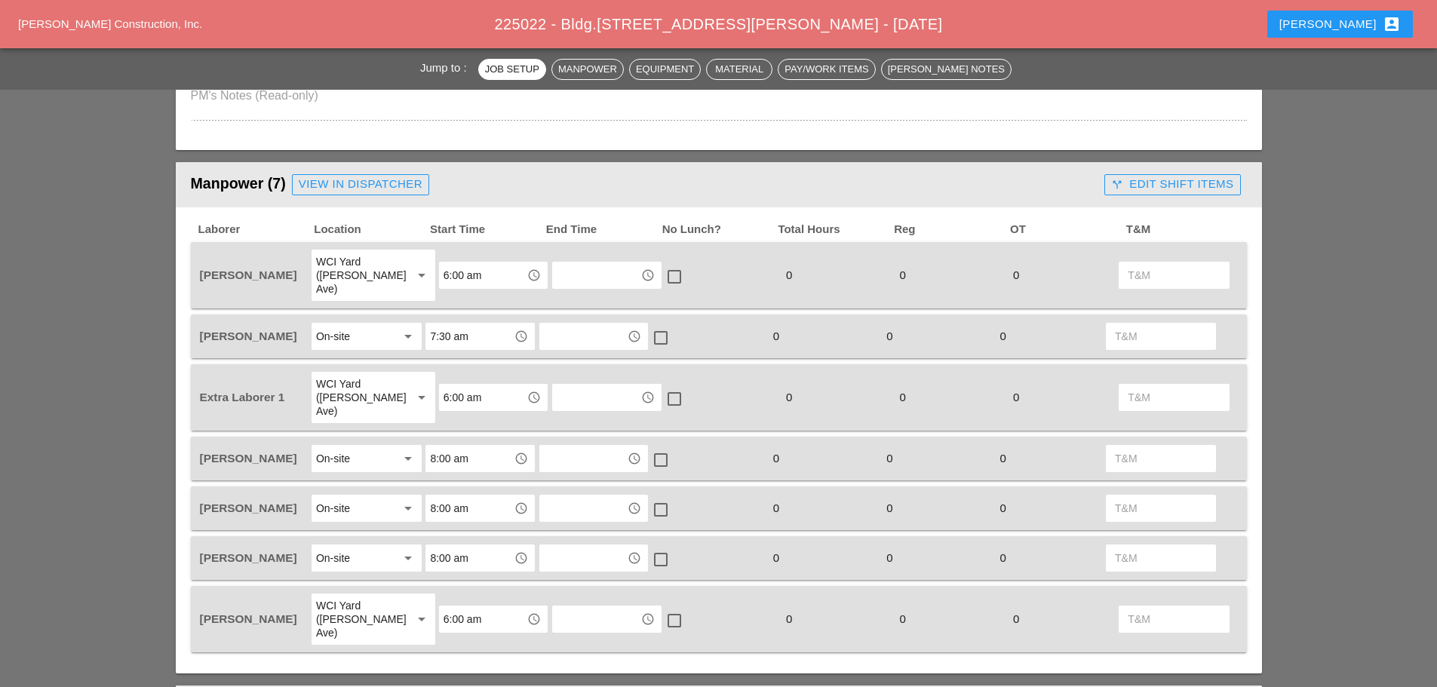
scroll to position [679, 0]
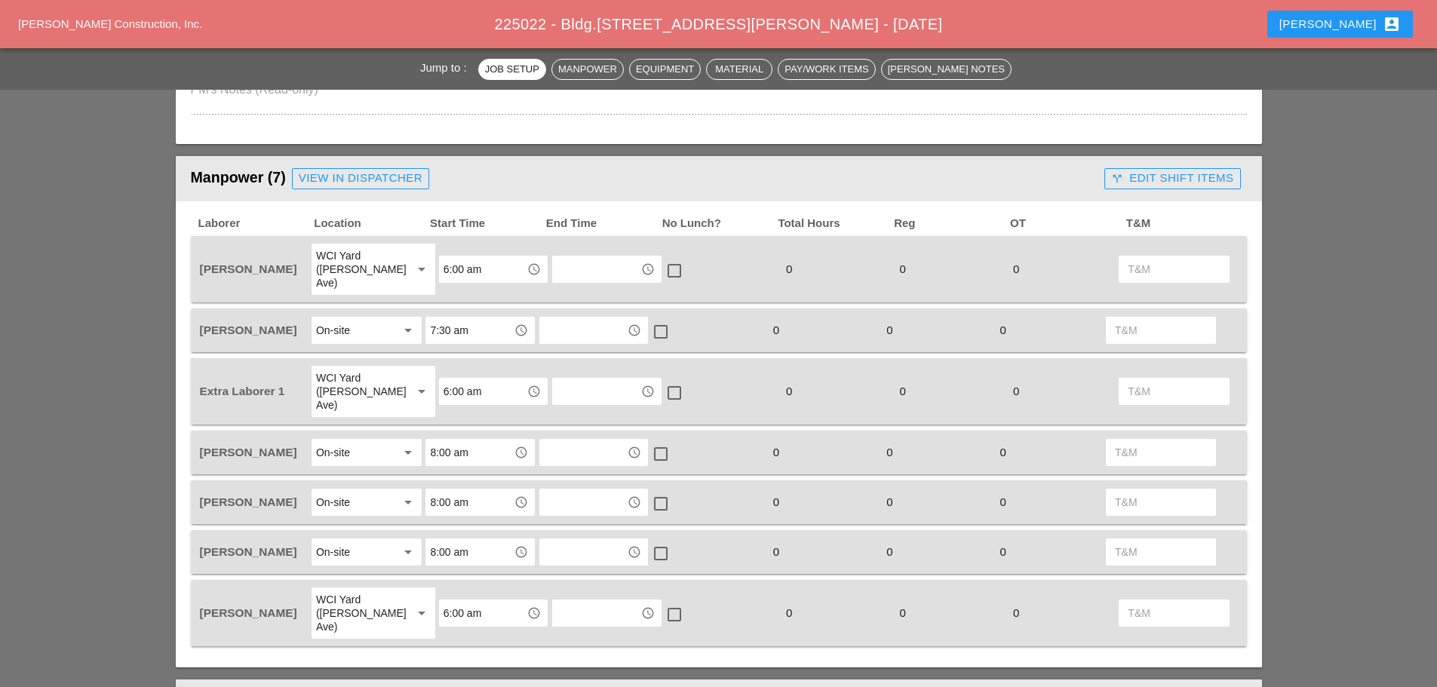
click at [370, 440] on div "On-site" at bounding box center [356, 452] width 80 height 24
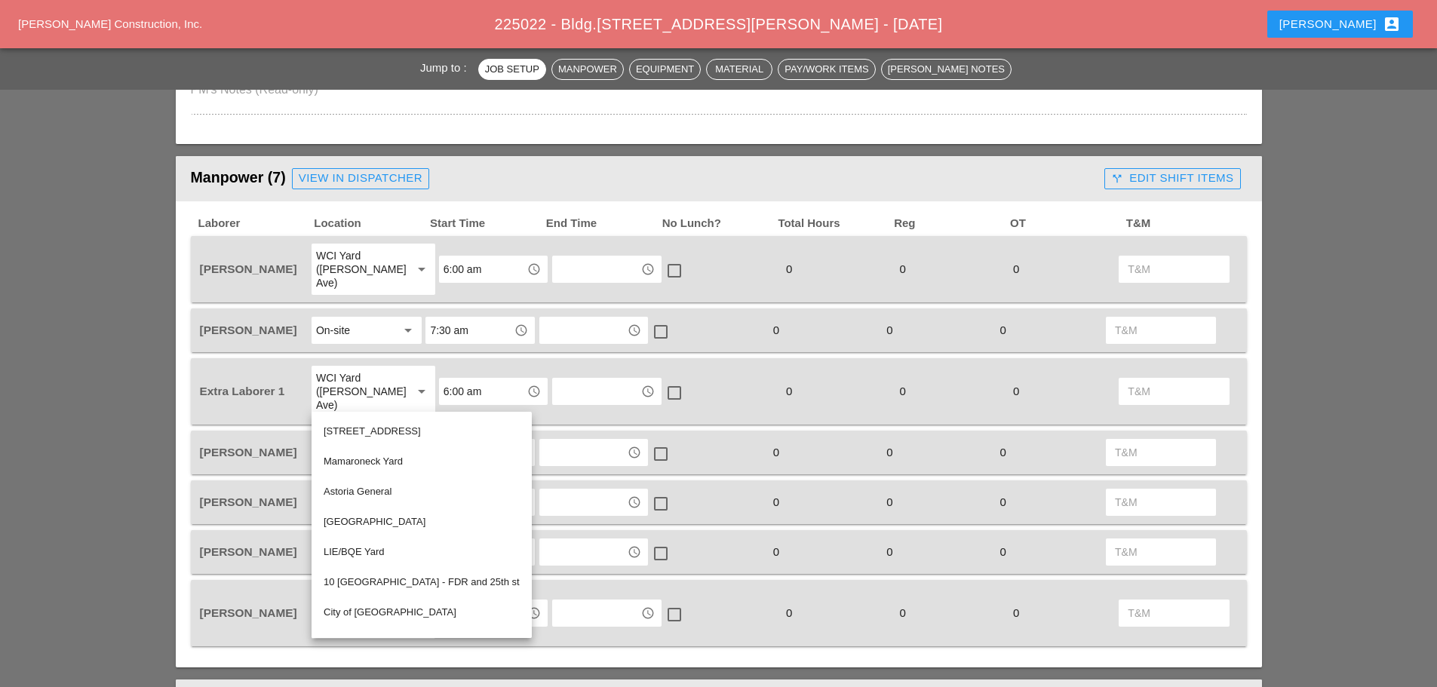
scroll to position [151, 0]
click at [374, 538] on div "LIE/BQE Yard" at bounding box center [422, 550] width 196 height 30
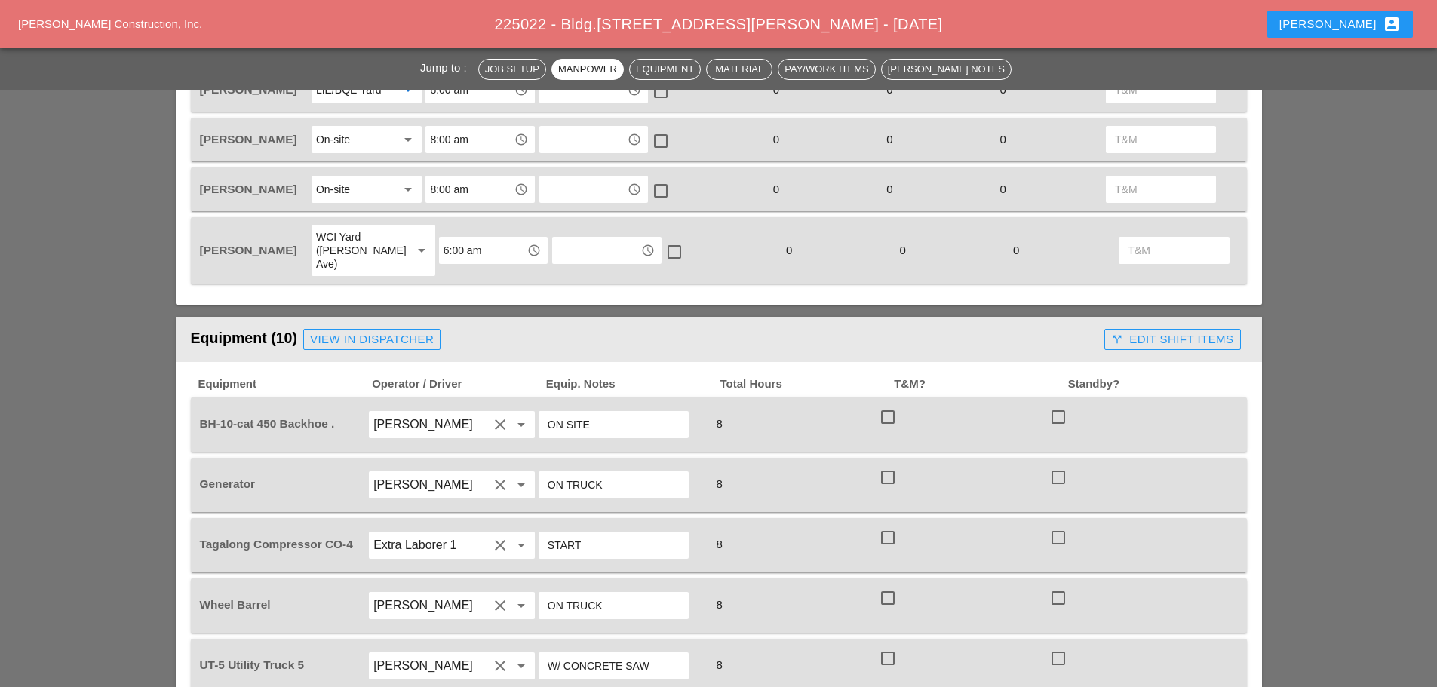
scroll to position [1056, 0]
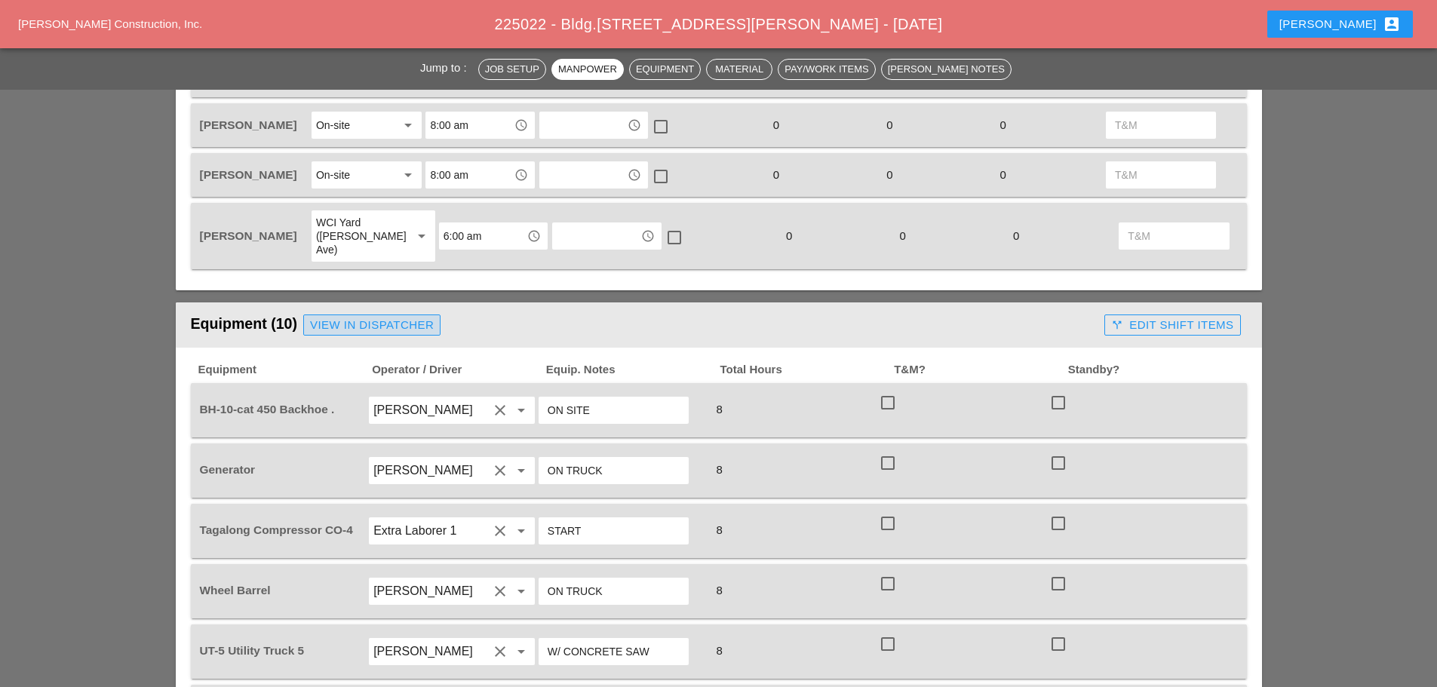
click at [419, 317] on div "View in Dispatcher" at bounding box center [372, 325] width 124 height 17
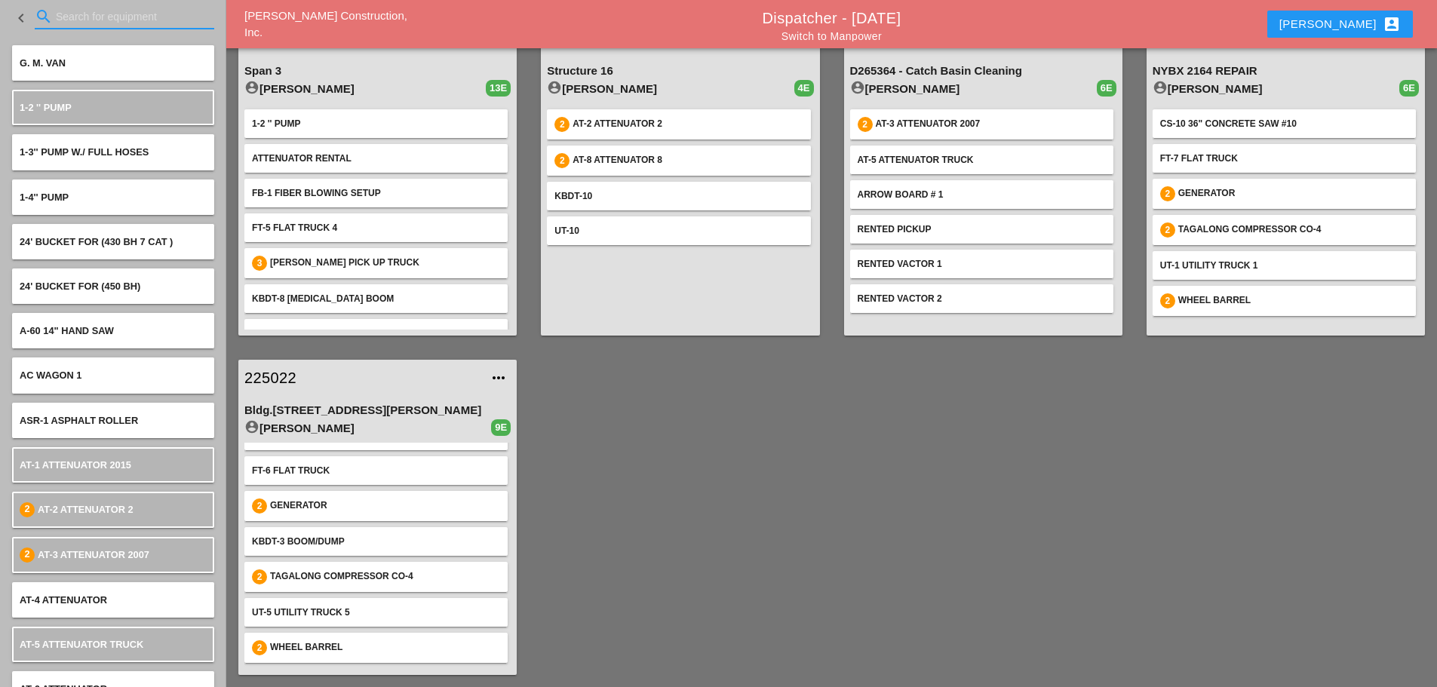
click at [57, 20] on input "Search for equipment" at bounding box center [124, 17] width 137 height 24
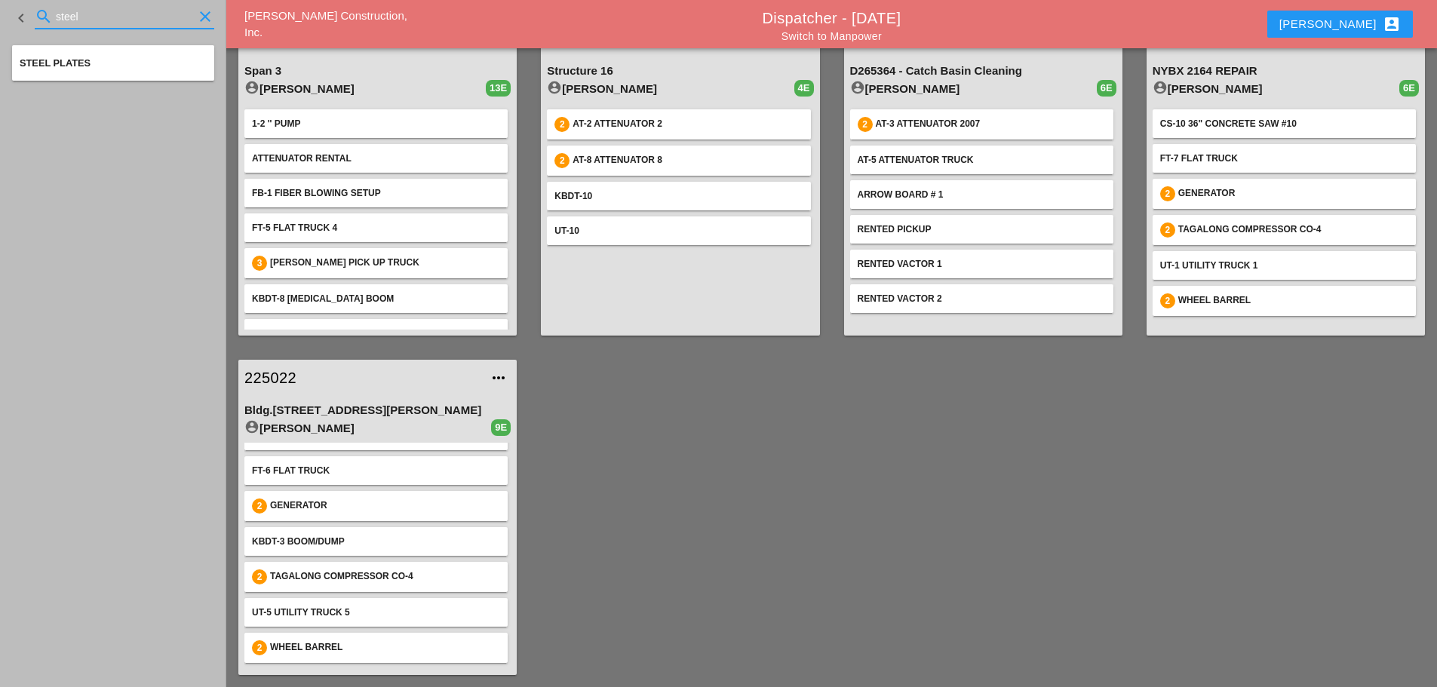
type input "steel"
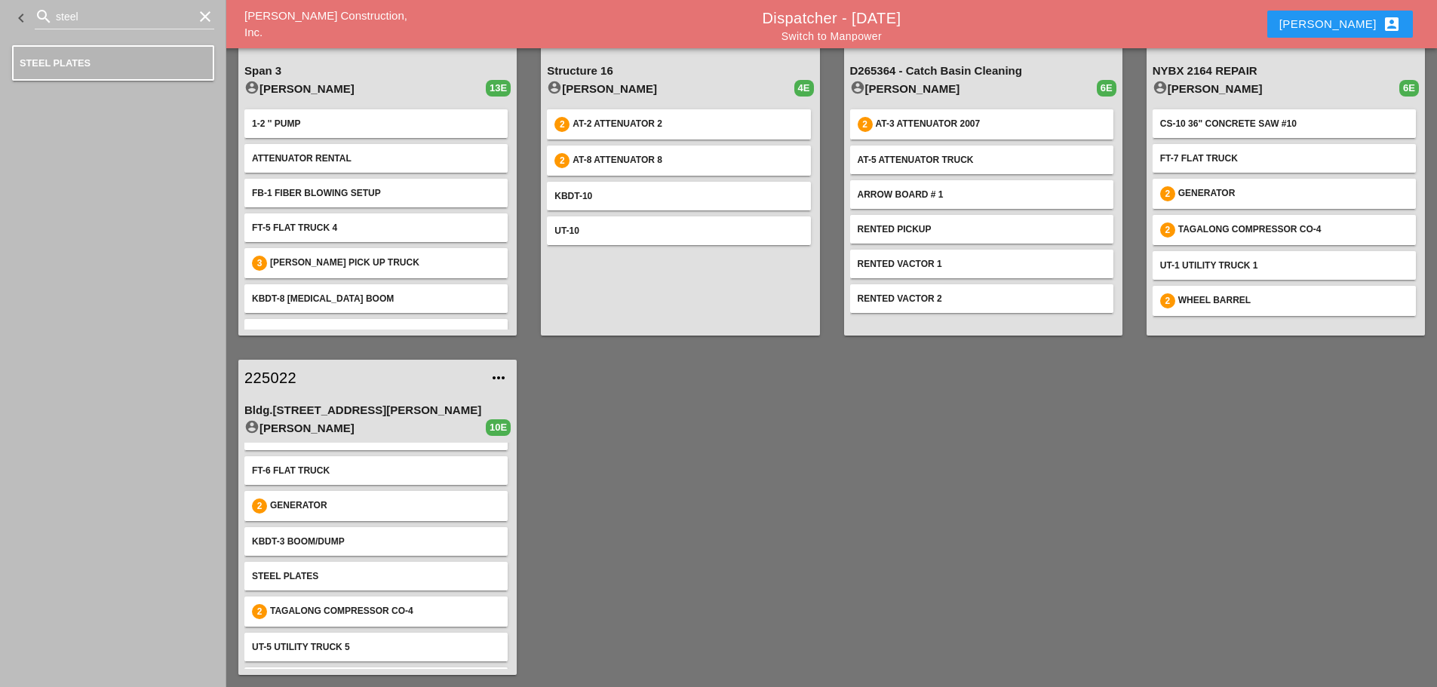
click at [203, 13] on icon "clear" at bounding box center [205, 17] width 18 height 18
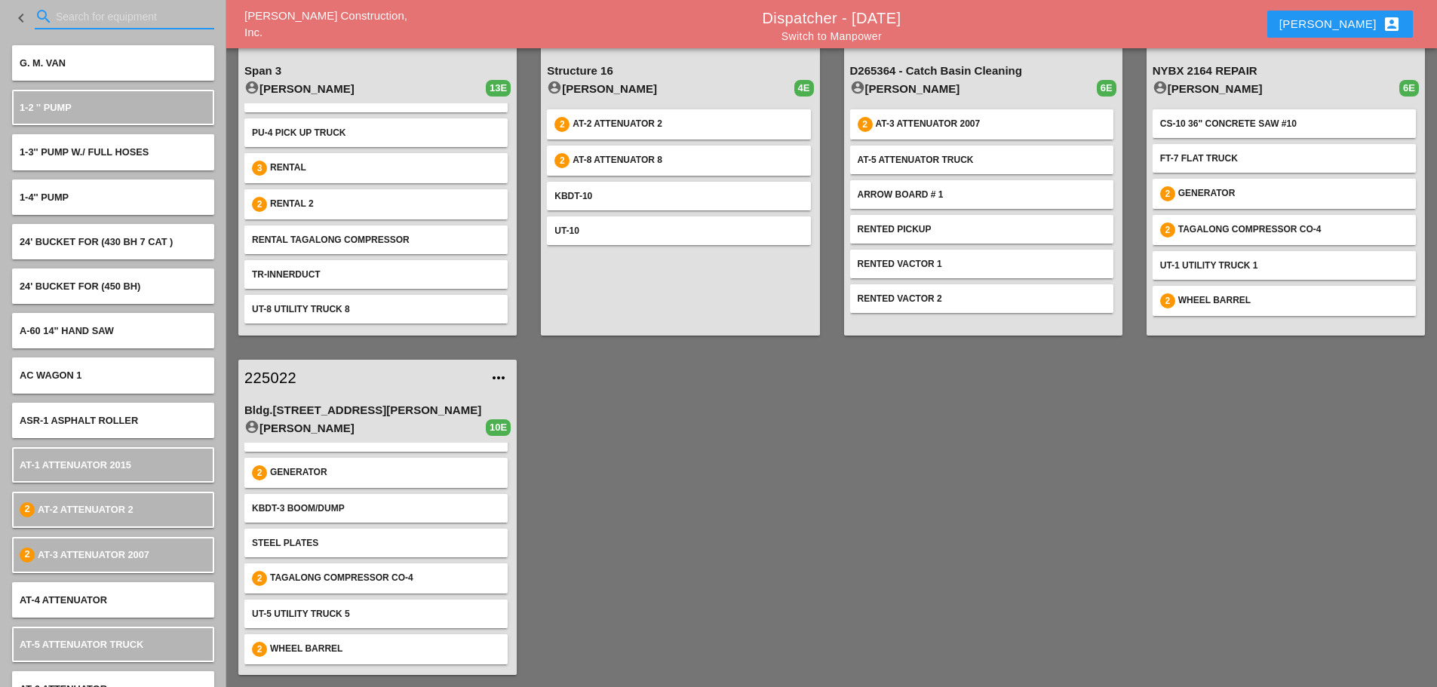
scroll to position [131, 0]
click at [276, 375] on link "225022" at bounding box center [362, 377] width 236 height 23
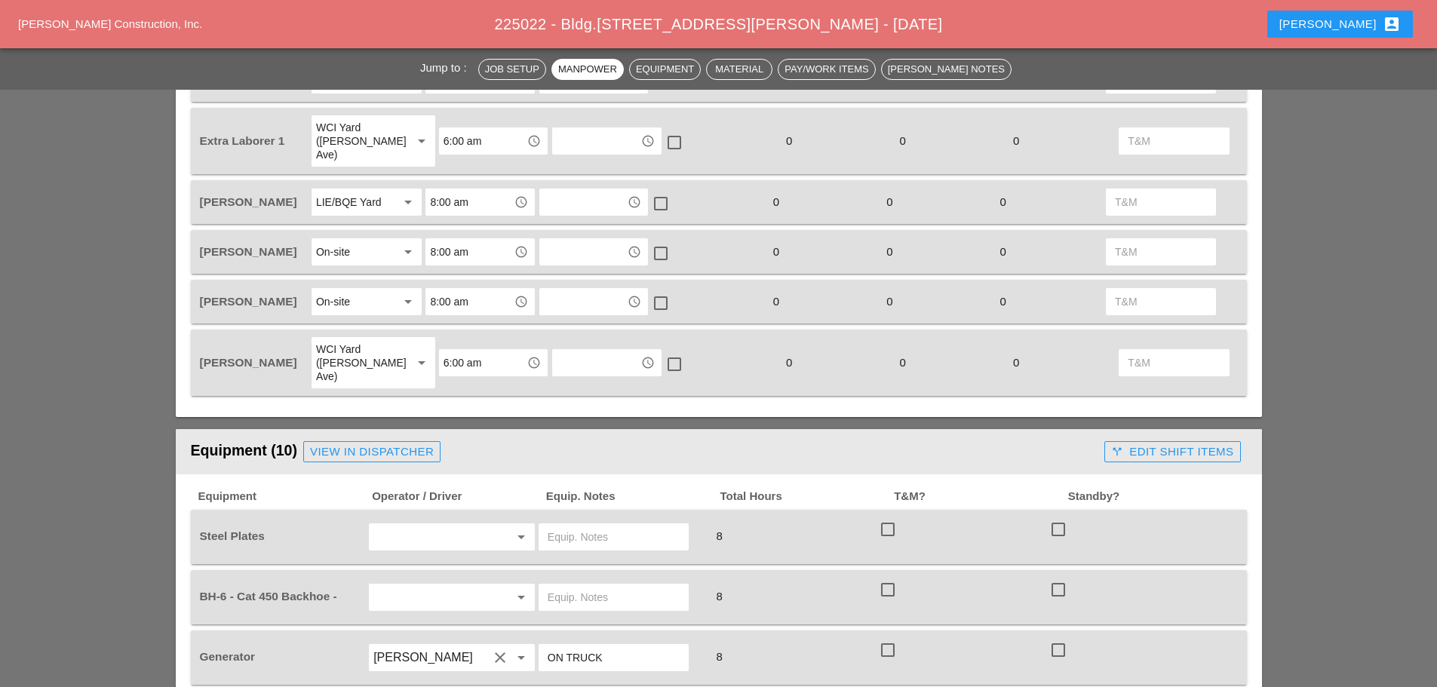
scroll to position [980, 0]
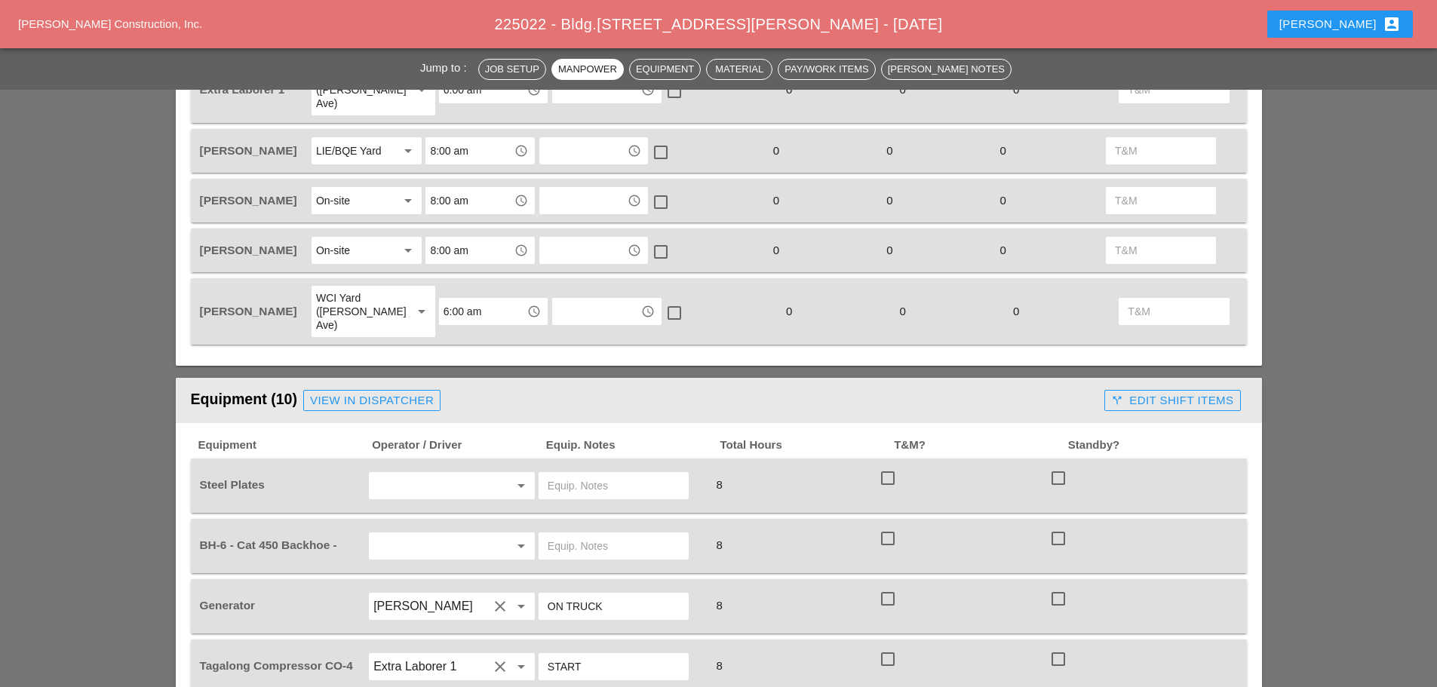
click at [437, 474] on input "text" at bounding box center [430, 486] width 115 height 24
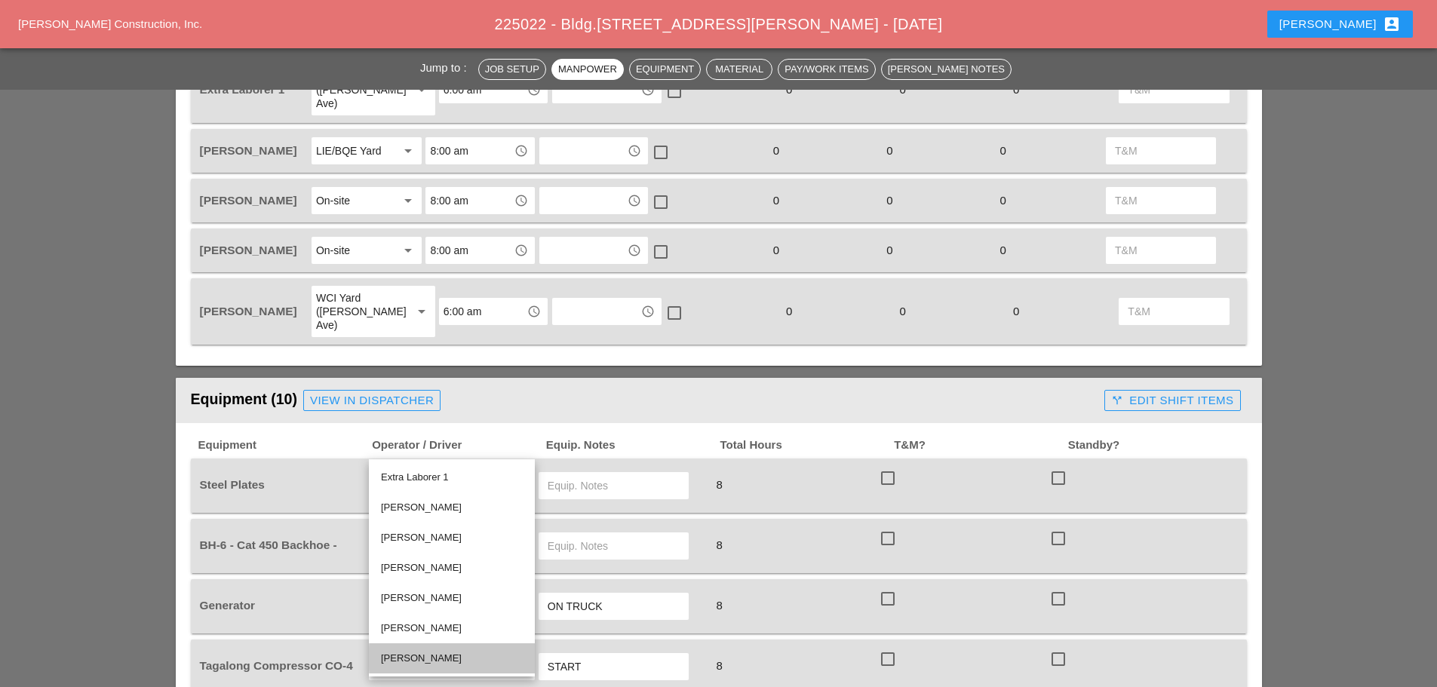
drag, startPoint x: 406, startPoint y: 661, endPoint x: 468, endPoint y: 566, distance: 114.0
click at [406, 660] on div "[PERSON_NAME]" at bounding box center [452, 658] width 142 height 18
type input "[PERSON_NAME]"
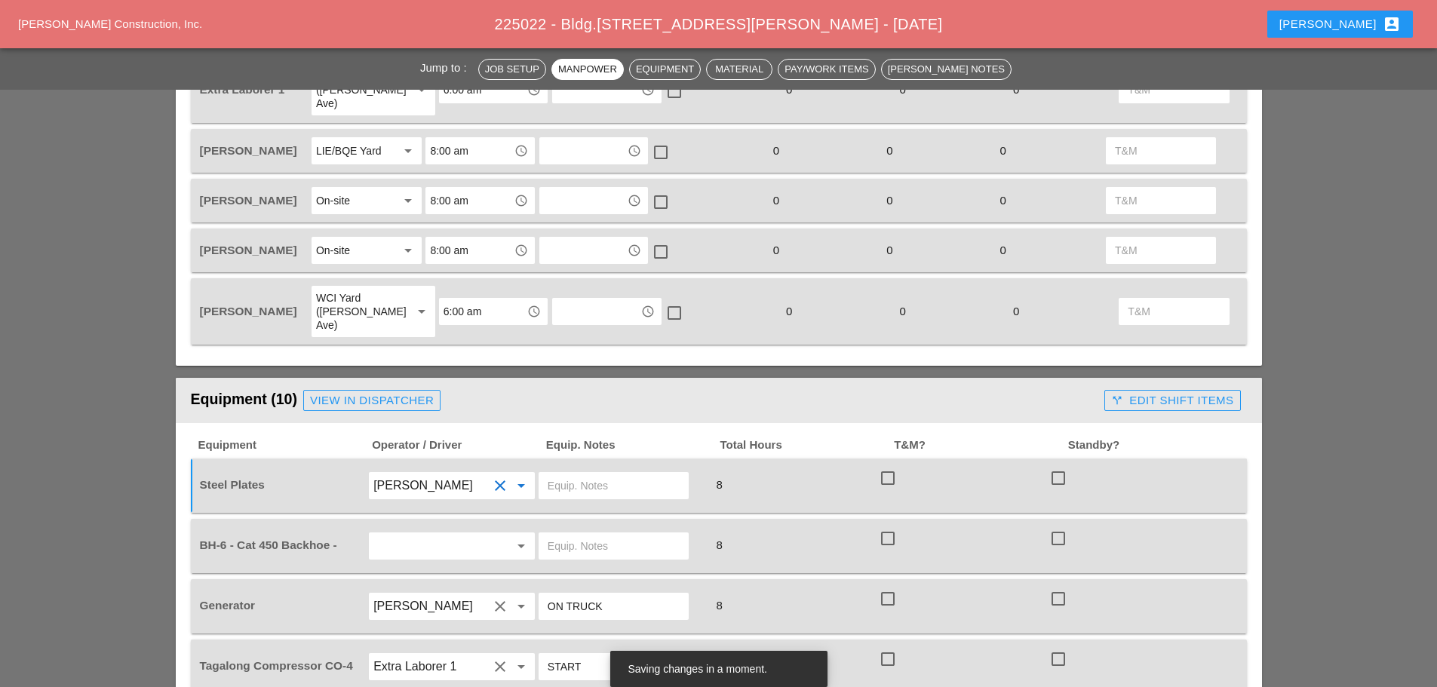
click at [560, 474] on input "text" at bounding box center [613, 486] width 132 height 24
type input "7 MED PLATES"
click at [413, 534] on input "text" at bounding box center [430, 546] width 115 height 24
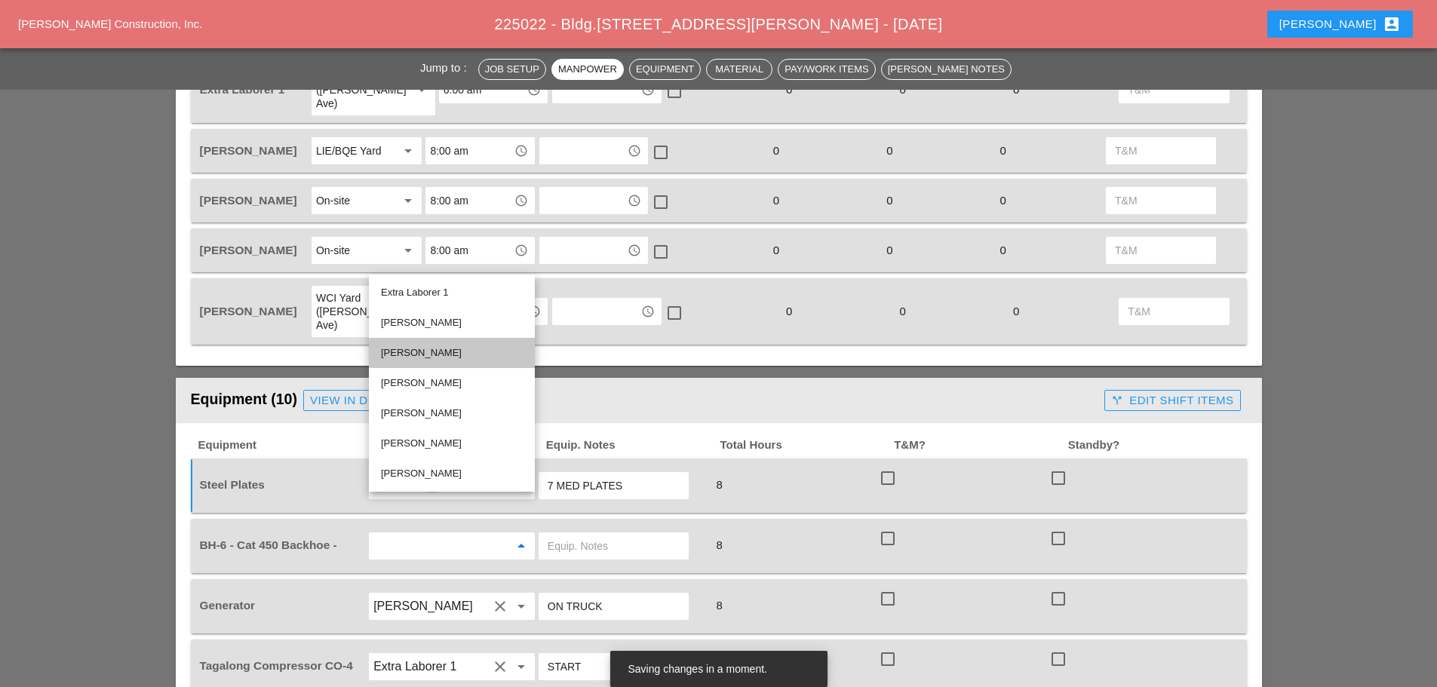
click at [434, 354] on div "[PERSON_NAME]" at bounding box center [452, 353] width 142 height 18
type input "[PERSON_NAME]"
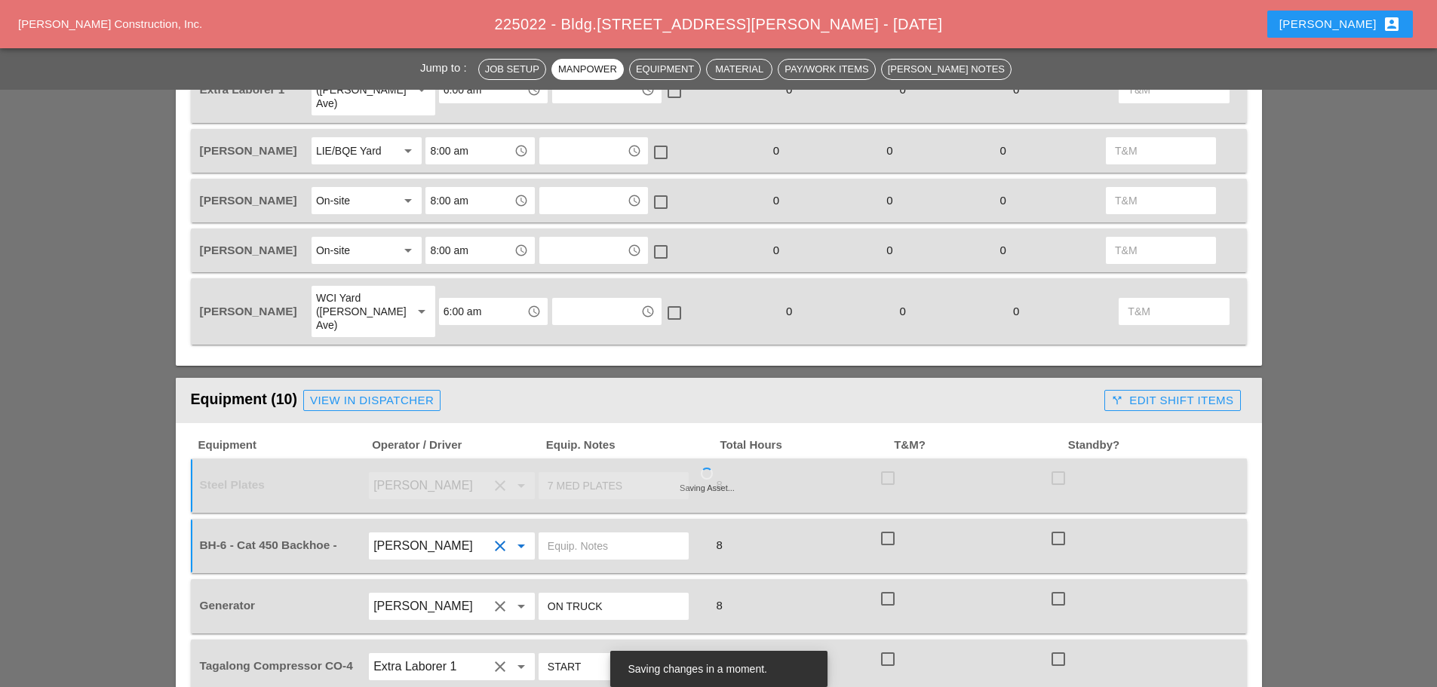
click at [557, 534] on input "text" at bounding box center [613, 546] width 132 height 24
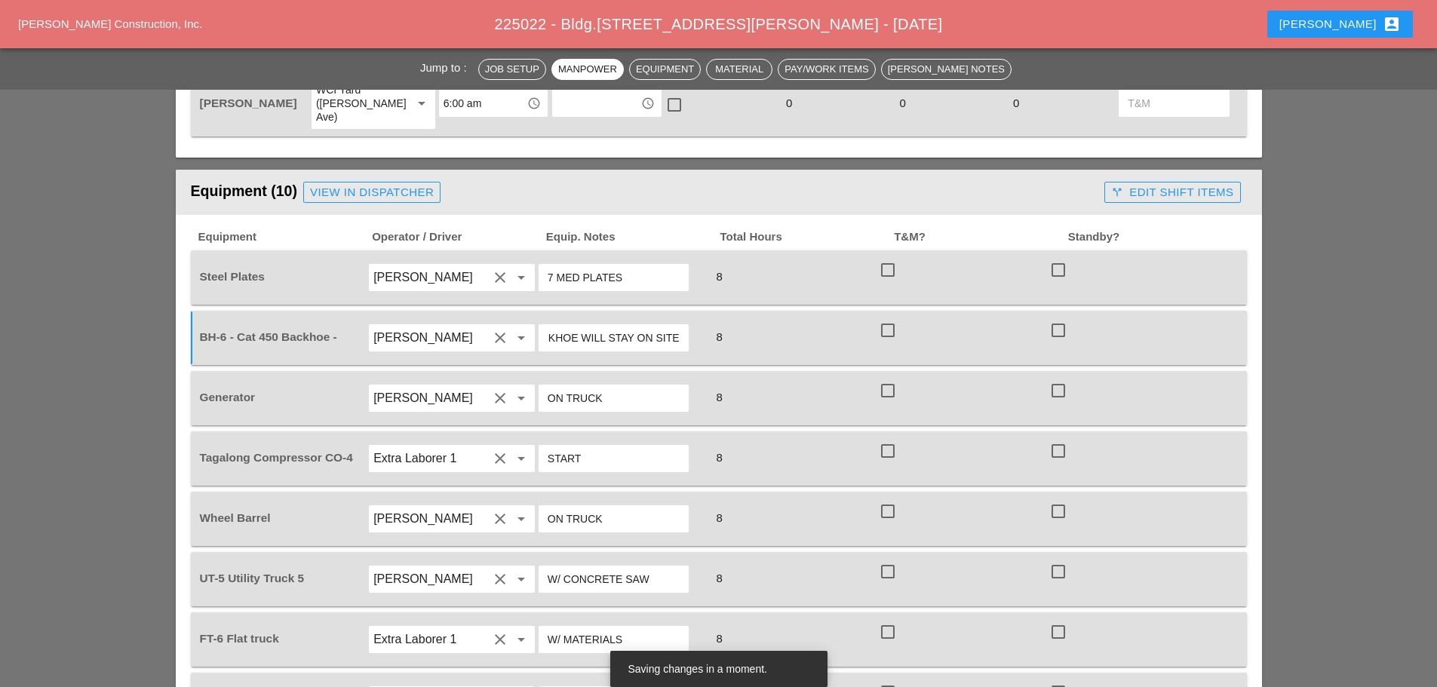
scroll to position [1207, 0]
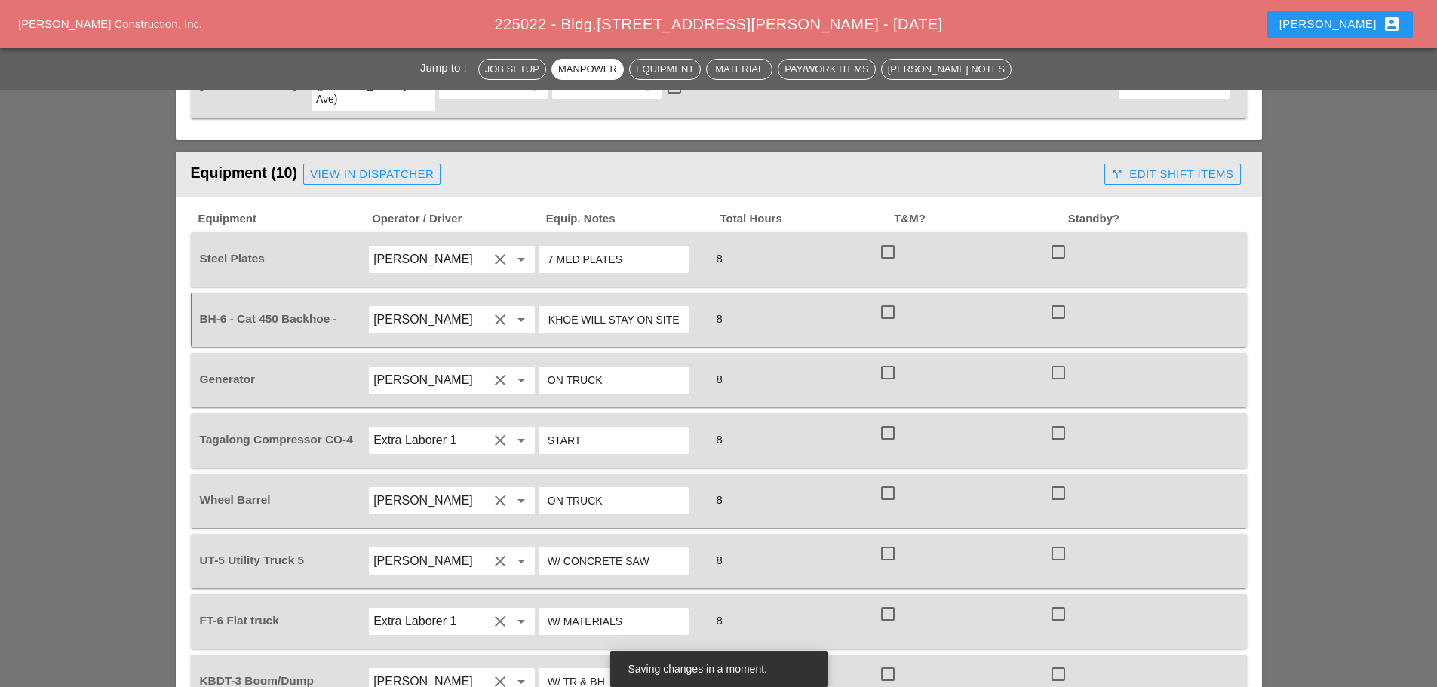
type input "OVER THE ROAD / BACKHOE WILL STAY ON SITE"
click at [467, 549] on input "[PERSON_NAME]" at bounding box center [430, 561] width 115 height 24
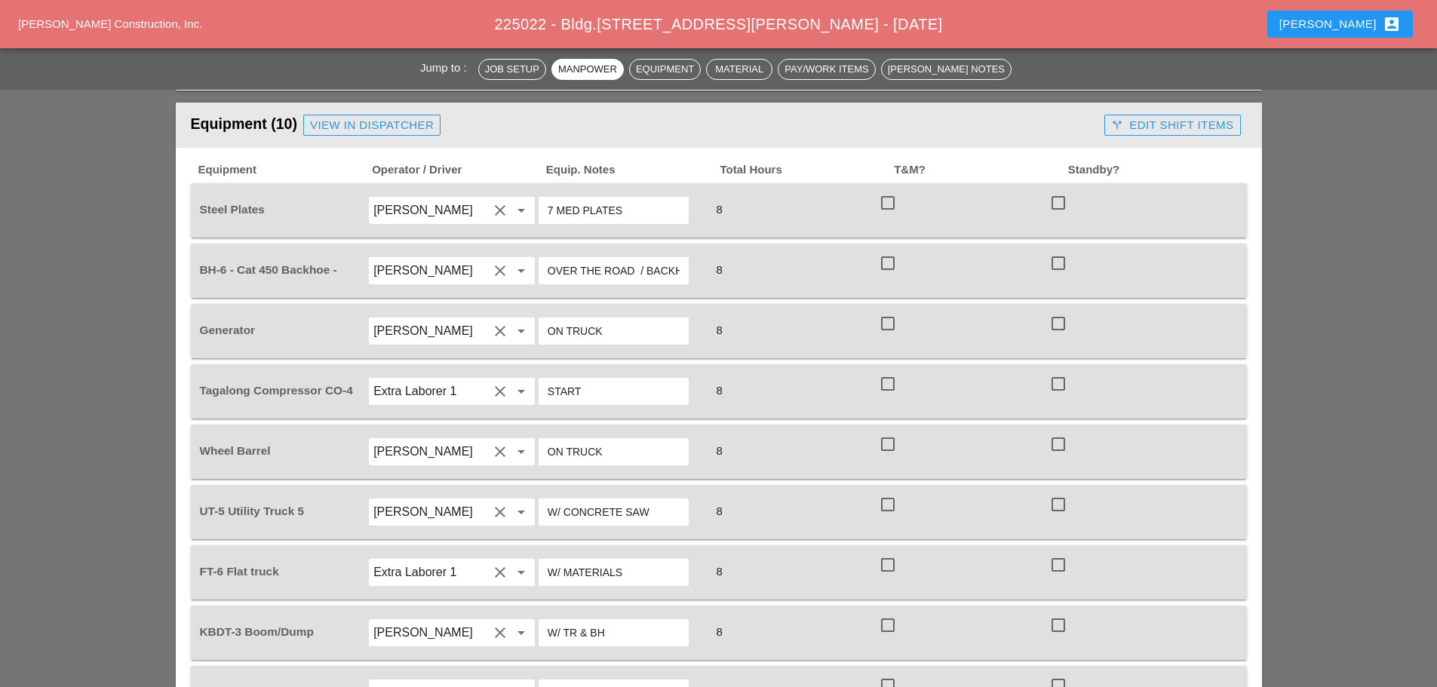
scroll to position [1282, 0]
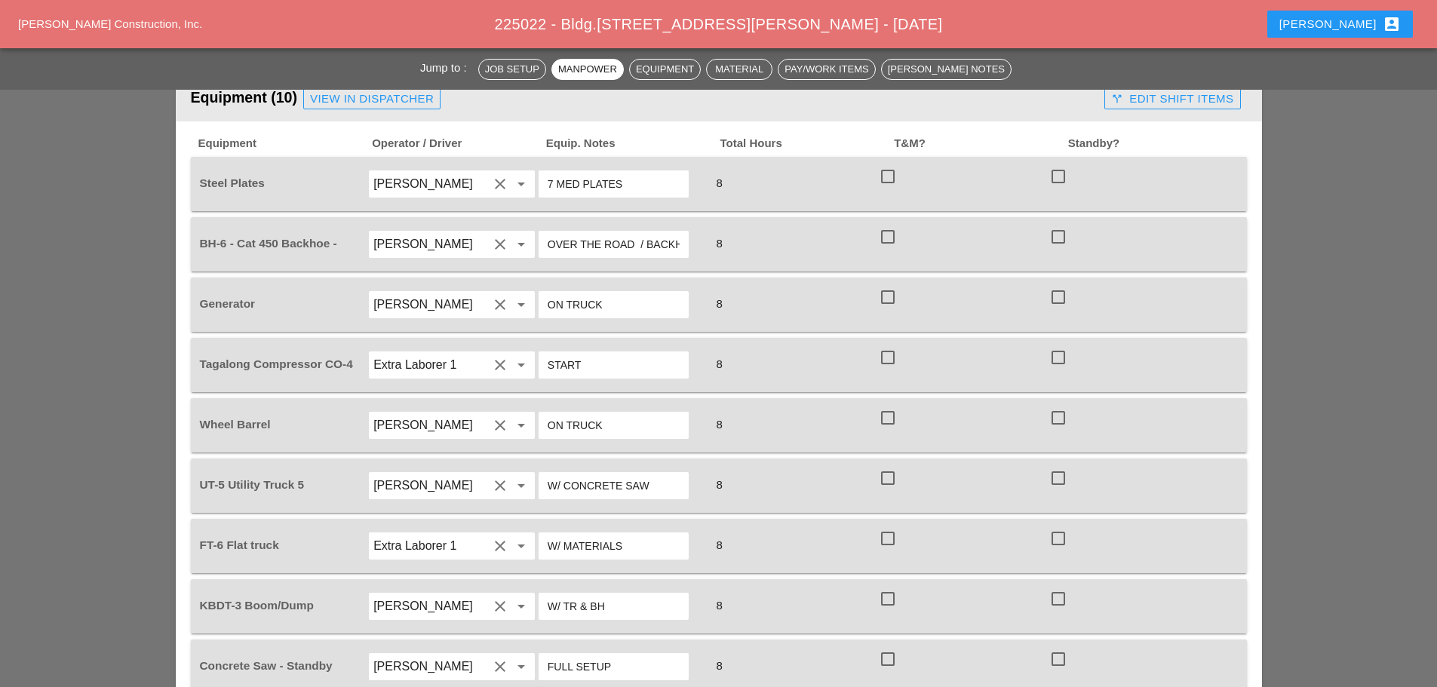
click at [633, 594] on input "W/ TR & BH" at bounding box center [613, 606] width 132 height 24
type input "W"
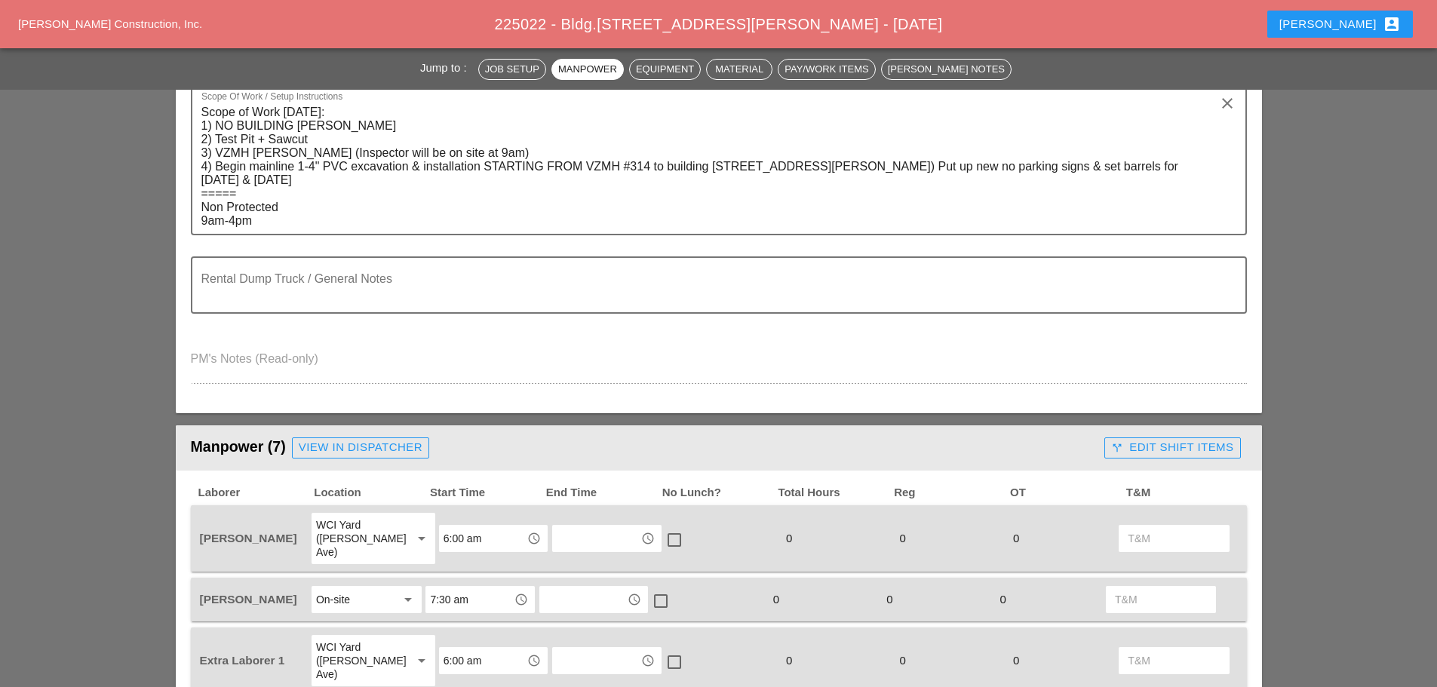
scroll to position [226, 0]
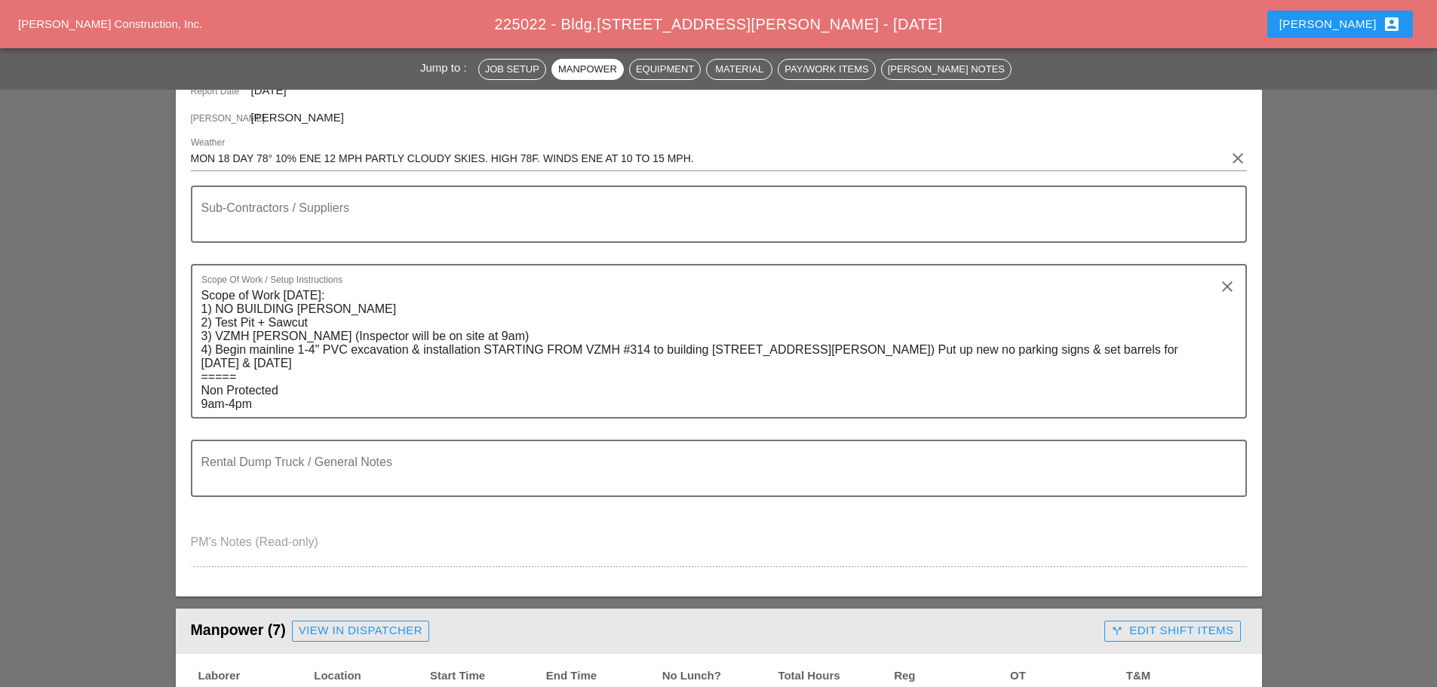
type input "W/ 7 MED PLATES / 2 BAGS OF COLD PATCH"
click at [333, 308] on textarea "Scope of Work [DATE]: 1) NO BUILDING [PERSON_NAME] 2) Test Pit + Sawcut 3) VZMH…" at bounding box center [712, 350] width 1023 height 133
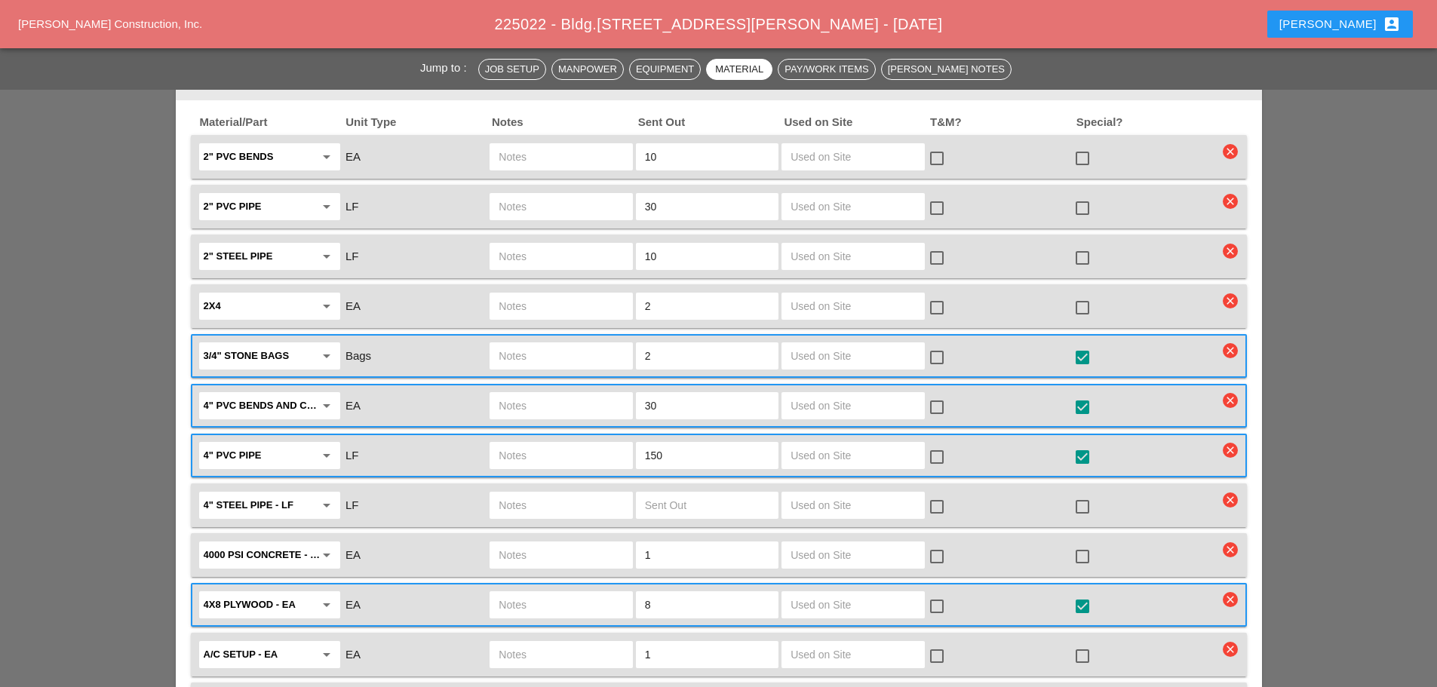
scroll to position [2036, 0]
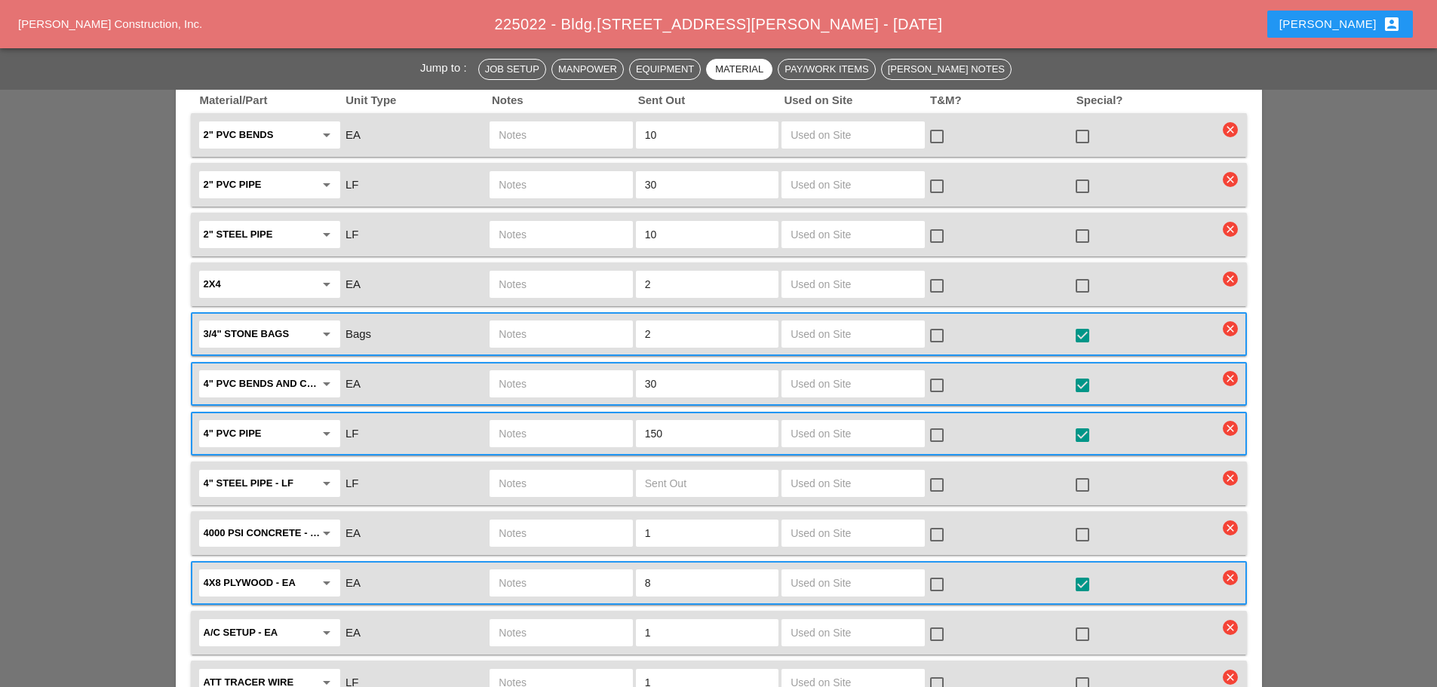
type textarea "Scope of Work [DATE]: 1) NO BUILDING [PERSON_NAME] APPROVAL 2) Test Pit + Sawcu…"
click at [679, 571] on input "8" at bounding box center [707, 583] width 124 height 24
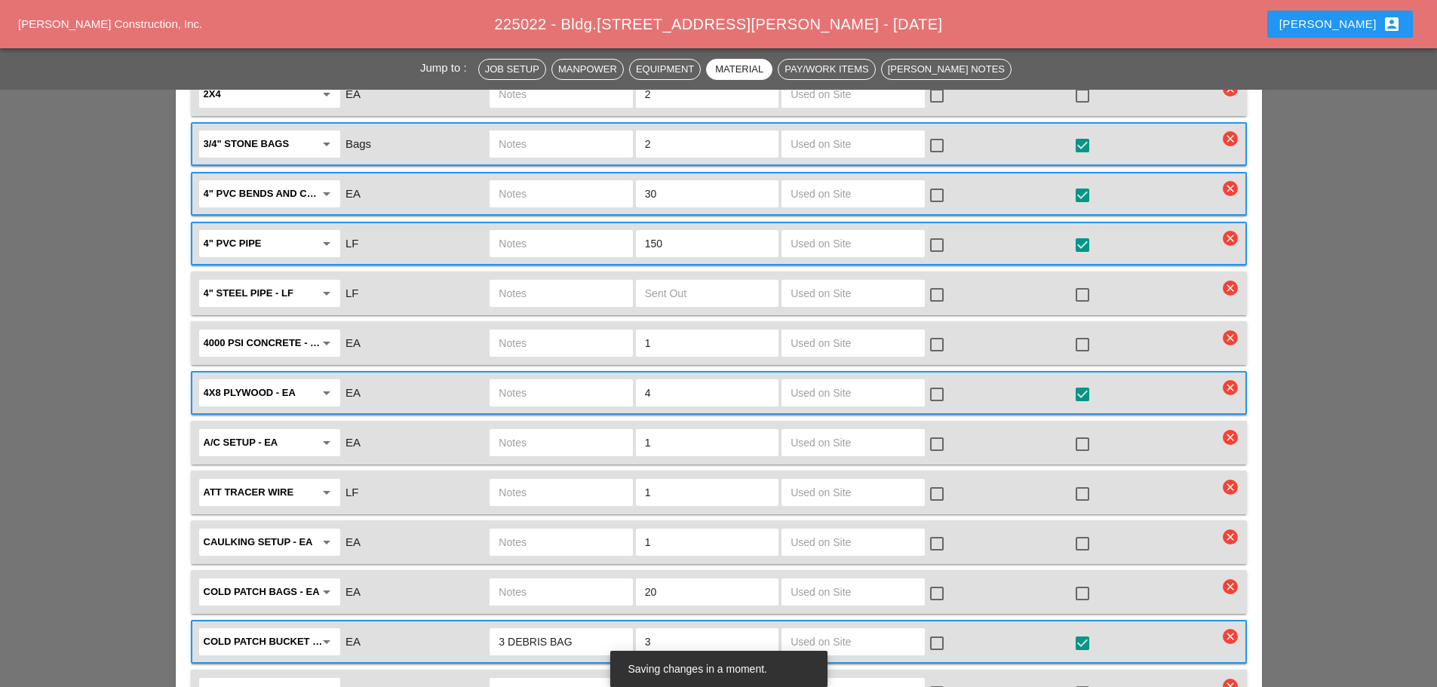
scroll to position [2262, 0]
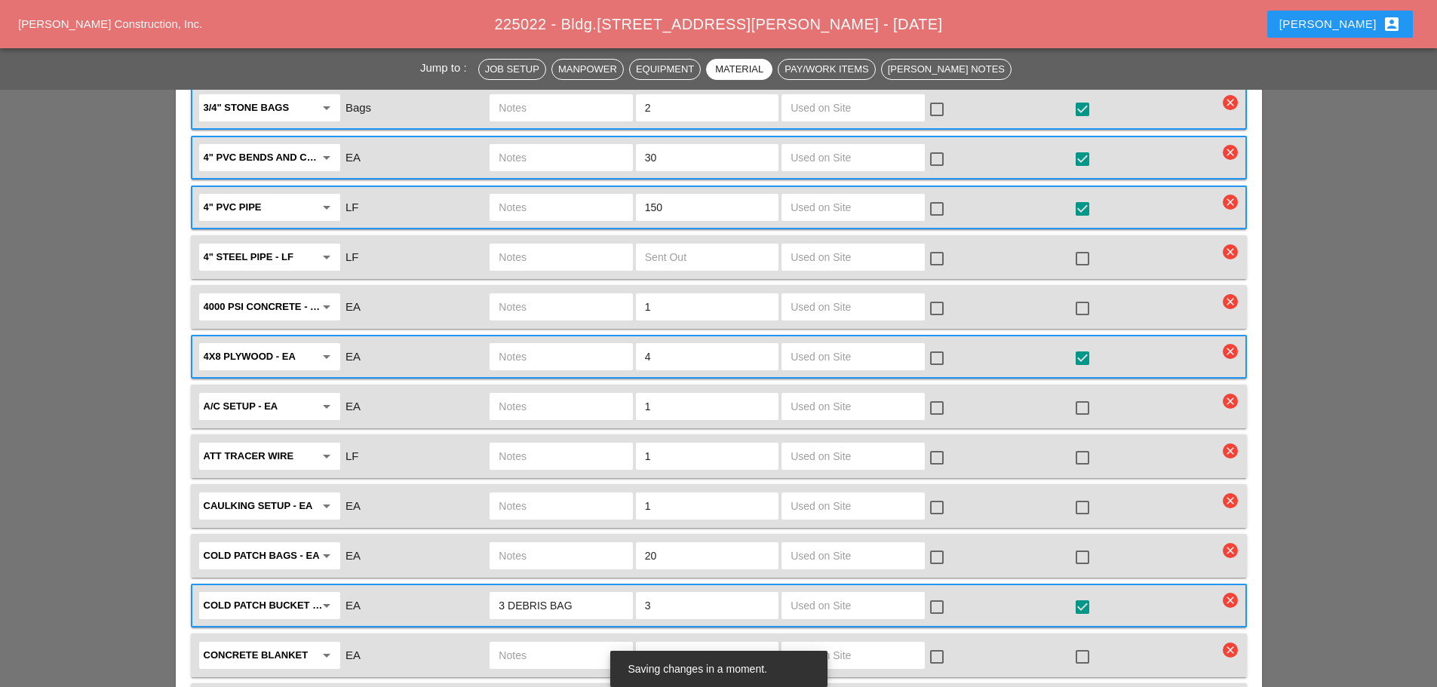
type input "4"
click at [683, 394] on input "1" at bounding box center [707, 406] width 124 height 24
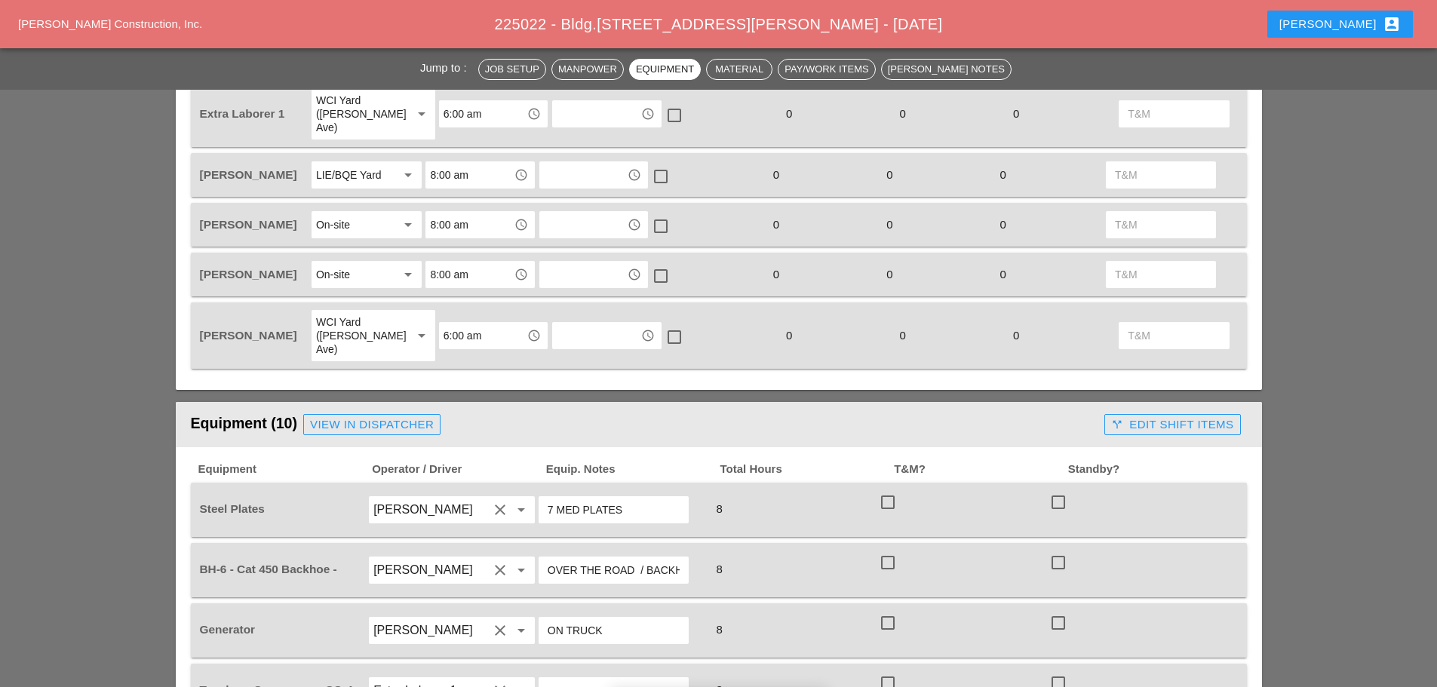
scroll to position [905, 0]
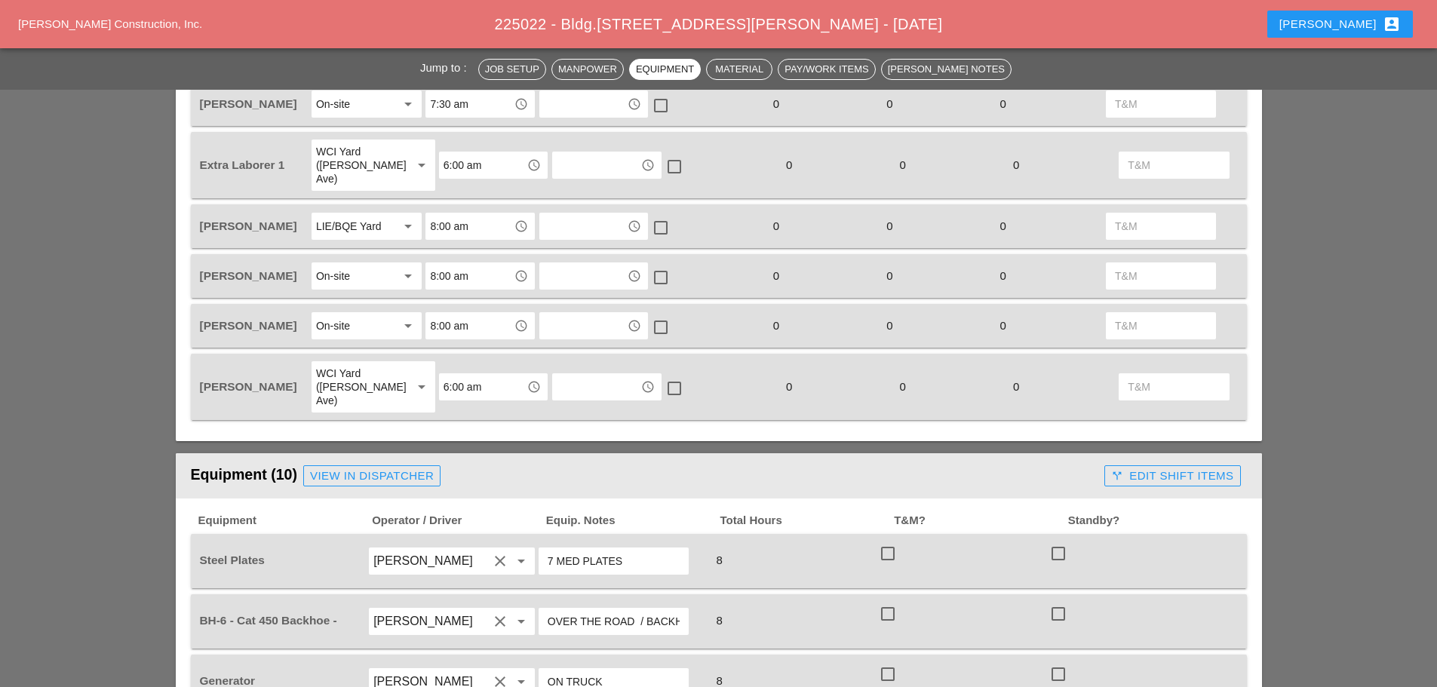
type input "0"
click at [624, 609] on input "OVER THE ROAD / BACKHOE WILL STAY ON SITE" at bounding box center [613, 621] width 132 height 24
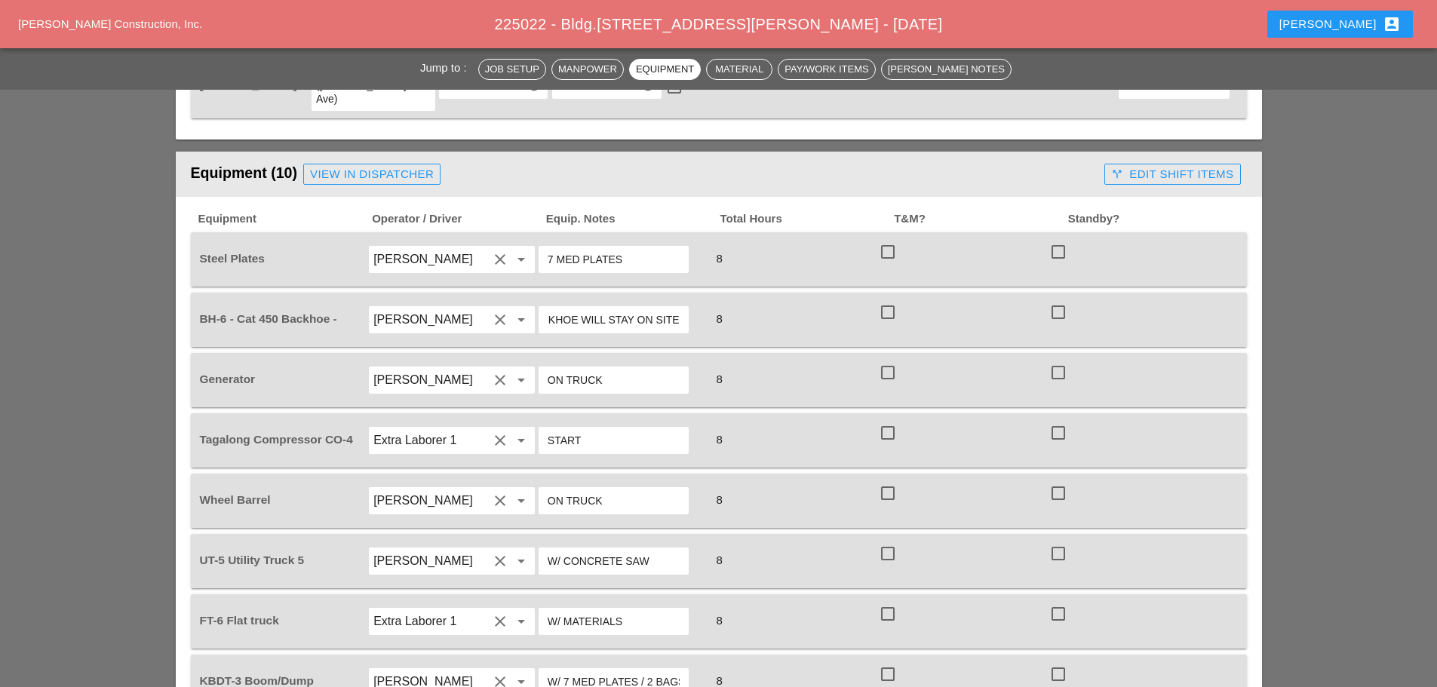
scroll to position [0, 0]
click at [653, 670] on input "W/ 7 MED PLATES / 2 BAGS OF COLD PATCH" at bounding box center [613, 682] width 132 height 24
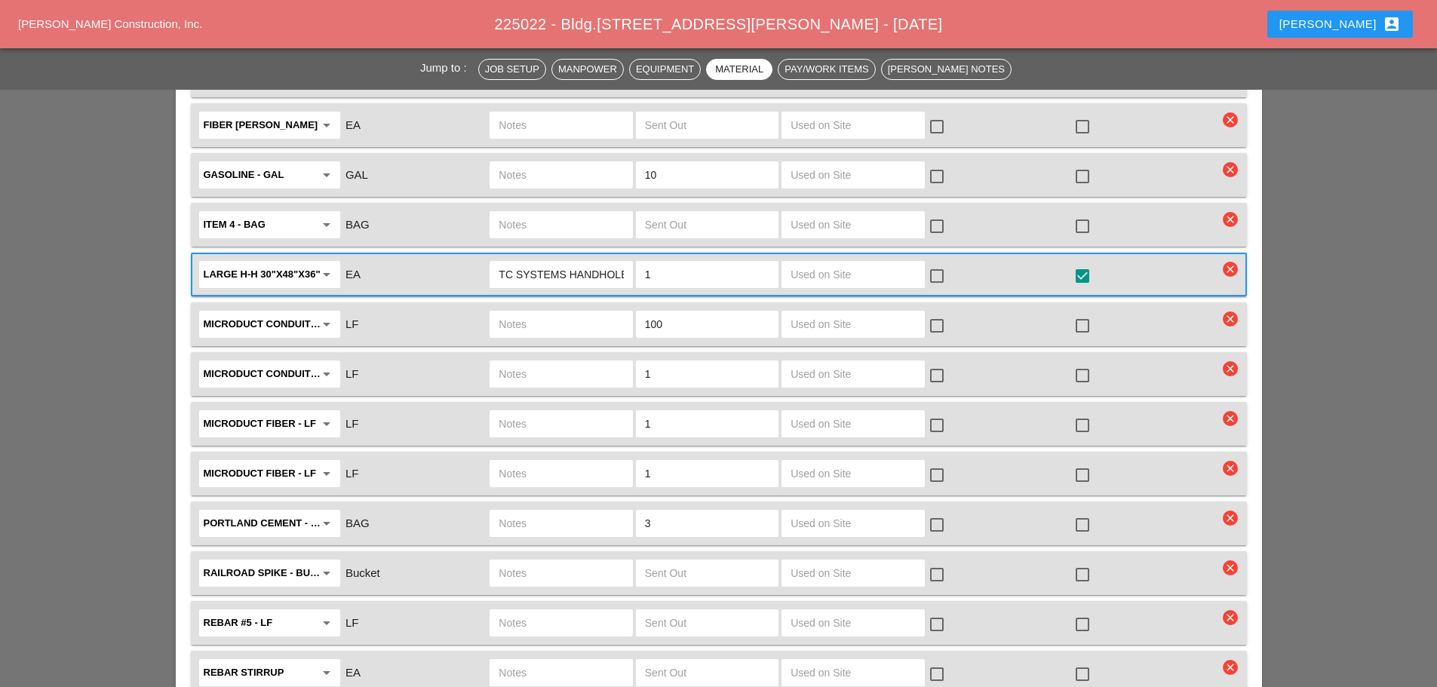
scroll to position [3092, 0]
type input "W/ 7 MED PLATES / 3 BAGS OF COLD PATCH"
click at [696, 311] on input "100" at bounding box center [707, 323] width 124 height 24
type input "1"
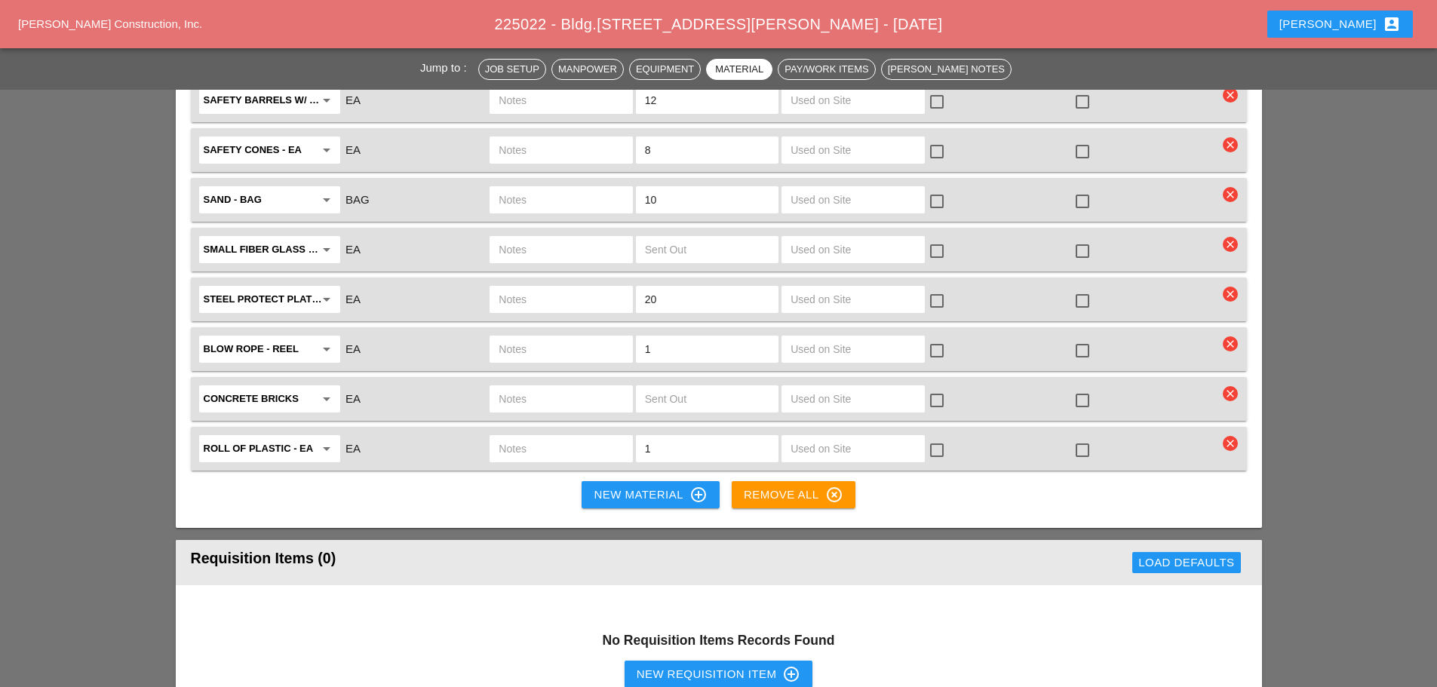
scroll to position [3770, 0]
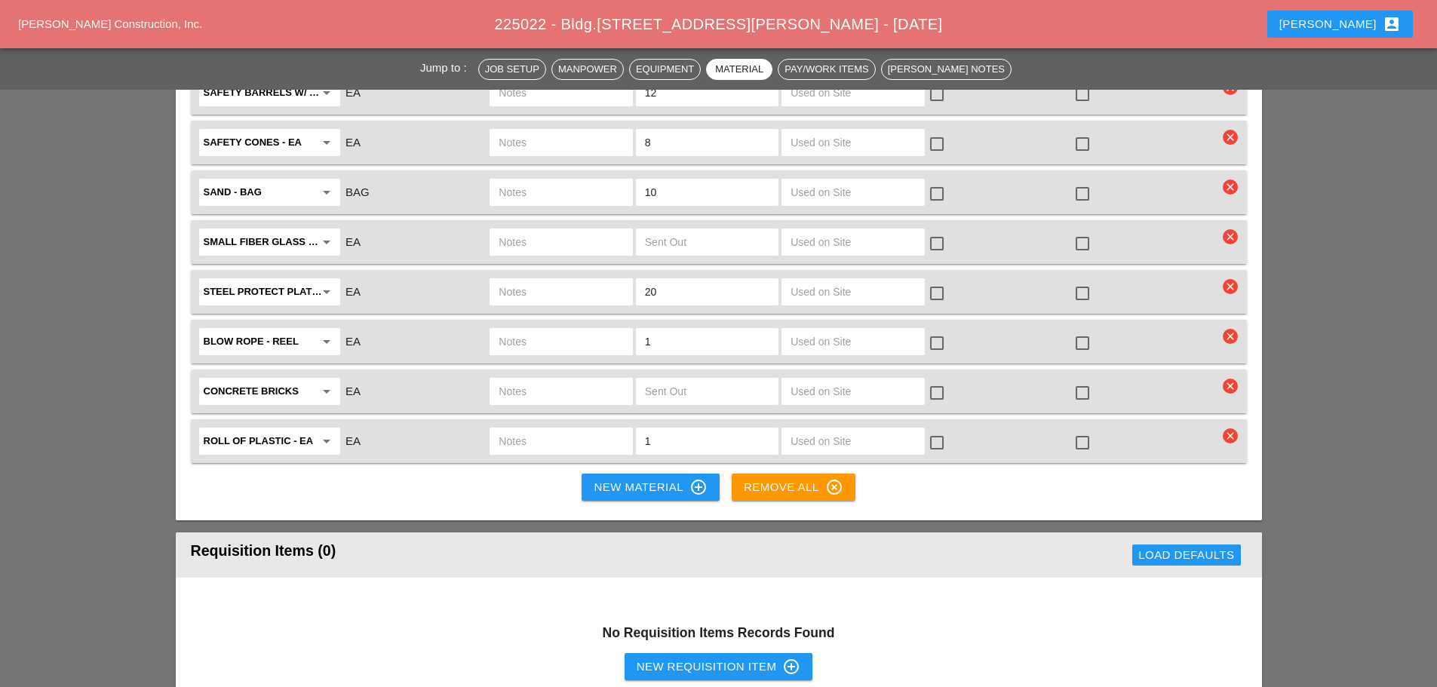
type input "0"
click at [1080, 281] on div at bounding box center [1082, 294] width 26 height 26
checkbox input "true"
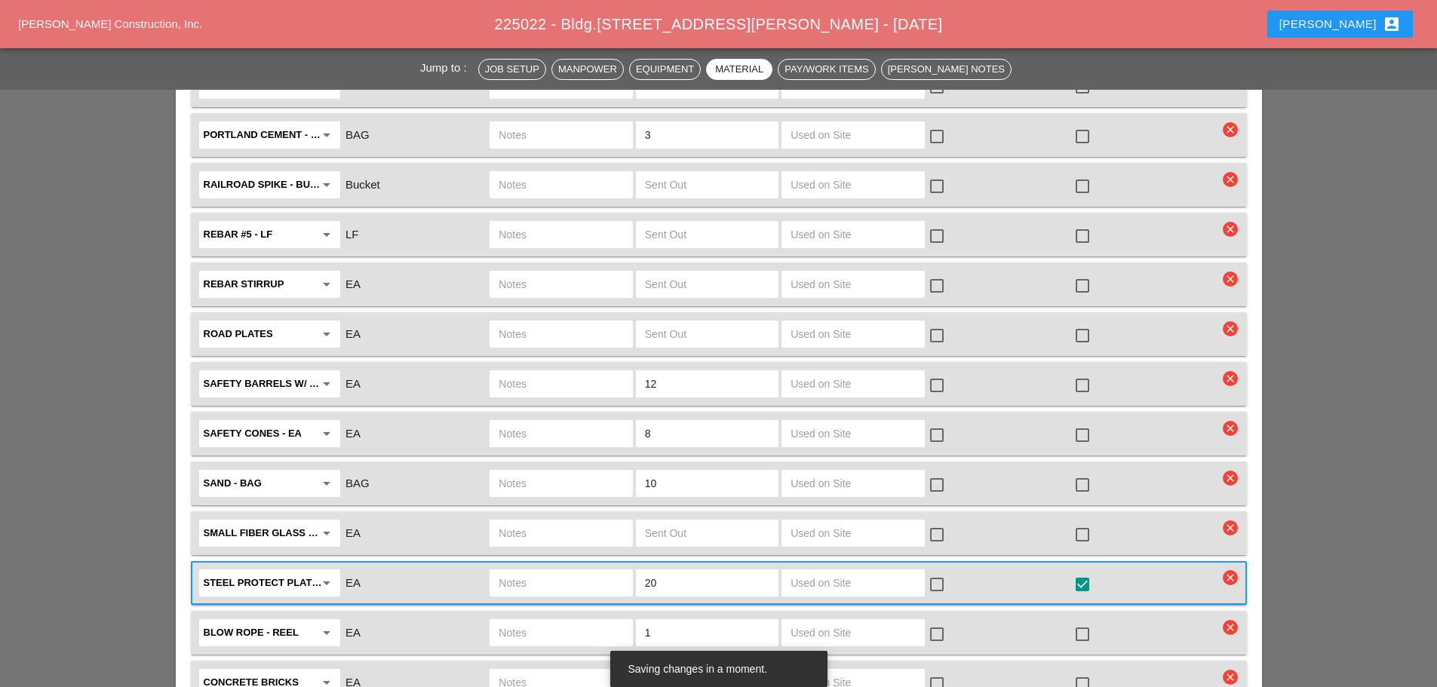
scroll to position [3469, 0]
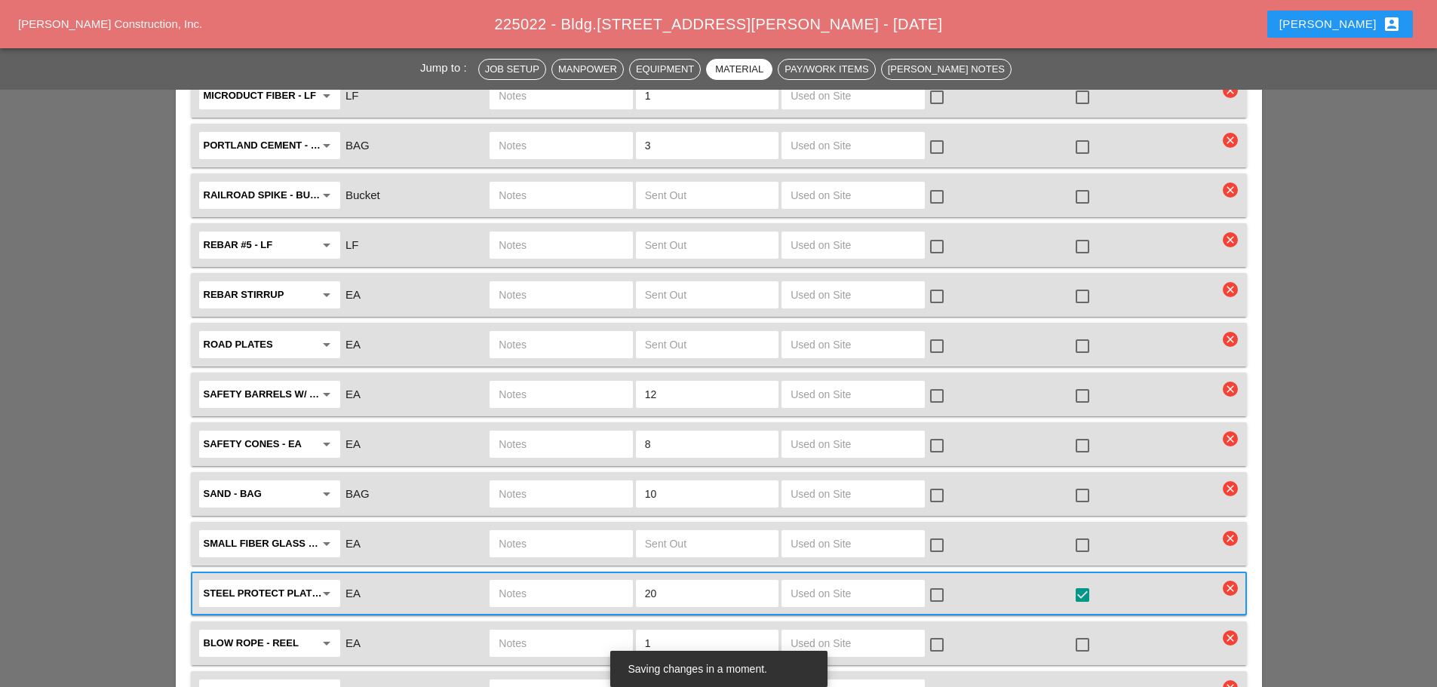
click at [573, 333] on input "text" at bounding box center [560, 345] width 124 height 24
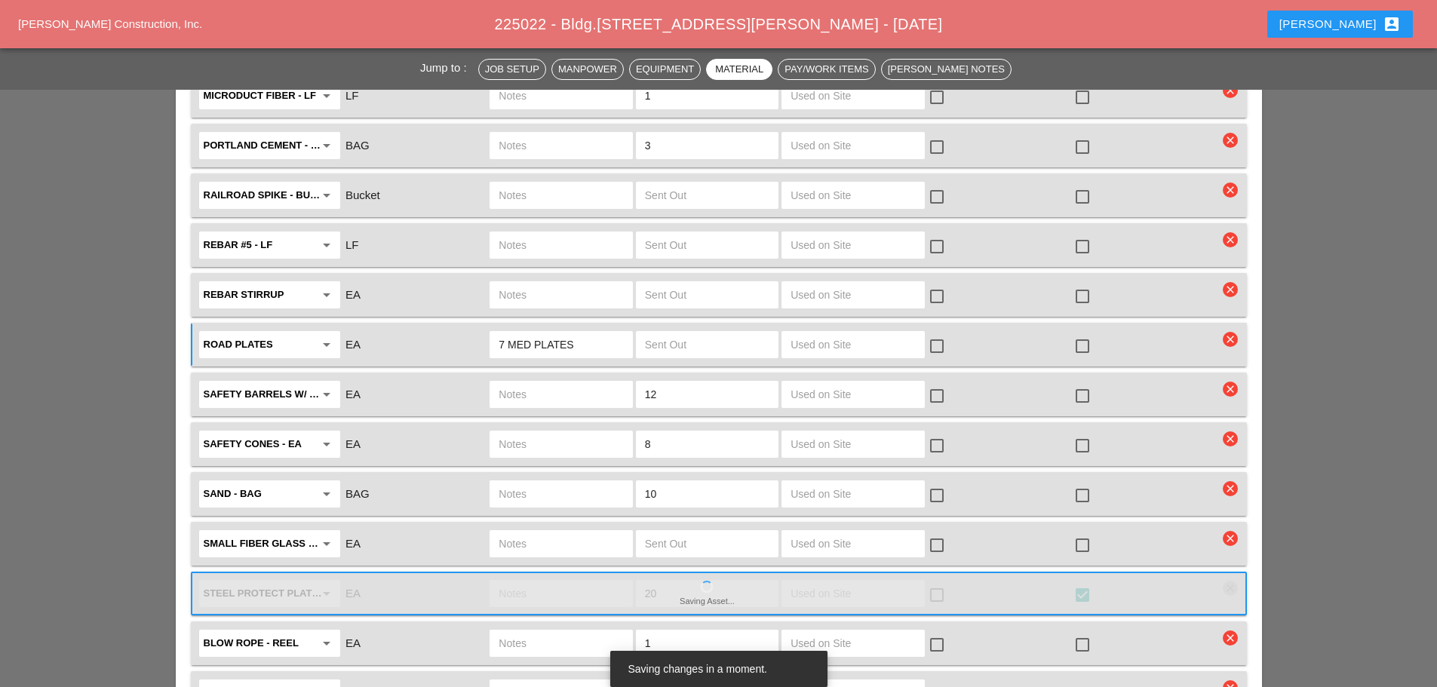
type input "7 MED PLATES"
click at [685, 333] on input "text" at bounding box center [707, 345] width 124 height 24
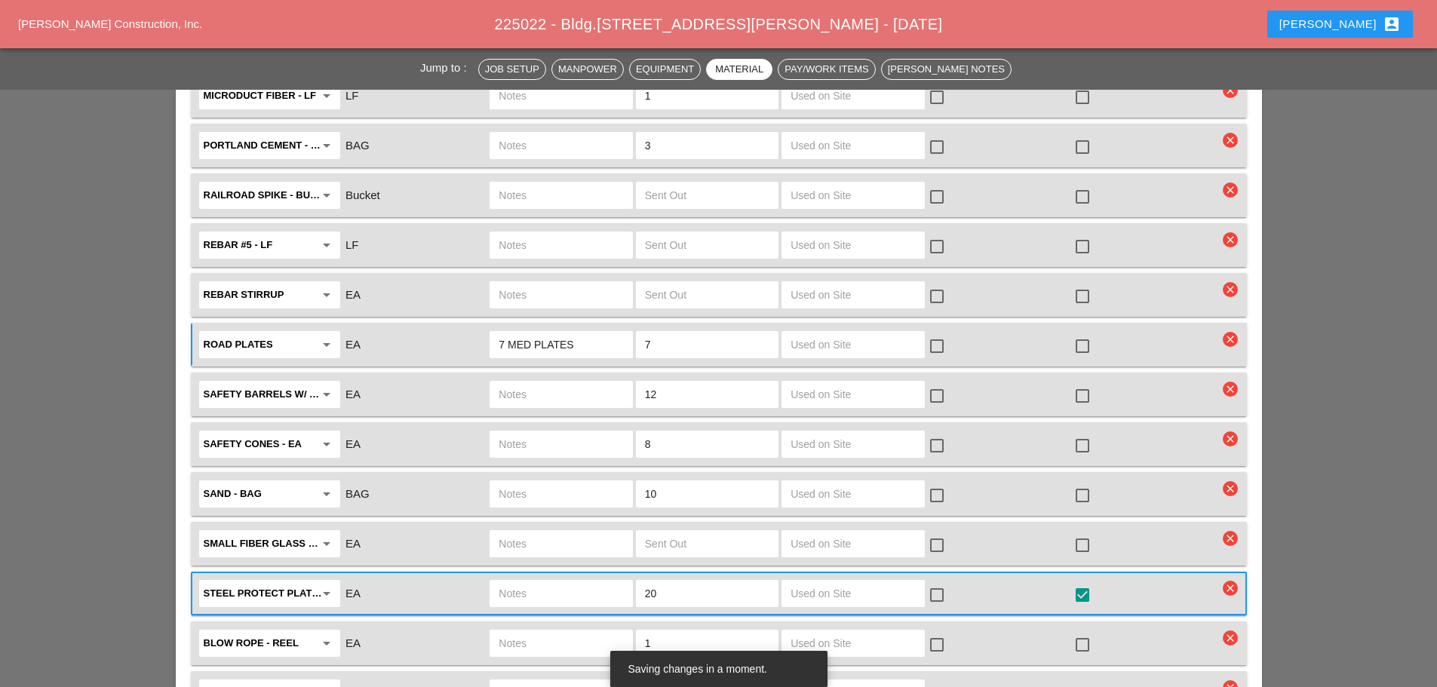
type input "7"
click at [1084, 333] on div at bounding box center [1082, 346] width 26 height 26
checkbox input "true"
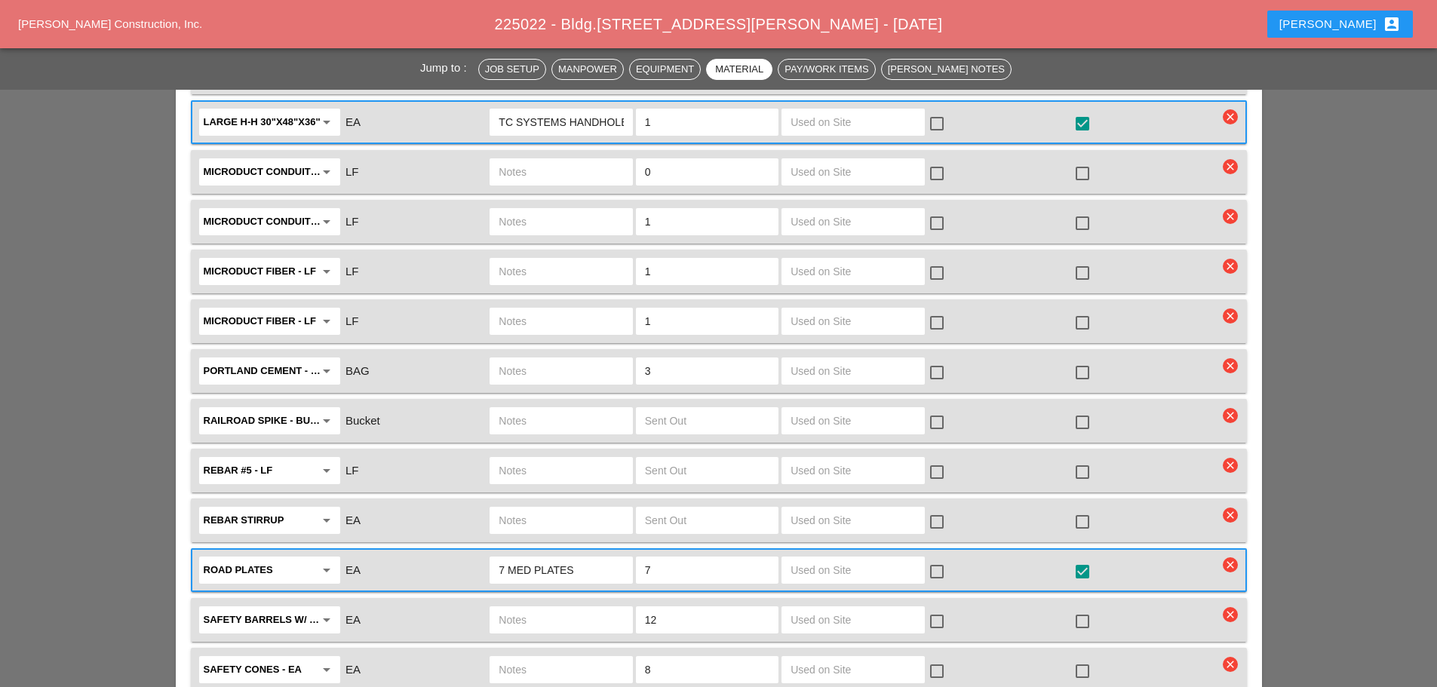
scroll to position [3243, 0]
click at [680, 360] on input "3" at bounding box center [707, 372] width 124 height 24
click at [688, 310] on input "1" at bounding box center [707, 322] width 124 height 24
click at [688, 260] on input "1" at bounding box center [707, 272] width 124 height 24
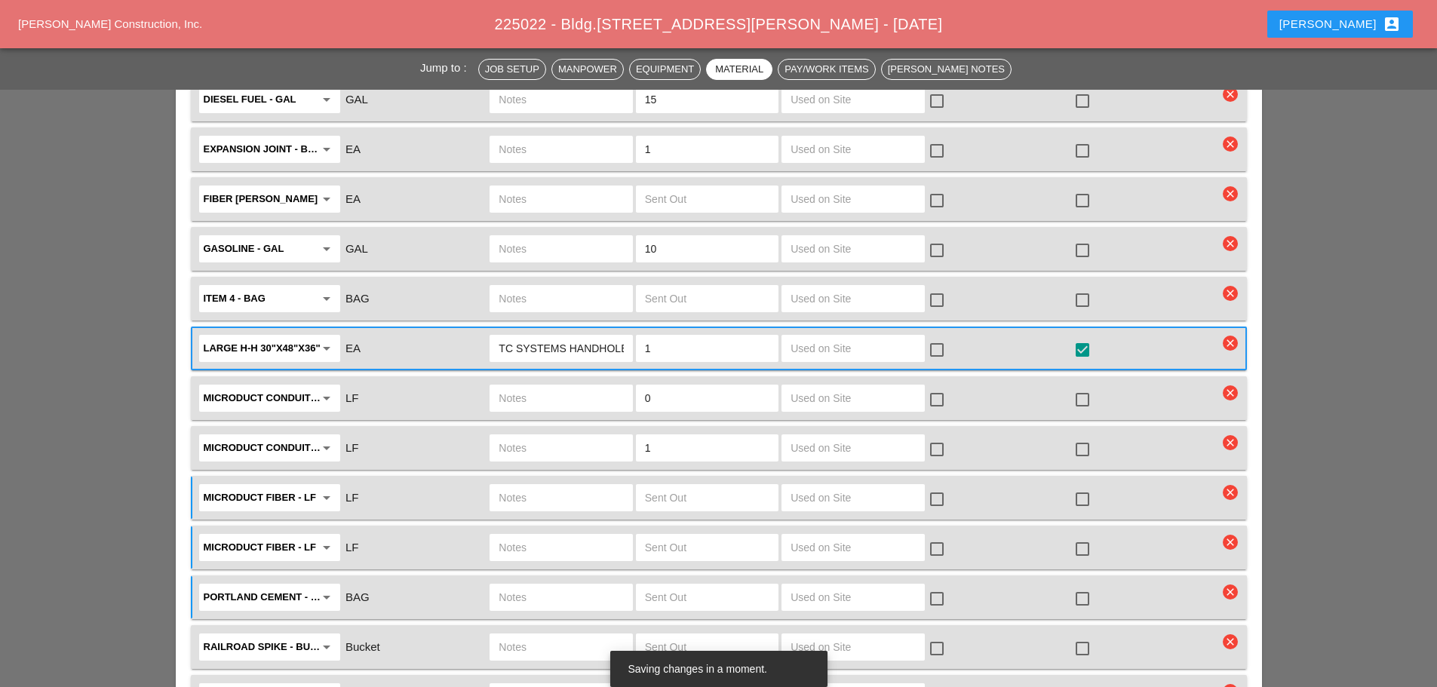
scroll to position [3016, 0]
click at [670, 437] on input "1" at bounding box center [707, 449] width 124 height 24
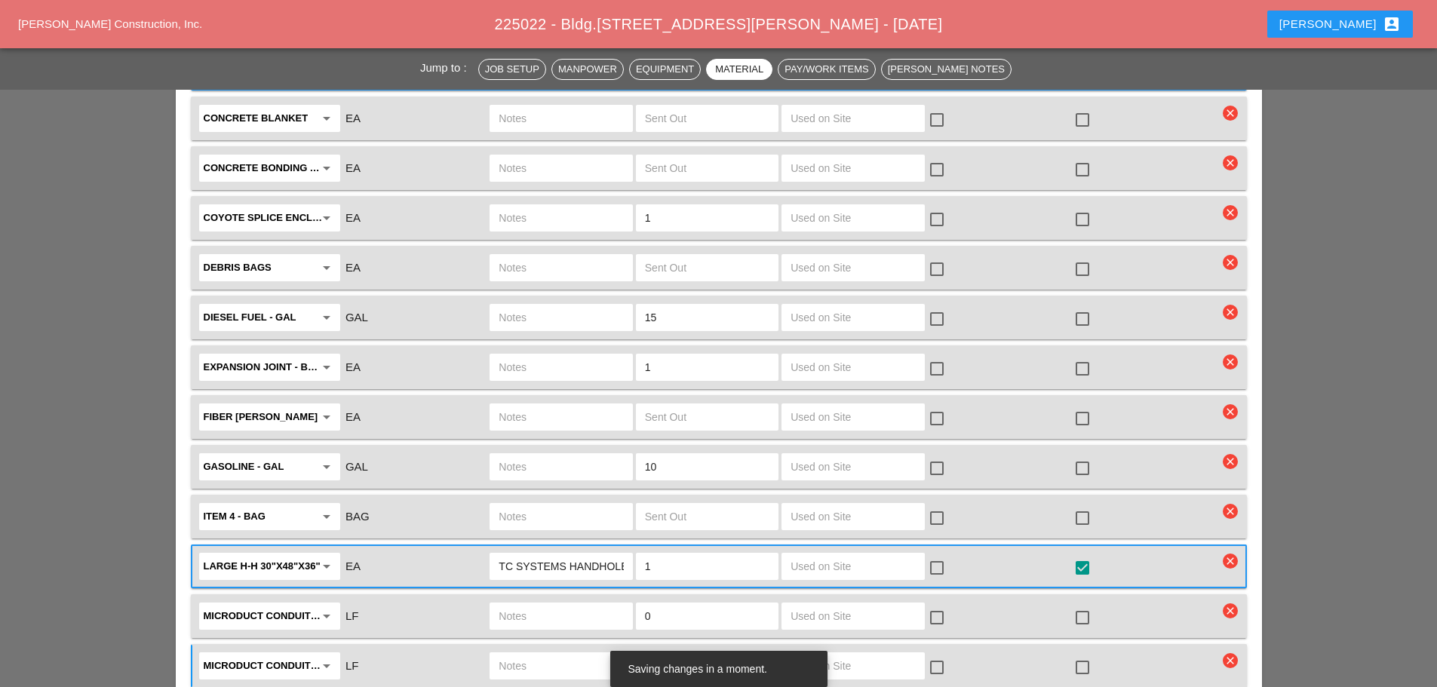
scroll to position [2715, 0]
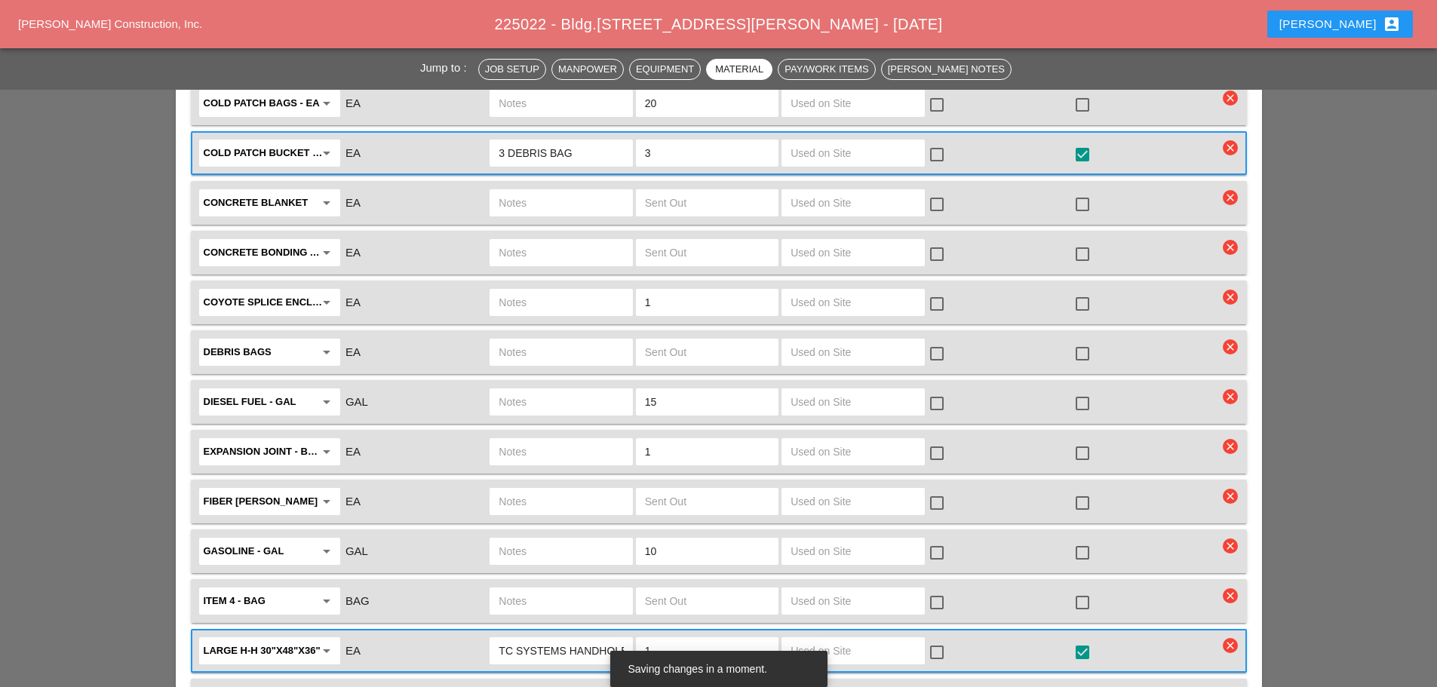
type input "0"
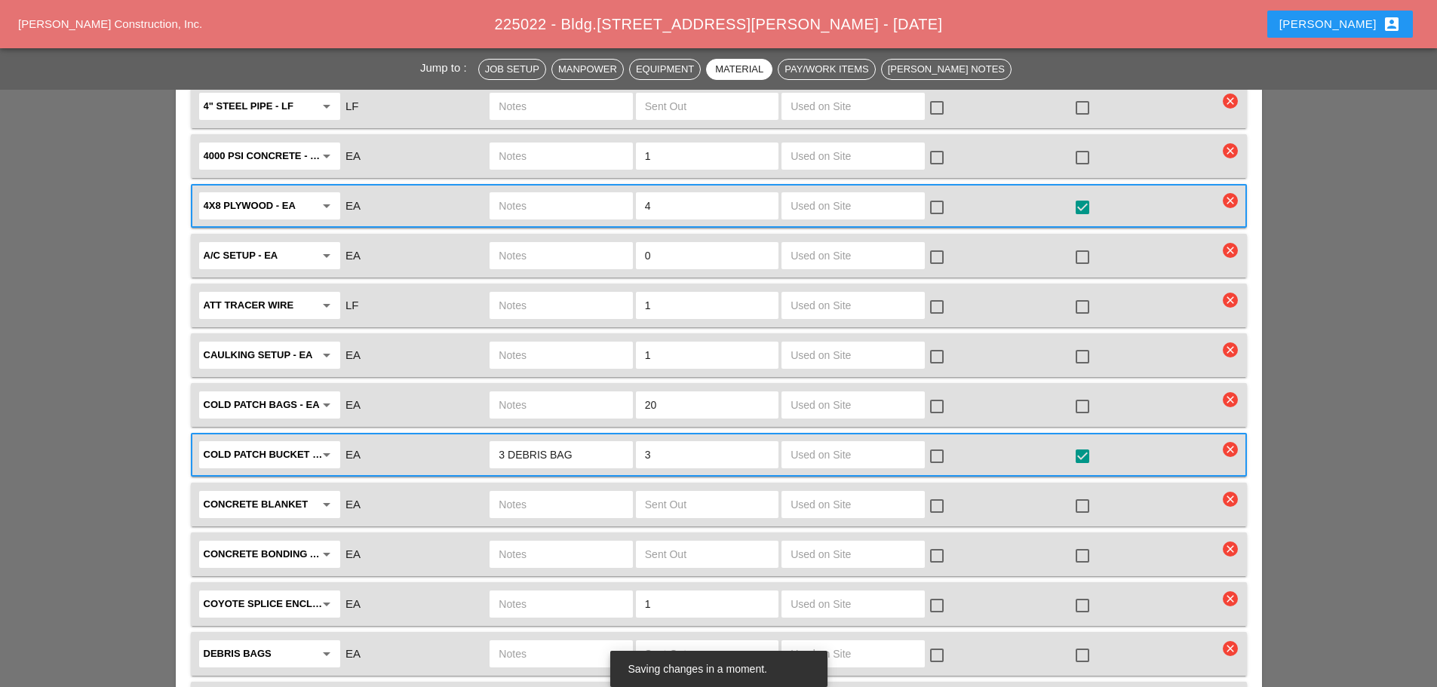
type input "0"
click at [667, 592] on input "1" at bounding box center [707, 604] width 124 height 24
type input "0"
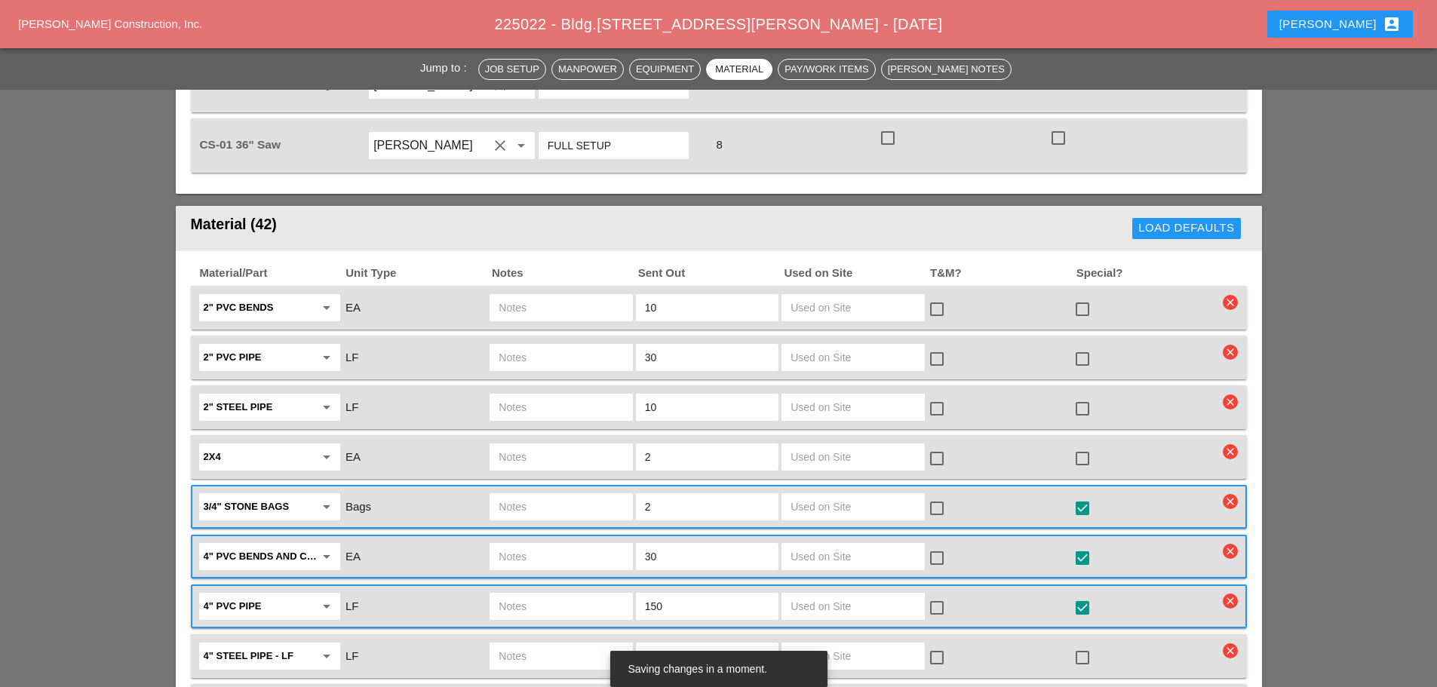
scroll to position [1885, 0]
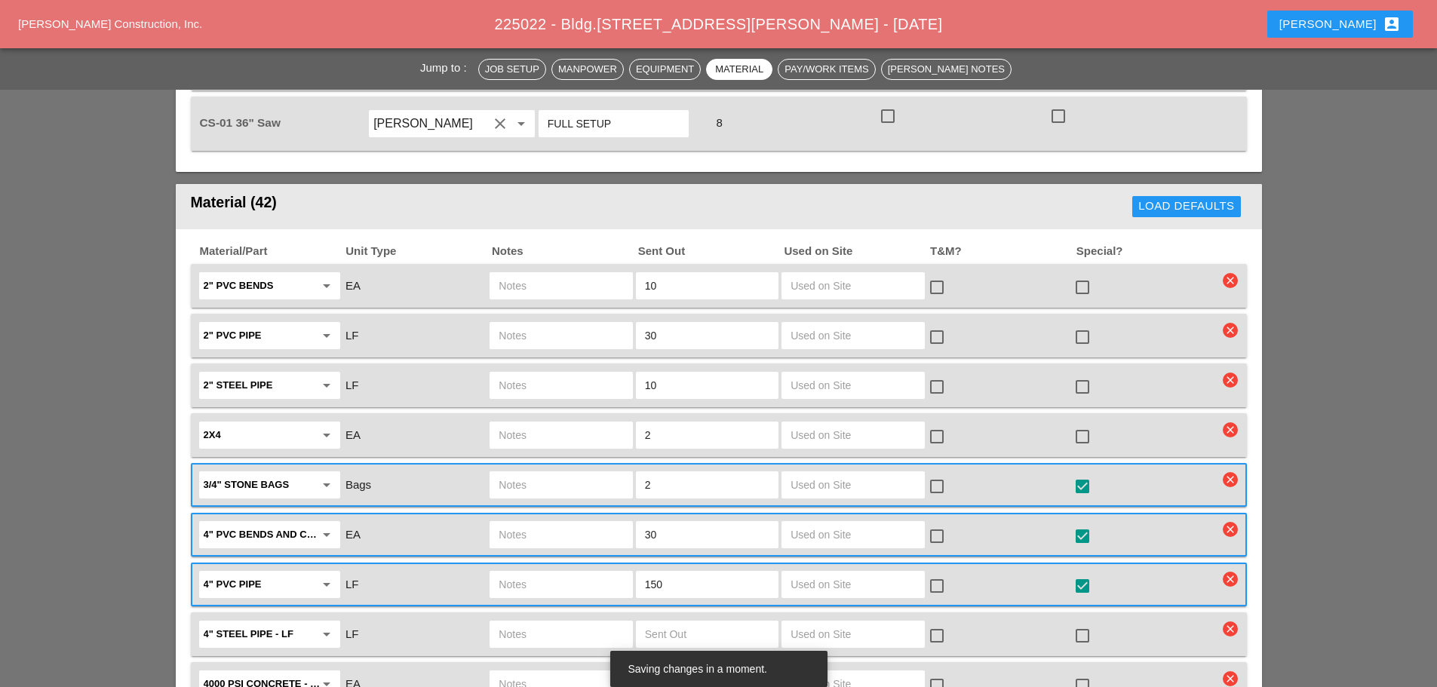
type input "0"
drag, startPoint x: 1087, startPoint y: 293, endPoint x: 1078, endPoint y: 268, distance: 26.7
click at [1087, 324] on div at bounding box center [1082, 337] width 26 height 26
checkbox input "true"
click at [1086, 274] on div at bounding box center [1082, 287] width 26 height 26
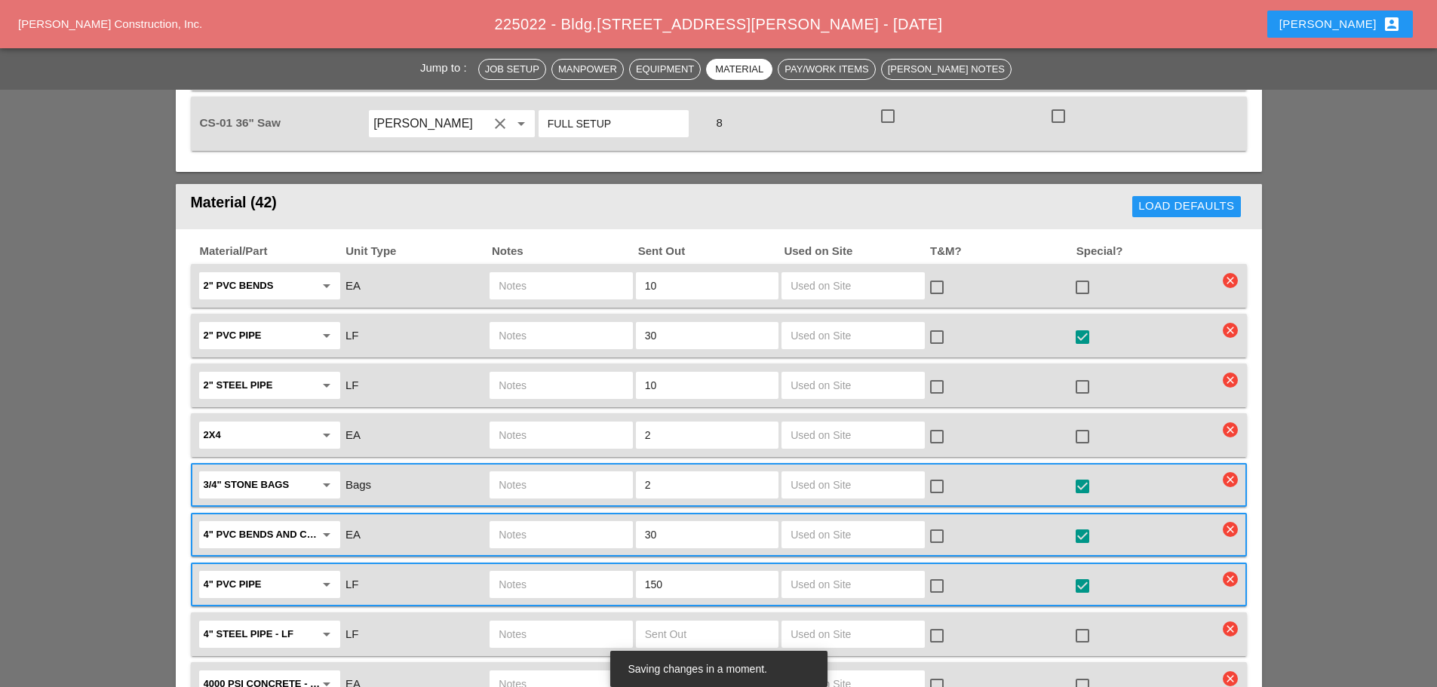
checkbox input "true"
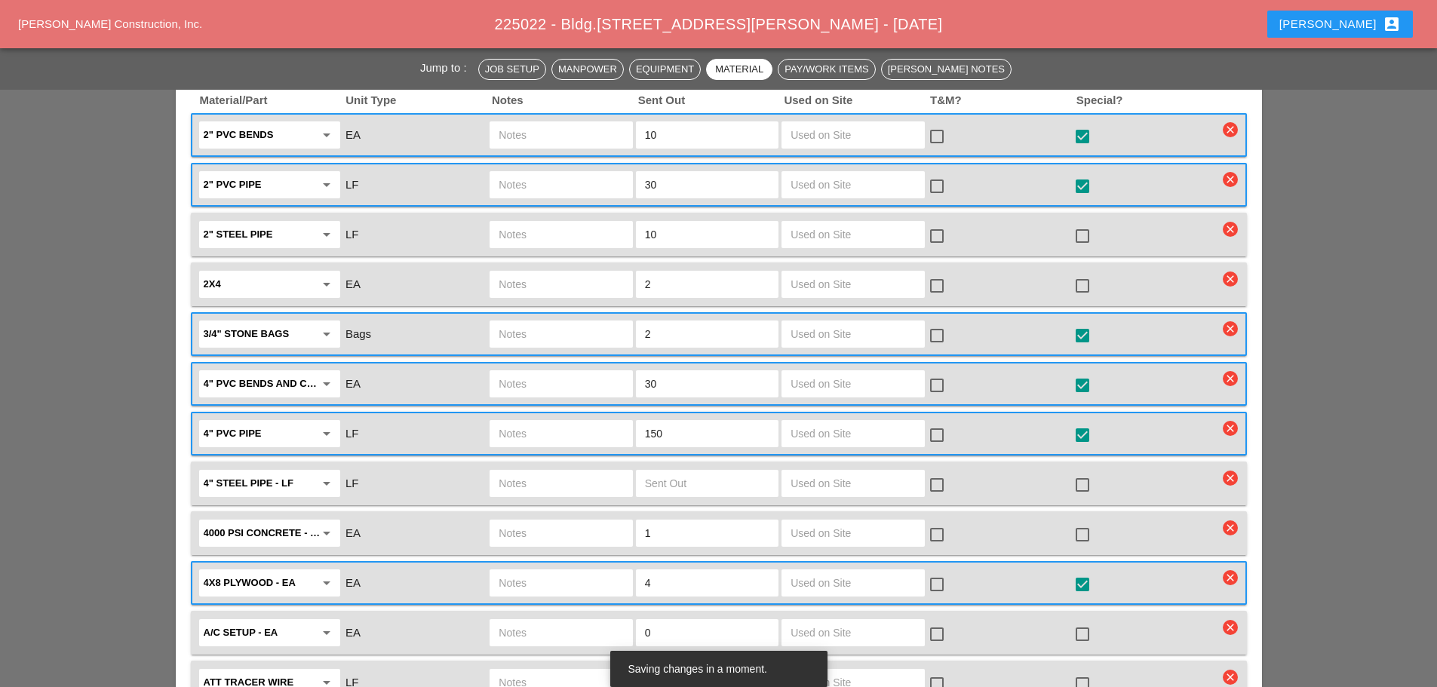
scroll to position [2111, 0]
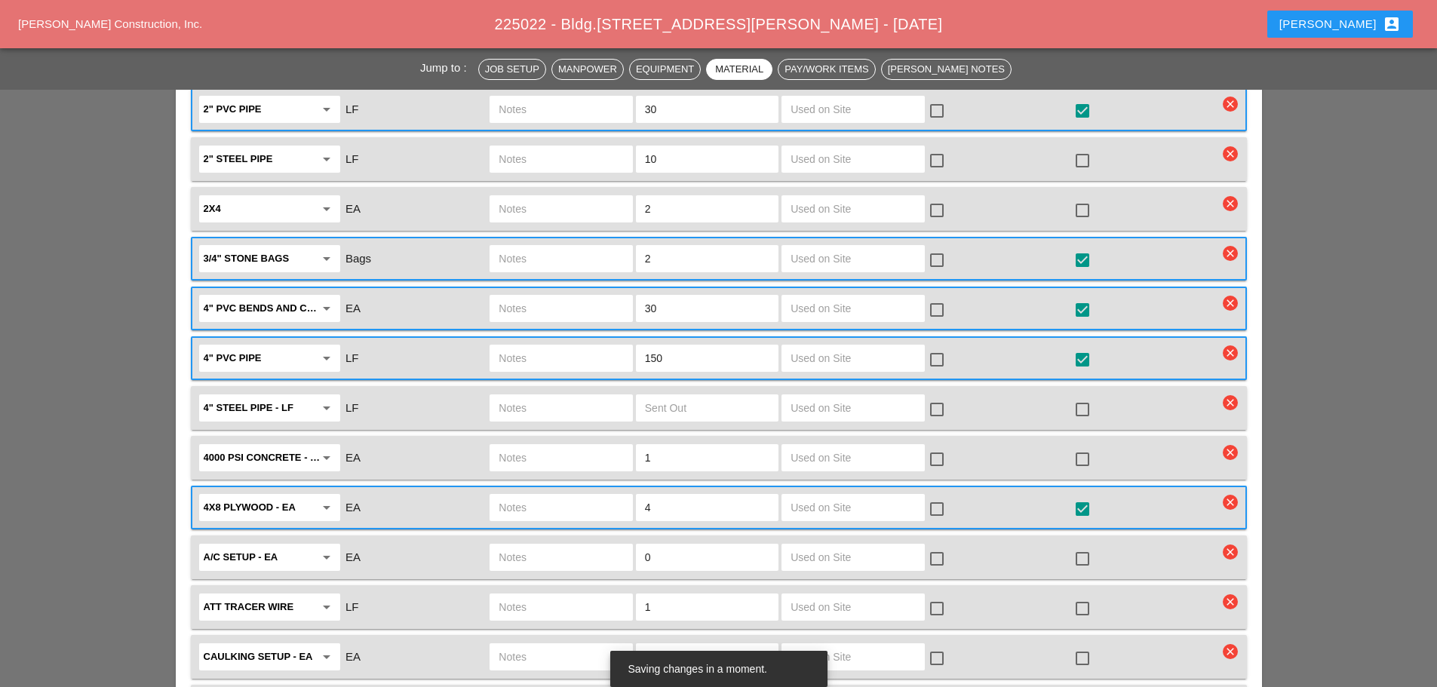
click at [618, 446] on input "text" at bounding box center [560, 458] width 124 height 24
type input "FULL SKID"
click at [1087, 446] on div at bounding box center [1082, 459] width 26 height 26
checkbox input "true"
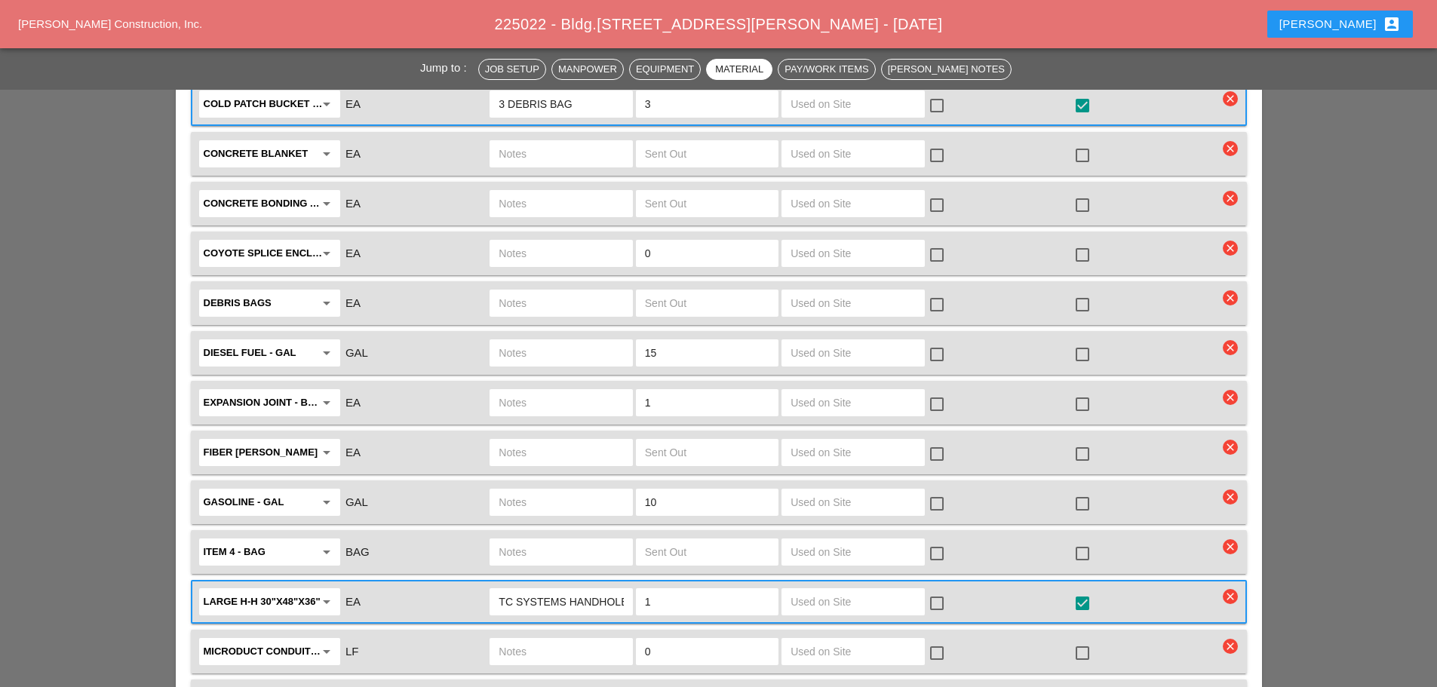
scroll to position [2790, 0]
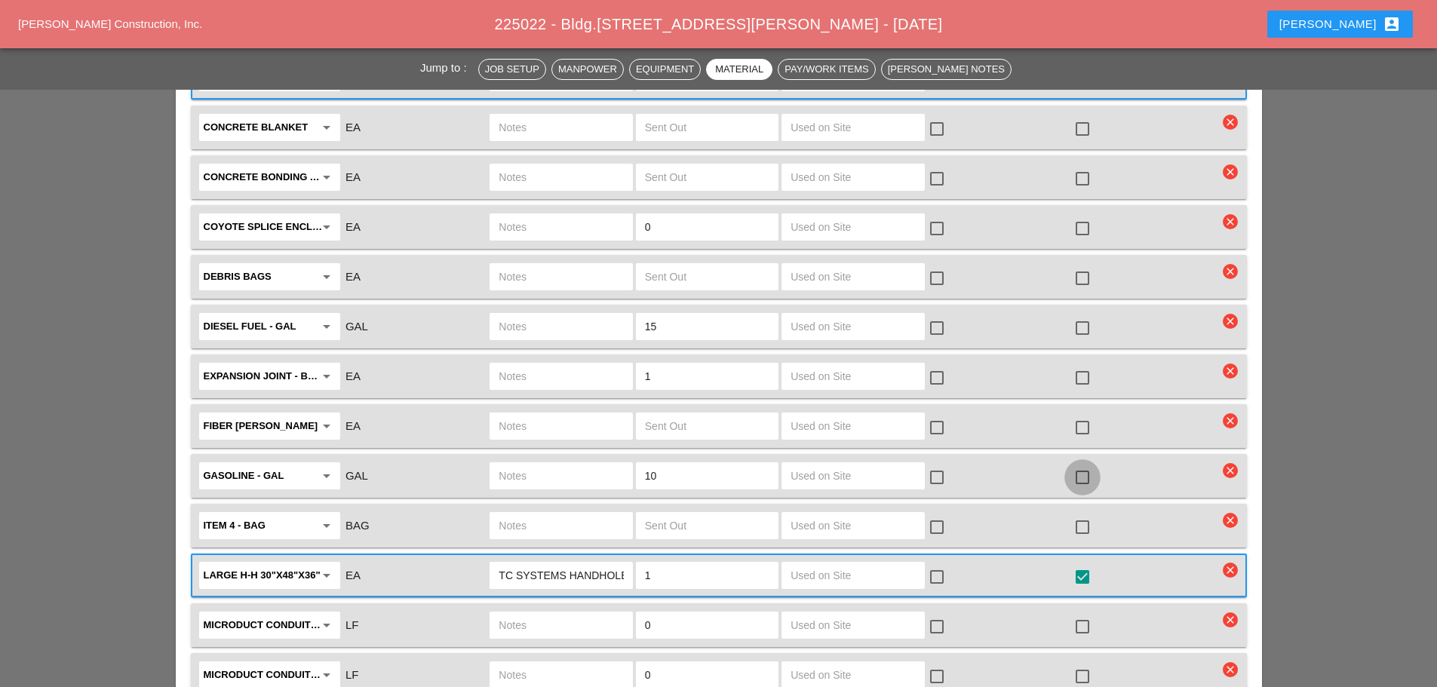
click at [1088, 465] on div at bounding box center [1082, 478] width 26 height 26
checkbox input "true"
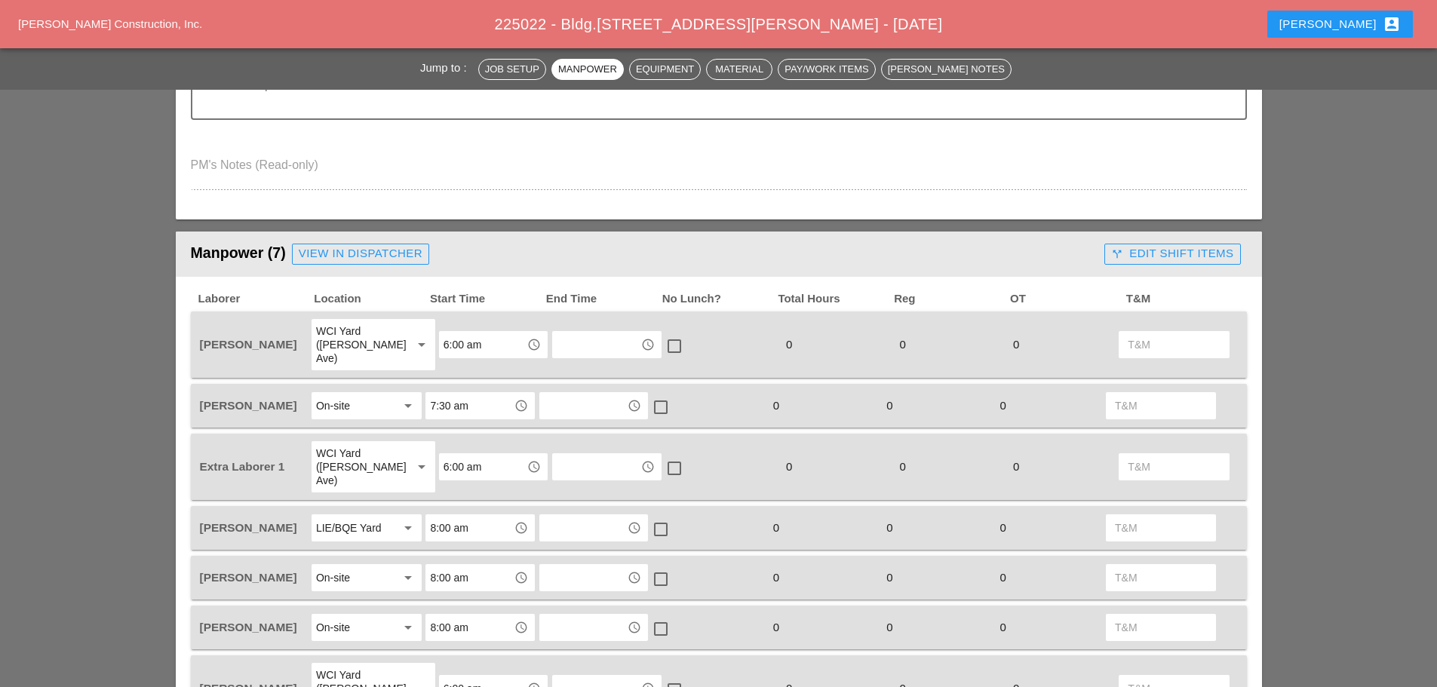
scroll to position [0, 0]
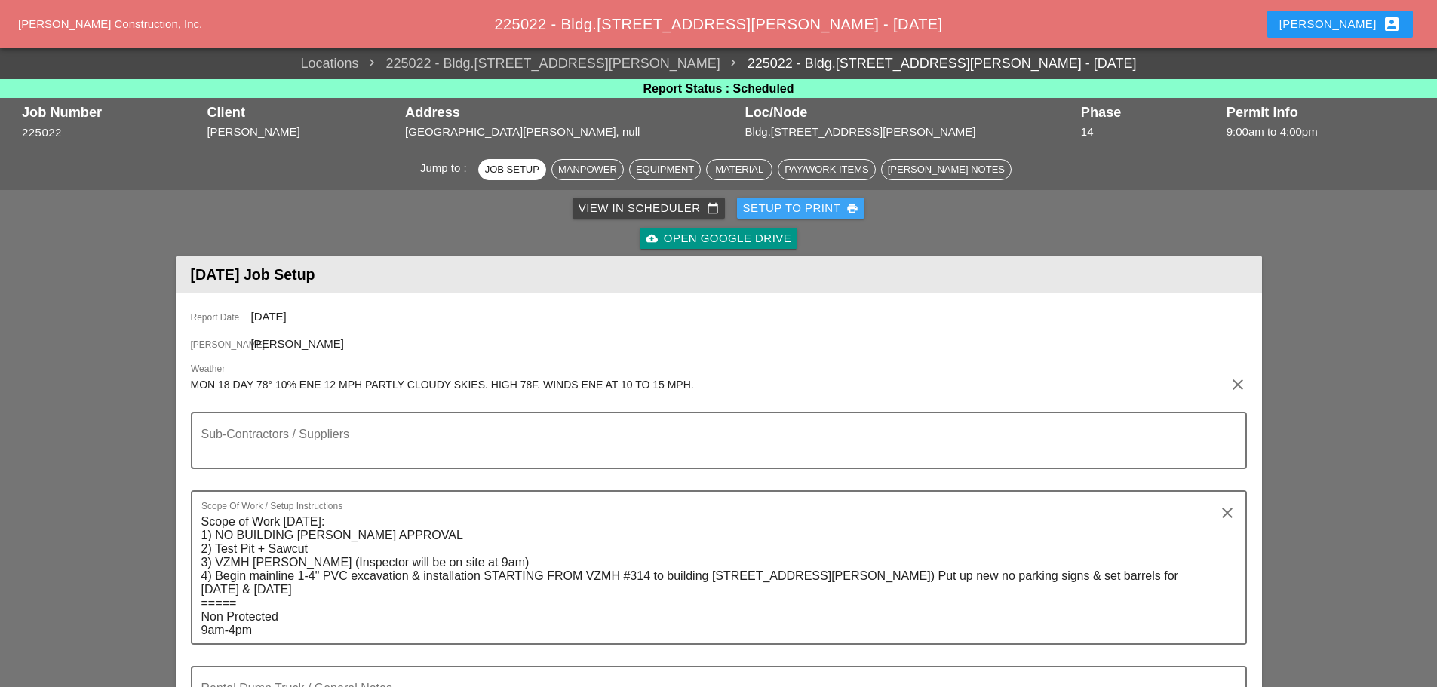
click at [807, 208] on div "Setup to Print print" at bounding box center [801, 208] width 116 height 17
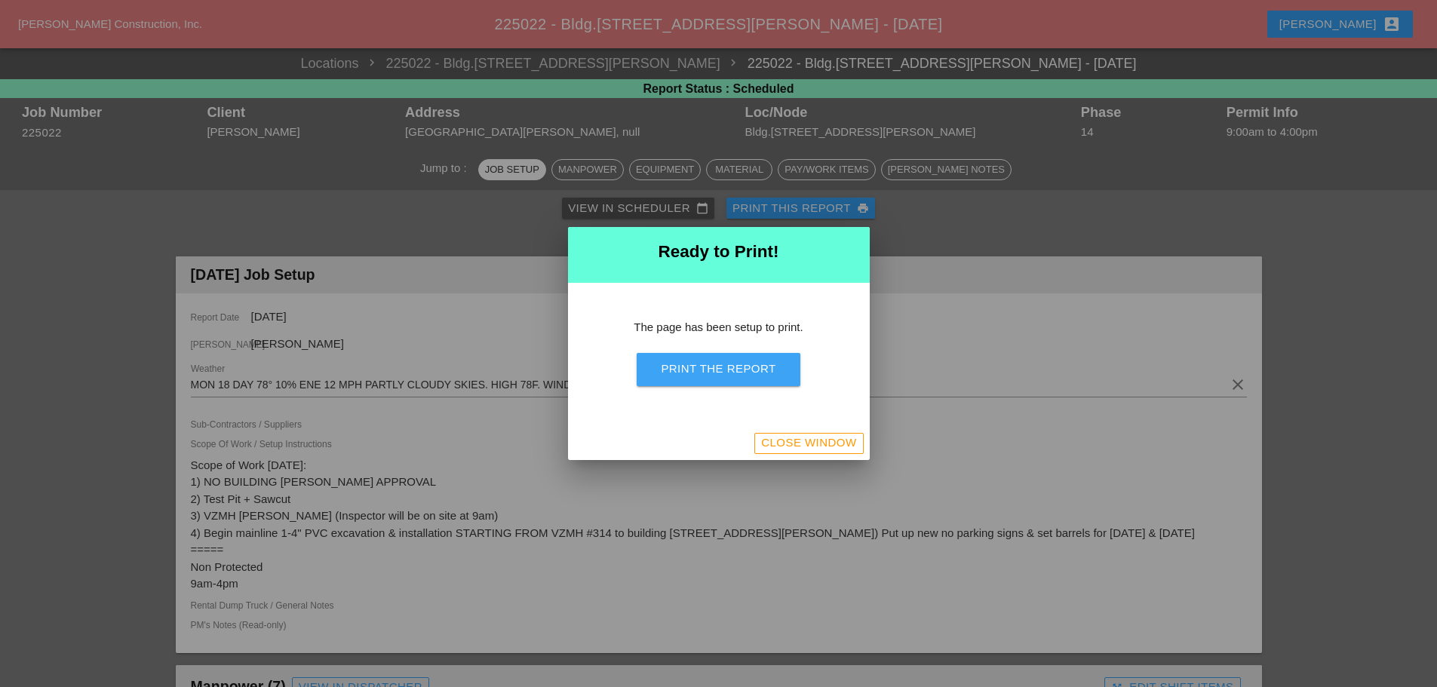
click at [767, 371] on div "Print the Report" at bounding box center [718, 368] width 115 height 17
drag, startPoint x: 830, startPoint y: 444, endPoint x: 824, endPoint y: 449, distance: 8.0
click at [830, 444] on div "Close Window" at bounding box center [808, 442] width 95 height 17
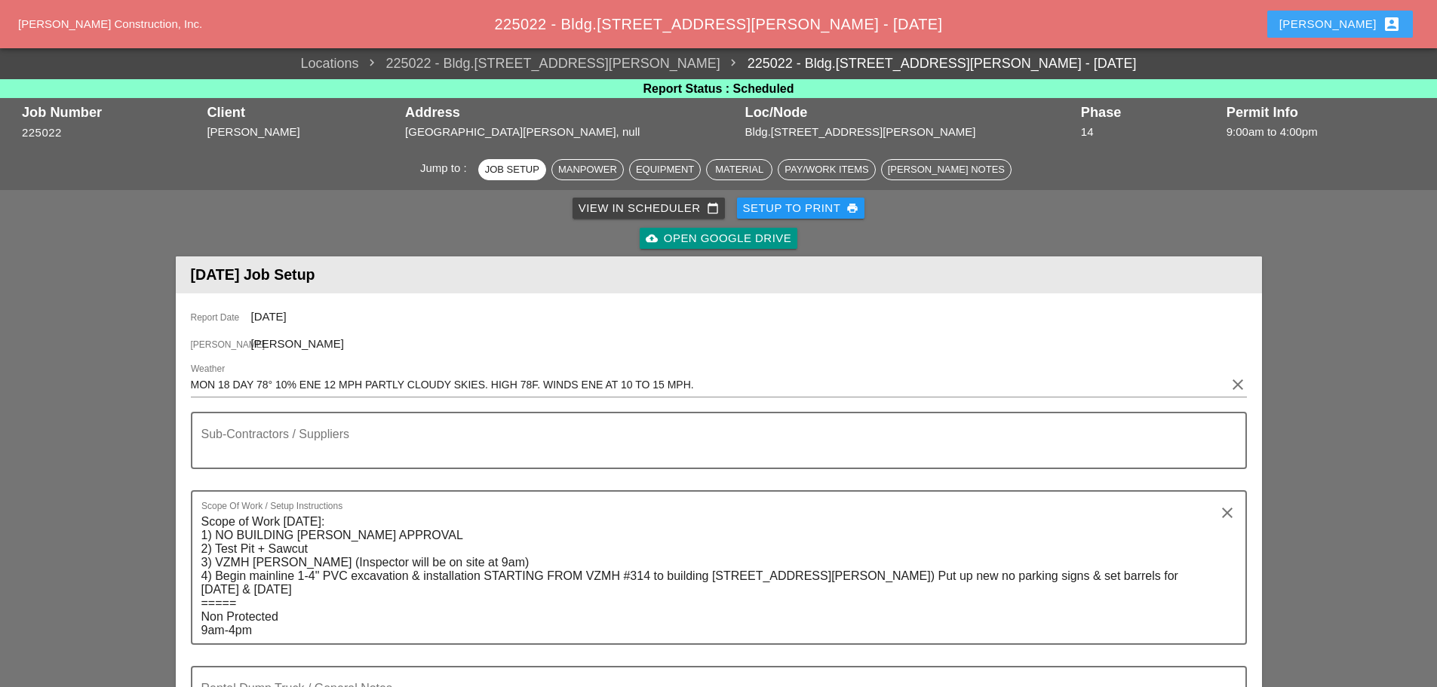
drag, startPoint x: 1339, startPoint y: 22, endPoint x: 1354, endPoint y: 18, distance: 15.5
click at [1339, 22] on button "[PERSON_NAME] account_box" at bounding box center [1340, 24] width 146 height 27
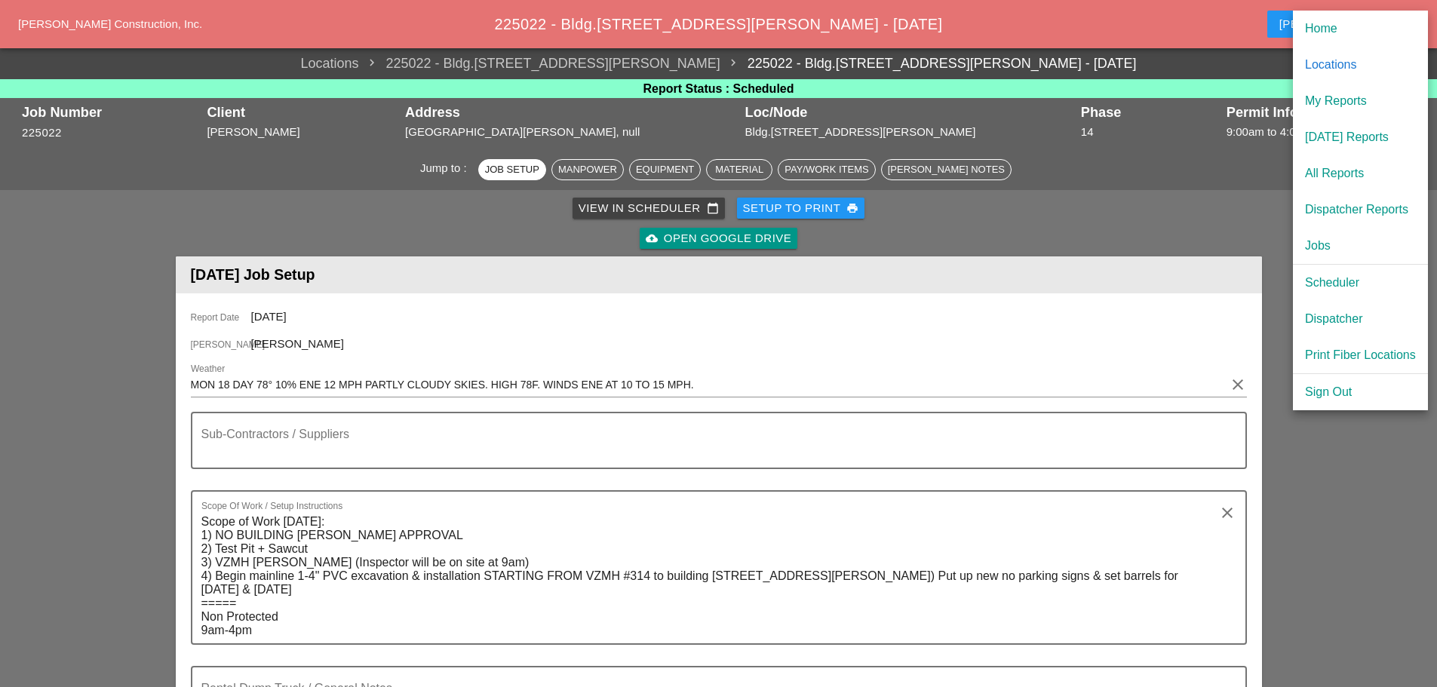
click at [1350, 135] on div "[DATE] Reports" at bounding box center [1360, 137] width 111 height 18
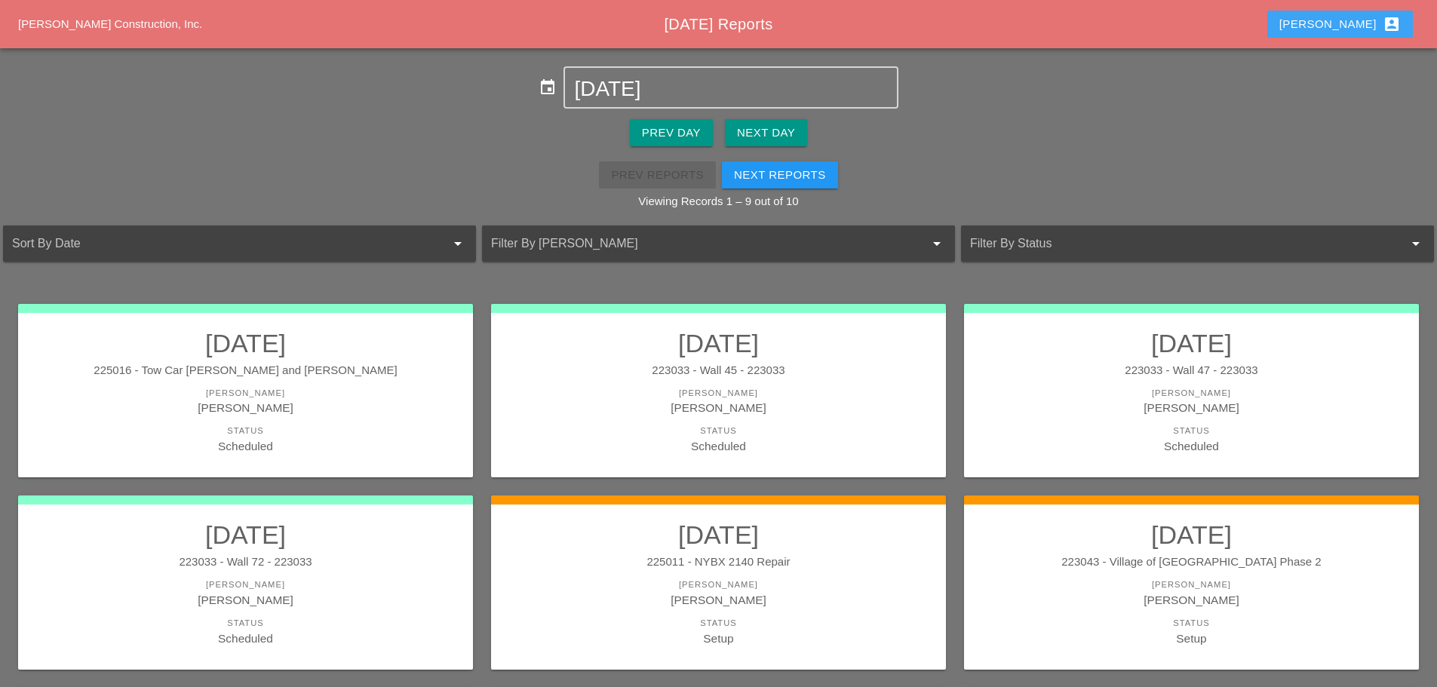
click at [1351, 26] on div "[PERSON_NAME] account_box" at bounding box center [1339, 24] width 121 height 18
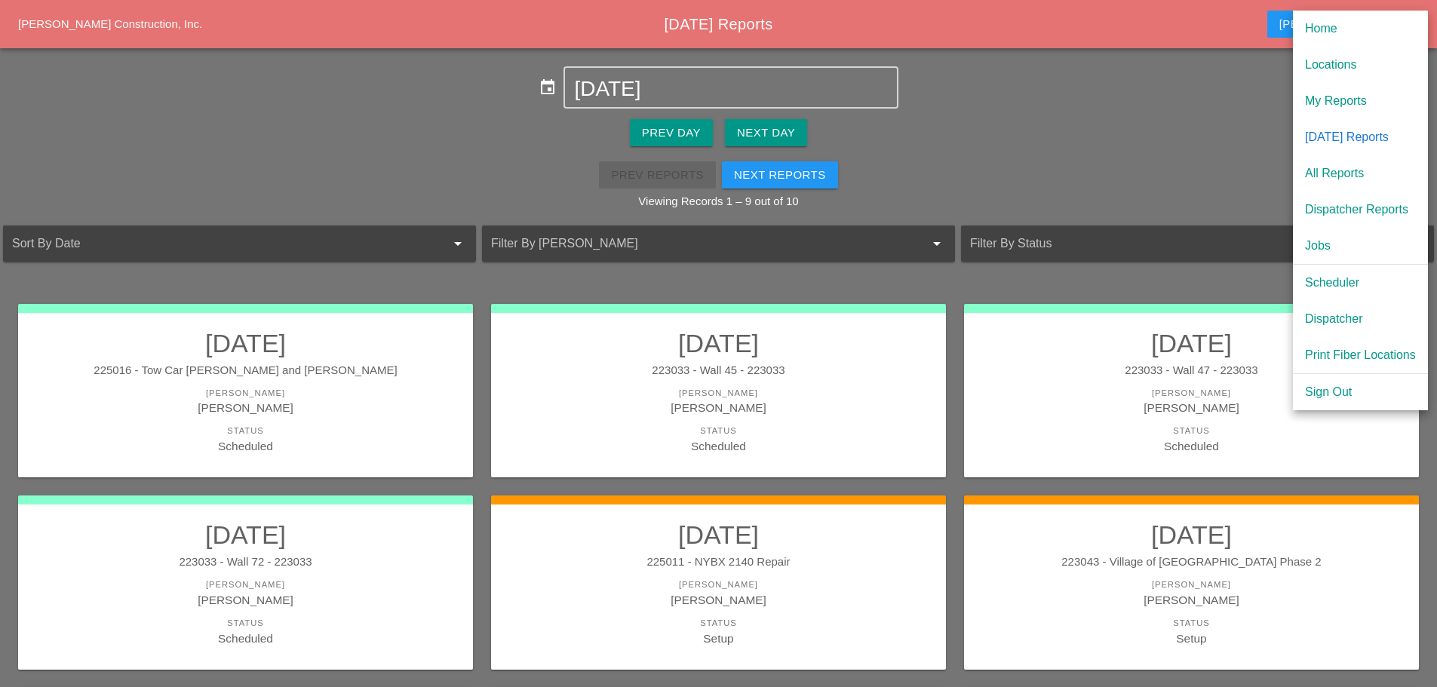
click at [1354, 321] on div "Dispatcher" at bounding box center [1360, 319] width 111 height 18
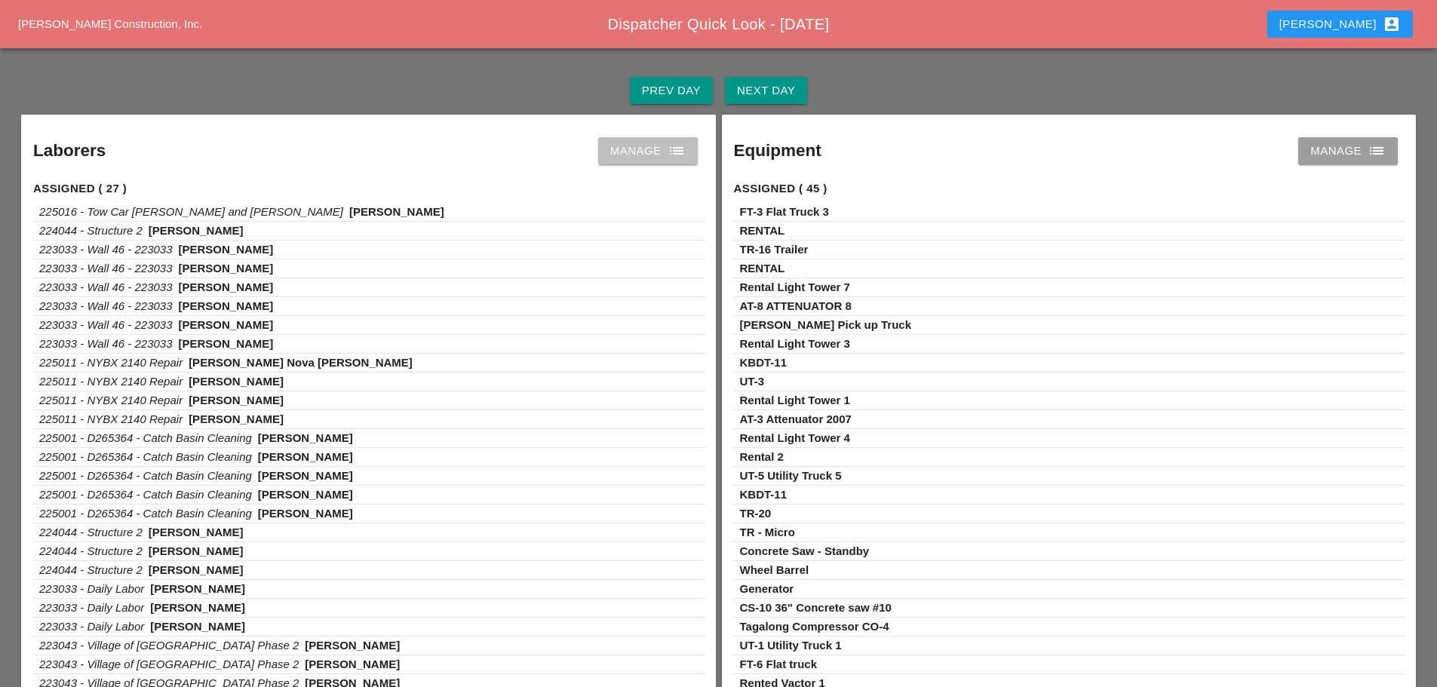
click at [678, 150] on icon "list" at bounding box center [676, 151] width 18 height 18
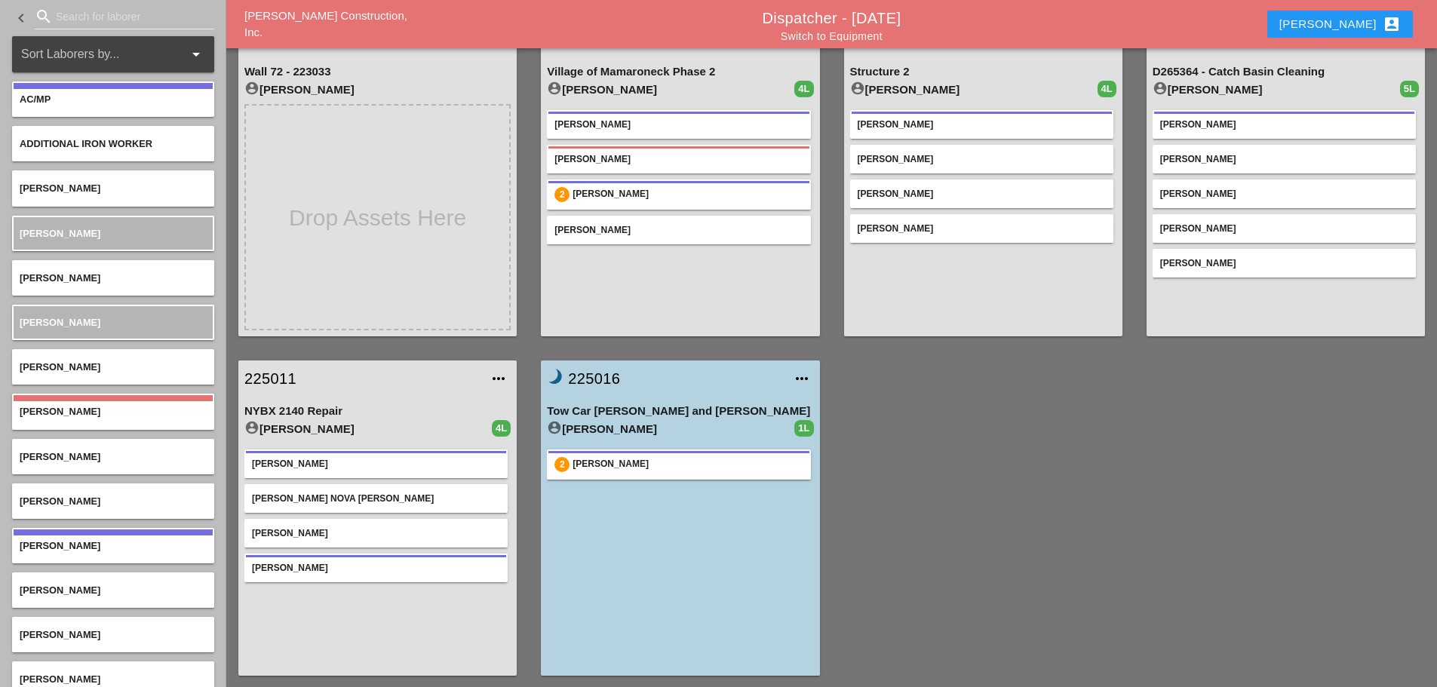
scroll to position [419, 0]
click at [601, 375] on link "brightness_3 225016" at bounding box center [665, 377] width 236 height 23
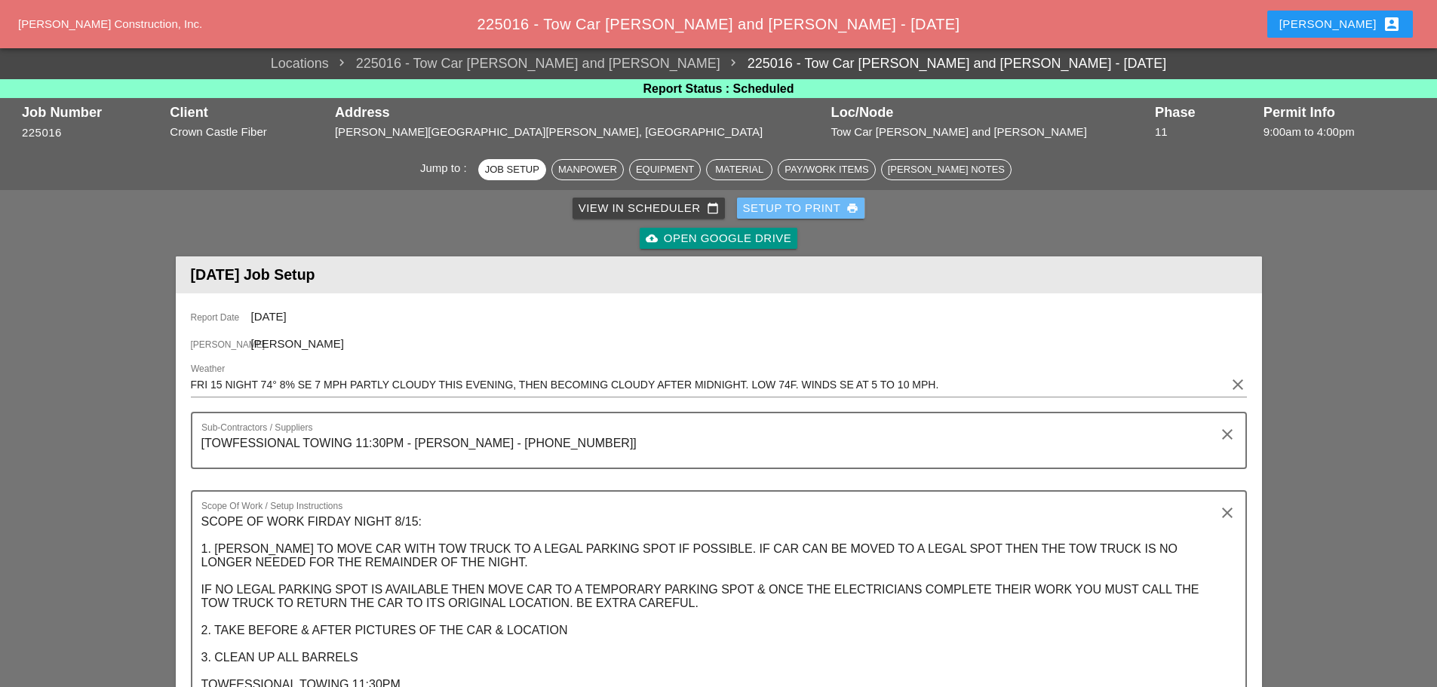
click at [759, 205] on div "Setup to Print print" at bounding box center [801, 208] width 116 height 17
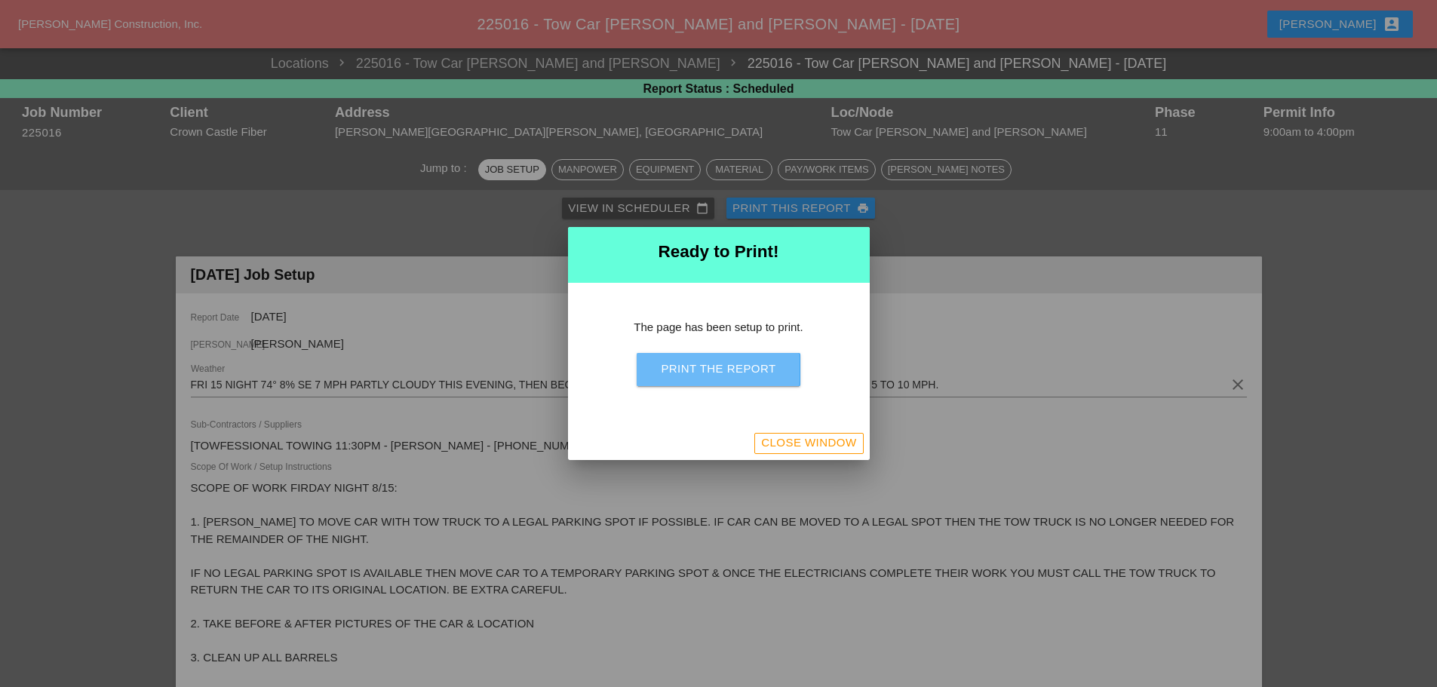
click at [737, 366] on div "Print the Report" at bounding box center [718, 368] width 115 height 17
click at [850, 450] on div "Close Window" at bounding box center [808, 442] width 95 height 17
